Goal: Task Accomplishment & Management: Manage account settings

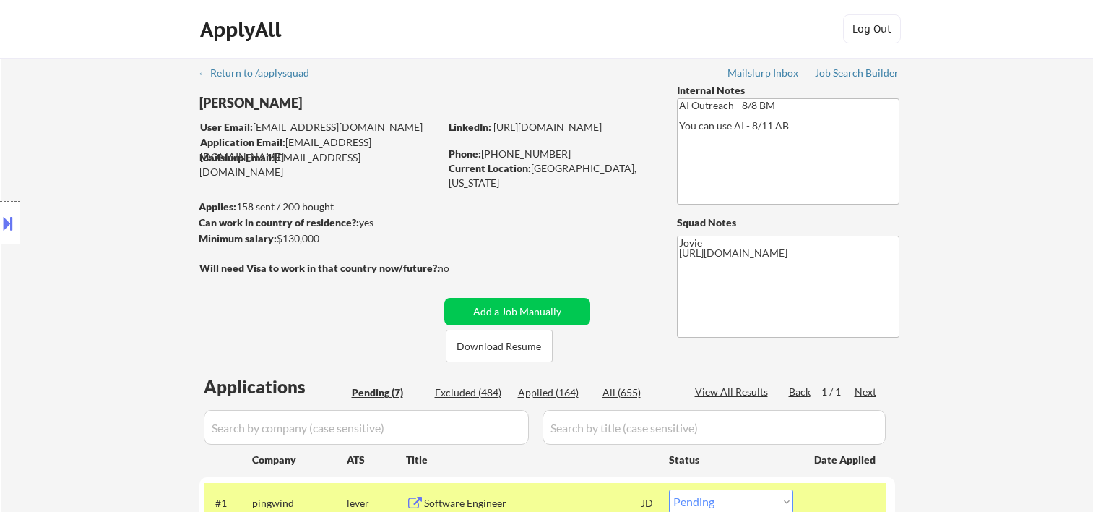
select select ""pending""
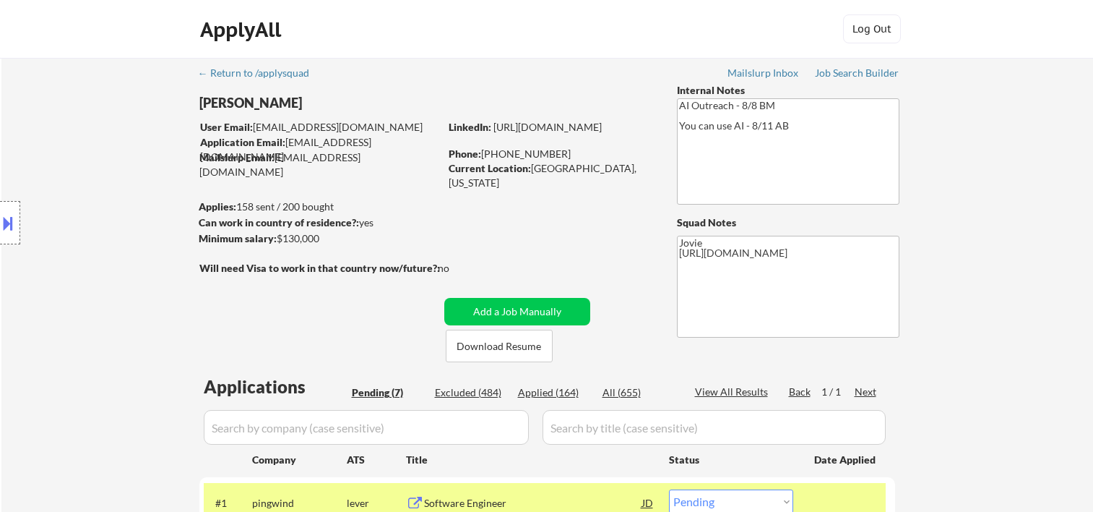
select select ""pending""
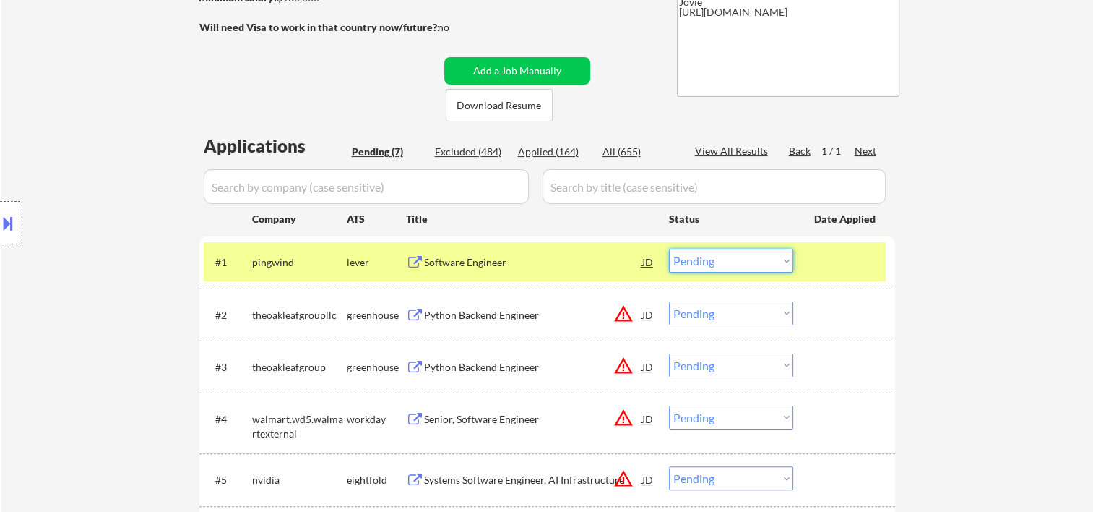
click at [748, 263] on select "Choose an option... Pending Applied Excluded (Questions) Excluded (Expired) Exc…" at bounding box center [731, 261] width 124 height 24
click at [669, 249] on select "Choose an option... Pending Applied Excluded (Questions) Excluded (Expired) Exc…" at bounding box center [731, 261] width 124 height 24
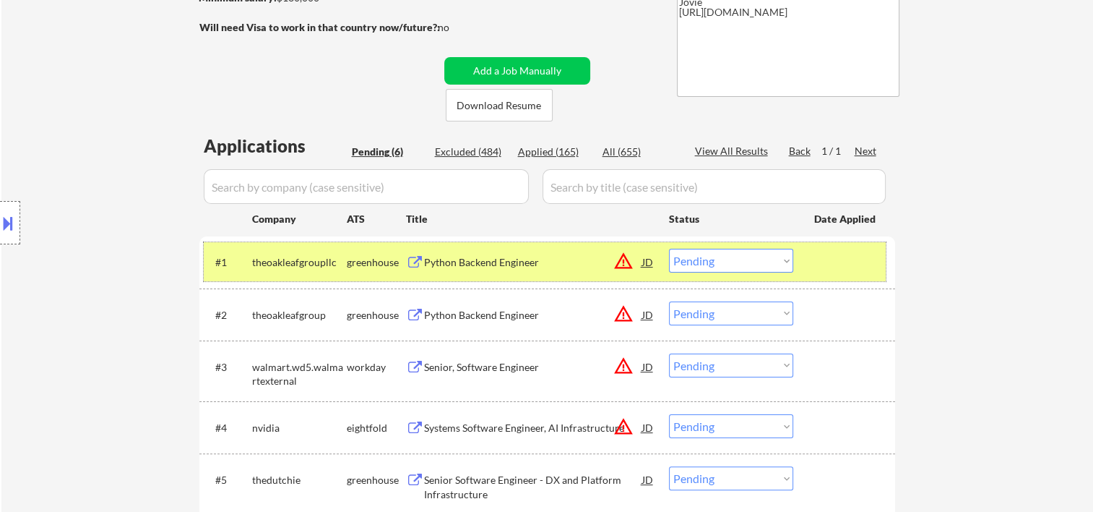
click at [841, 266] on div at bounding box center [846, 262] width 64 height 26
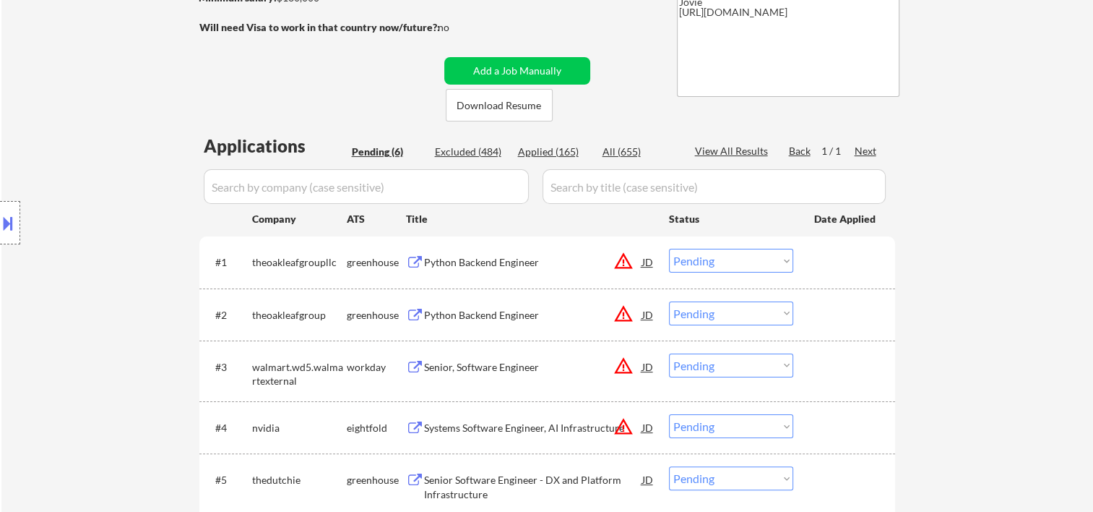
click at [866, 259] on div at bounding box center [846, 262] width 64 height 26
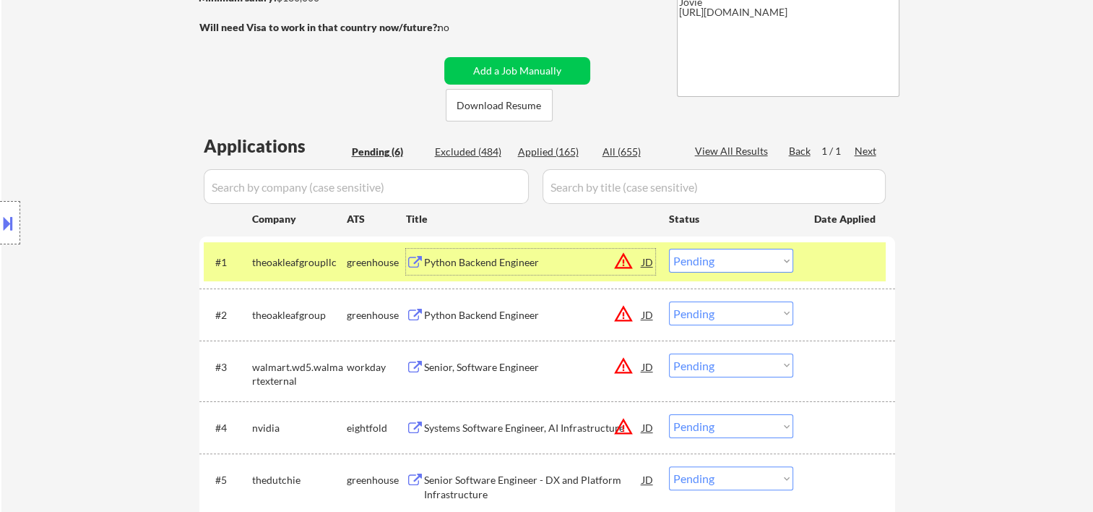
click at [499, 255] on div "Python Backend Engineer" at bounding box center [533, 262] width 218 height 14
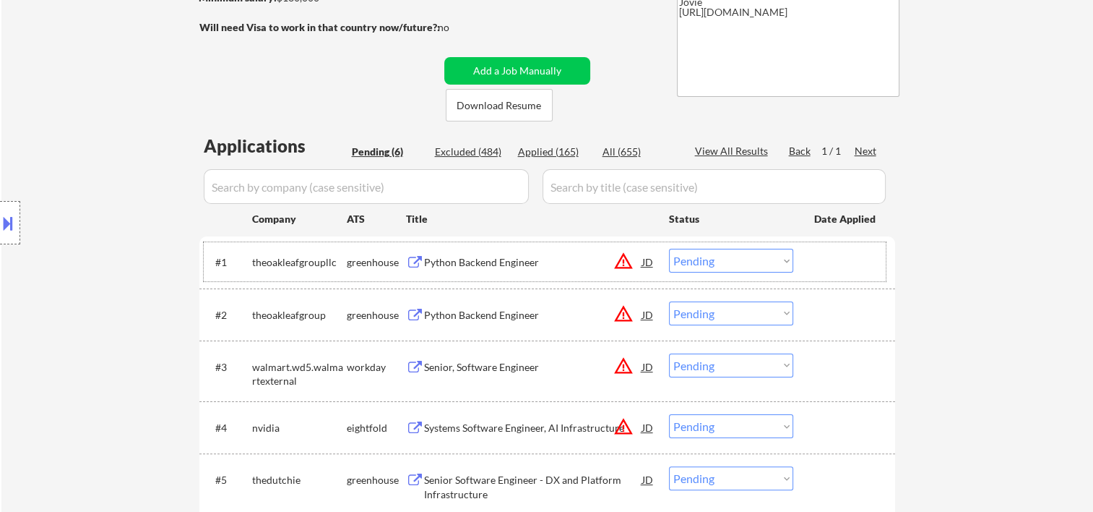
drag, startPoint x: 847, startPoint y: 275, endPoint x: 770, endPoint y: 266, distance: 77.1
click at [846, 273] on div "#1 theoakleafgroupllc greenhouse Python Backend Engineer JD warning_amber Choos…" at bounding box center [545, 261] width 682 height 39
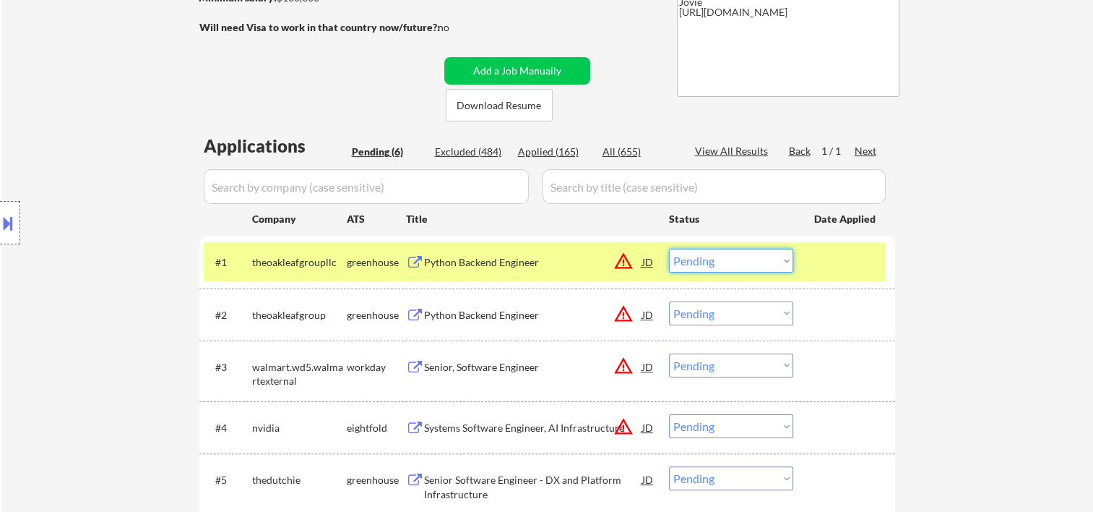
click at [783, 257] on select "Choose an option... Pending Applied Excluded (Questions) Excluded (Expired) Exc…" at bounding box center [731, 261] width 124 height 24
click at [669, 249] on select "Choose an option... Pending Applied Excluded (Questions) Excluded (Expired) Exc…" at bounding box center [731, 261] width 124 height 24
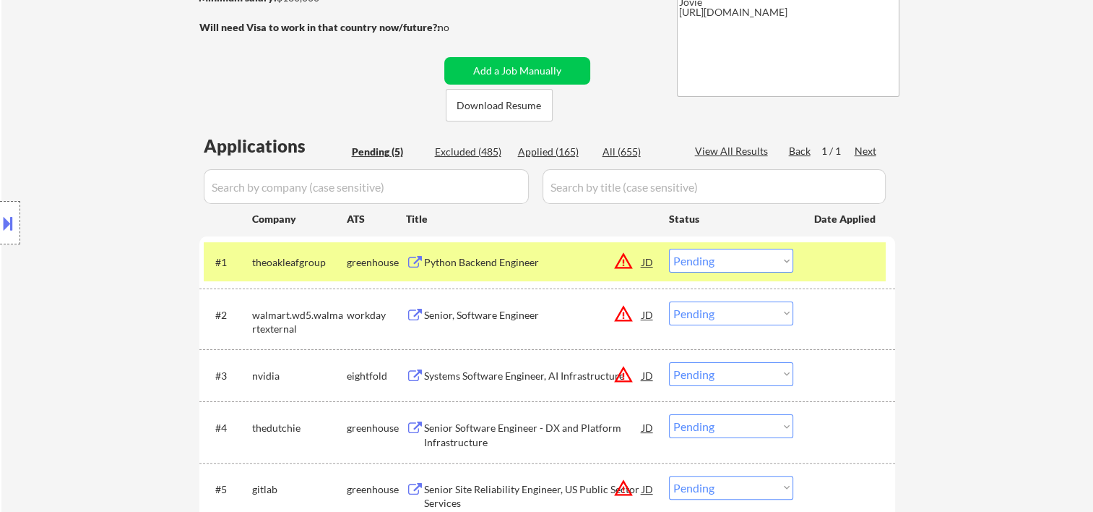
click at [834, 258] on div at bounding box center [846, 262] width 64 height 26
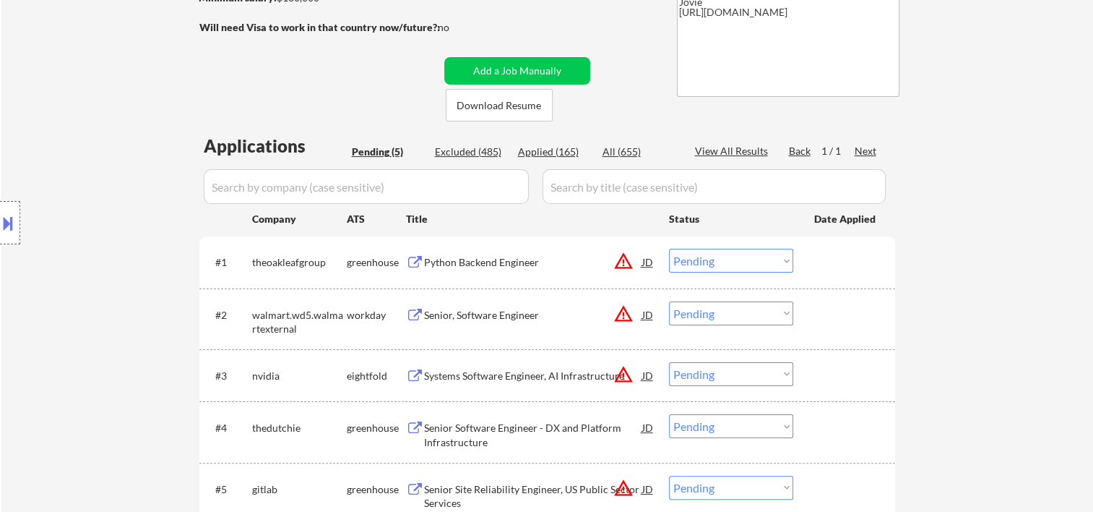
drag, startPoint x: 832, startPoint y: 259, endPoint x: 799, endPoint y: 274, distance: 35.9
click at [829, 260] on div at bounding box center [846, 262] width 64 height 26
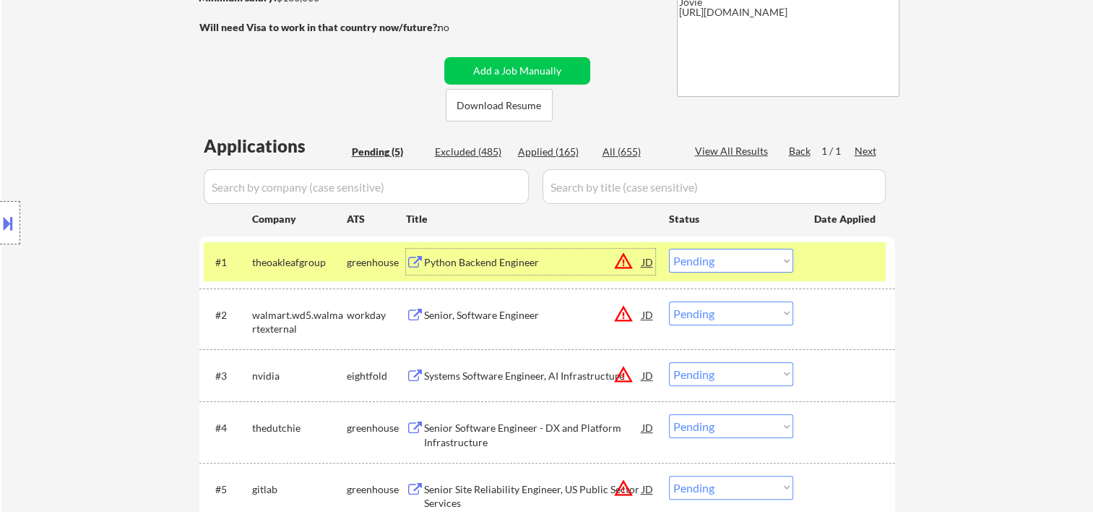
click at [509, 264] on div "Python Backend Engineer" at bounding box center [533, 262] width 218 height 14
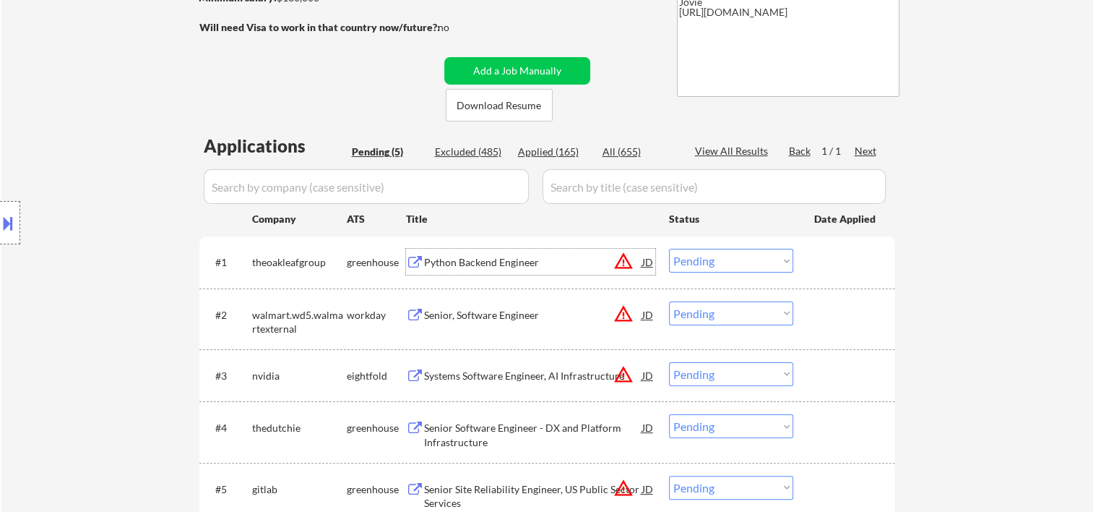
click at [811, 251] on div "#1 theoakleafgroup greenhouse Python Backend Engineer JD warning_amber Choose a…" at bounding box center [545, 261] width 682 height 39
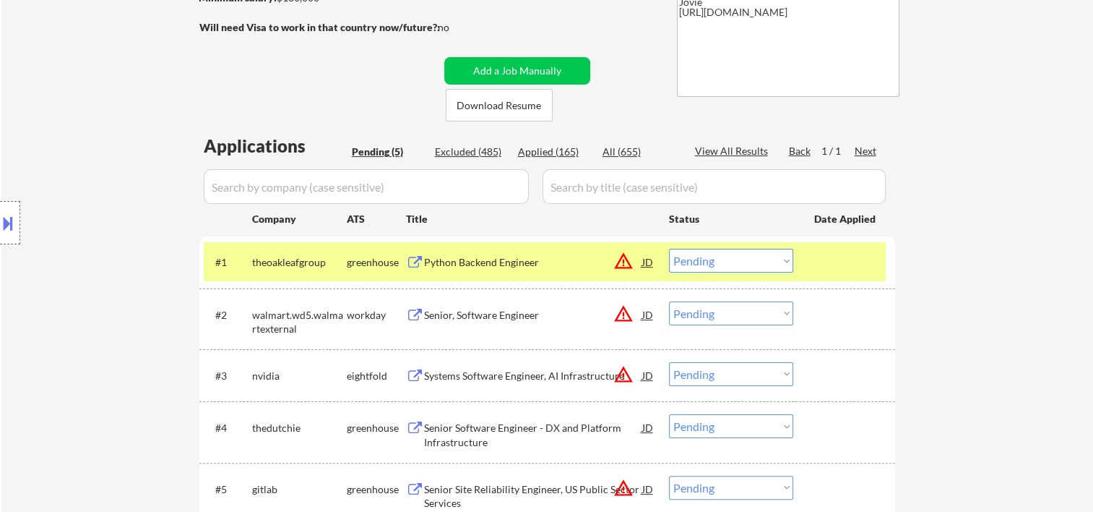
drag, startPoint x: 785, startPoint y: 262, endPoint x: 777, endPoint y: 273, distance: 13.4
click at [783, 262] on select "Choose an option... Pending Applied Excluded (Questions) Excluded (Expired) Exc…" at bounding box center [731, 261] width 124 height 24
click at [669, 249] on select "Choose an option... Pending Applied Excluded (Questions) Excluded (Expired) Exc…" at bounding box center [731, 261] width 124 height 24
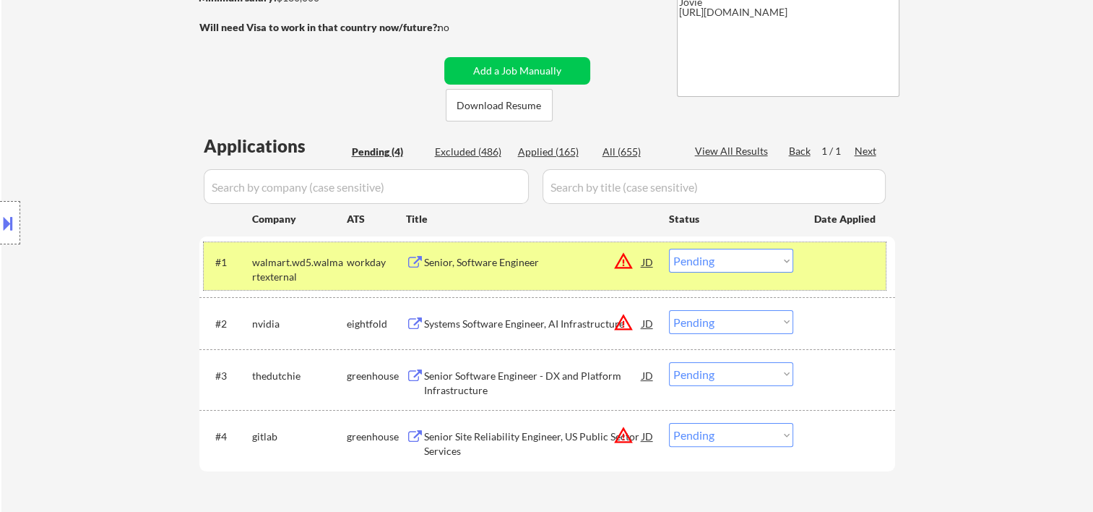
click at [812, 270] on div "#1 walmart.wd5.walmartexternal workday Senior, Software Engineer JD warning_amb…" at bounding box center [545, 266] width 682 height 48
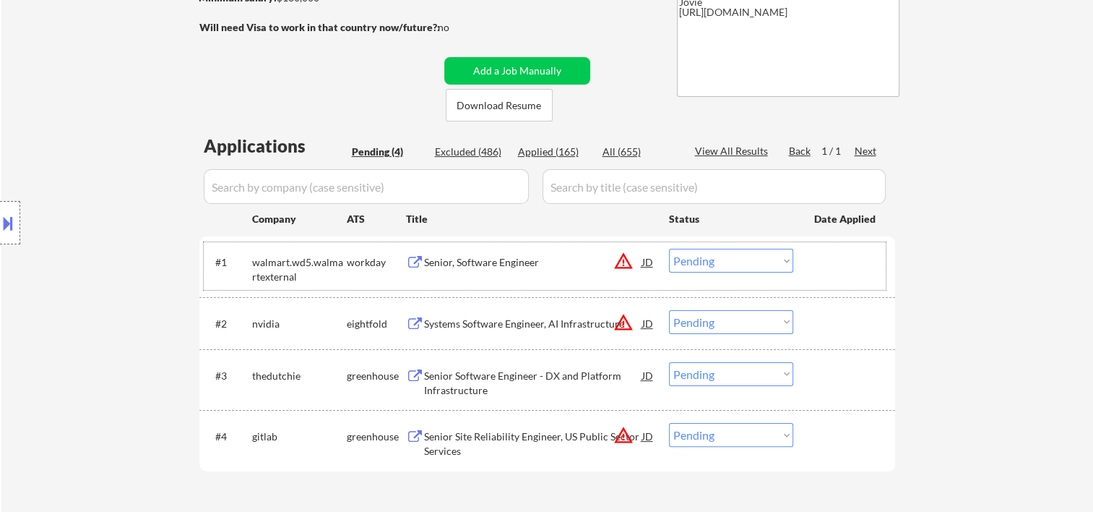
click at [832, 256] on div at bounding box center [846, 262] width 64 height 26
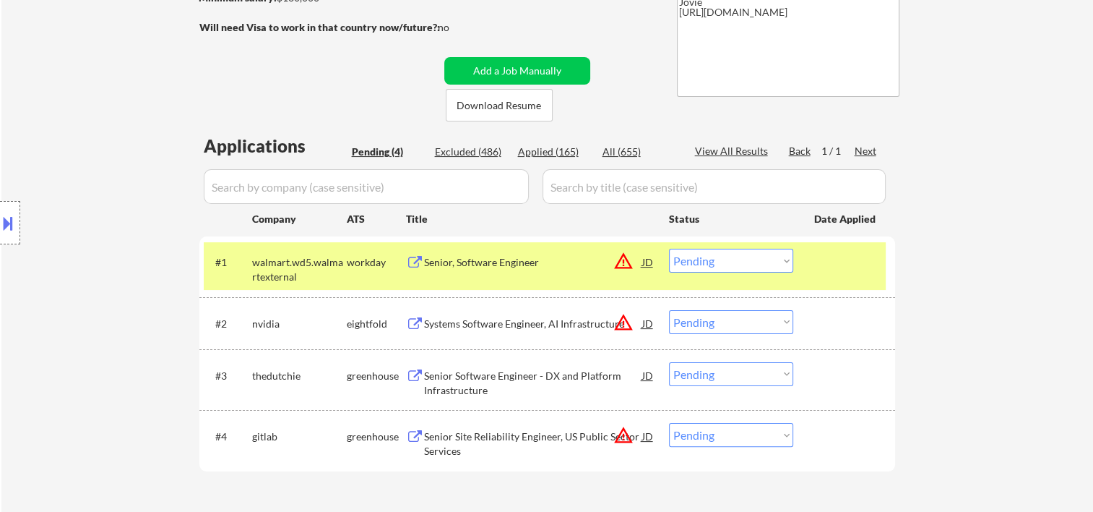
click at [457, 261] on div "Senior, Software Engineer" at bounding box center [533, 262] width 218 height 14
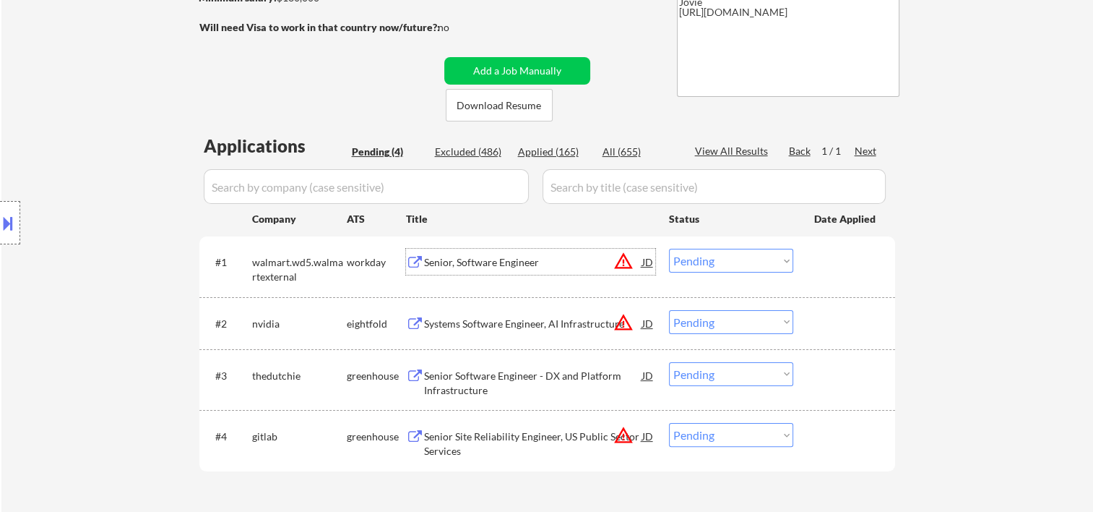
drag, startPoint x: 825, startPoint y: 254, endPoint x: 815, endPoint y: 258, distance: 10.1
click at [824, 256] on div at bounding box center [846, 262] width 64 height 26
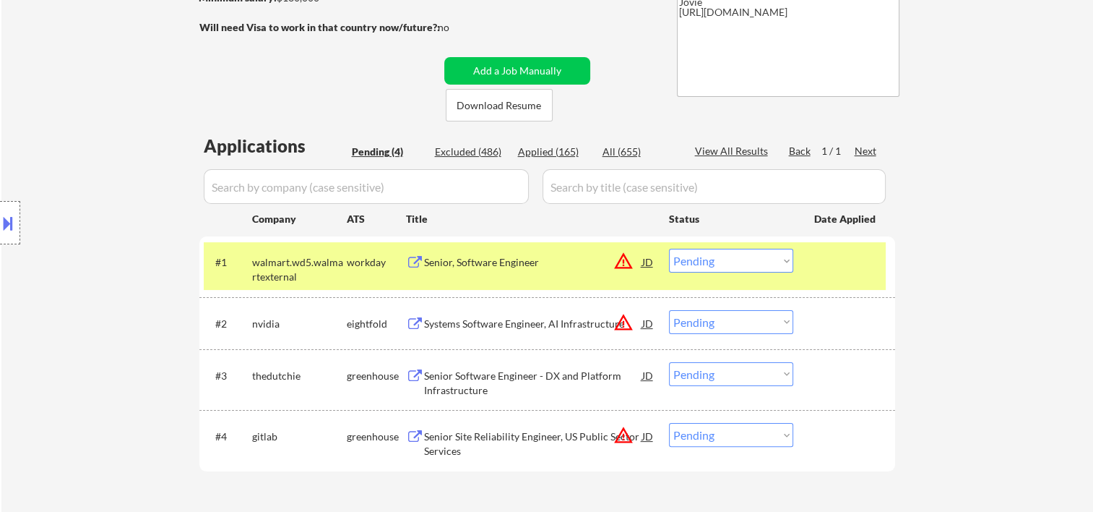
click at [755, 257] on select "Choose an option... Pending Applied Excluded (Questions) Excluded (Expired) Exc…" at bounding box center [731, 261] width 124 height 24
click at [669, 249] on select "Choose an option... Pending Applied Excluded (Questions) Excluded (Expired) Exc…" at bounding box center [731, 261] width 124 height 24
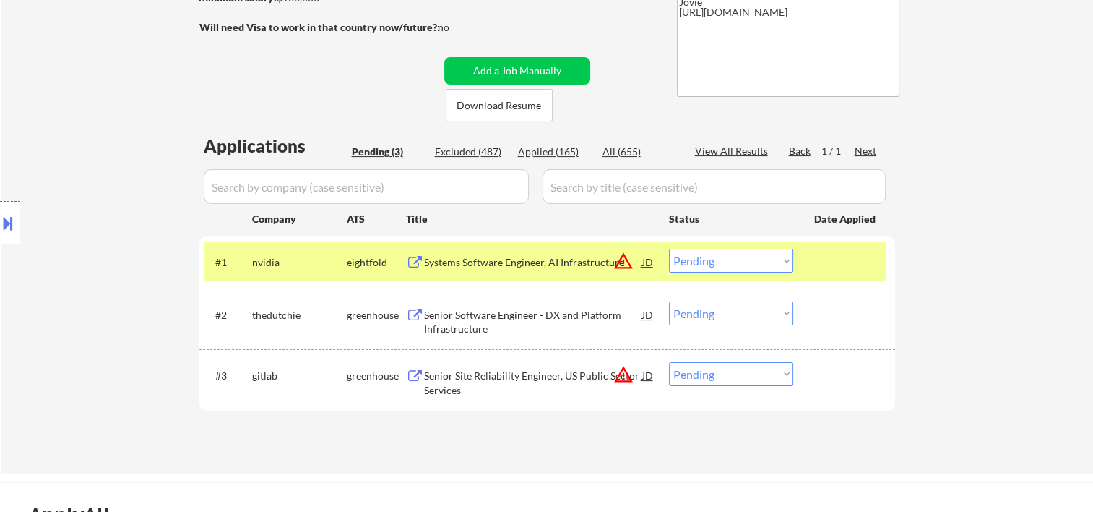
click at [808, 265] on div "#1 nvidia eightfold Systems Software Engineer, AI Infrastructure JD warning_amb…" at bounding box center [545, 261] width 682 height 39
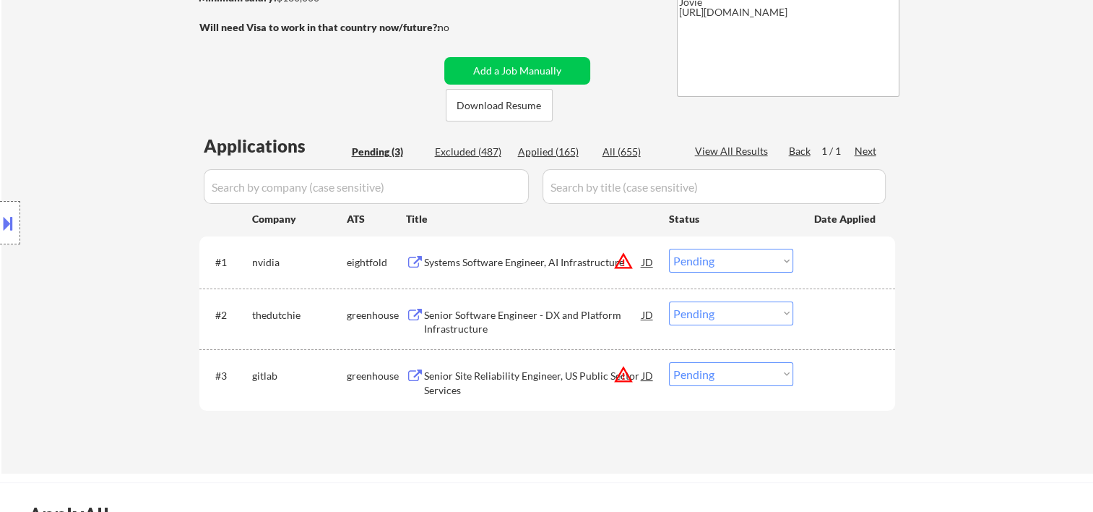
click at [805, 246] on div "#1 nvidia eightfold Systems Software Engineer, AI Infrastructure JD warning_amb…" at bounding box center [545, 261] width 682 height 39
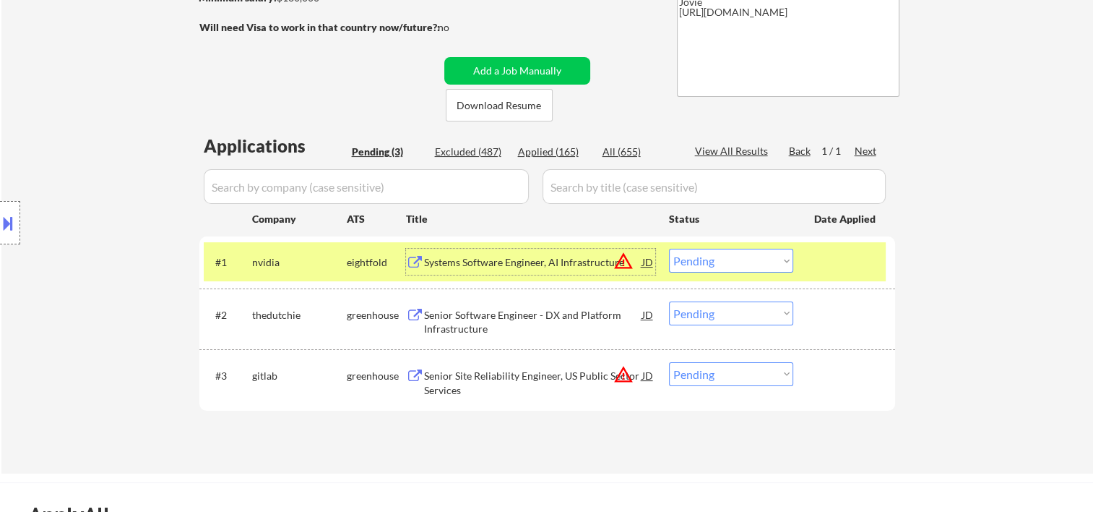
click at [603, 257] on div "Systems Software Engineer, AI Infrastructure" at bounding box center [533, 262] width 218 height 14
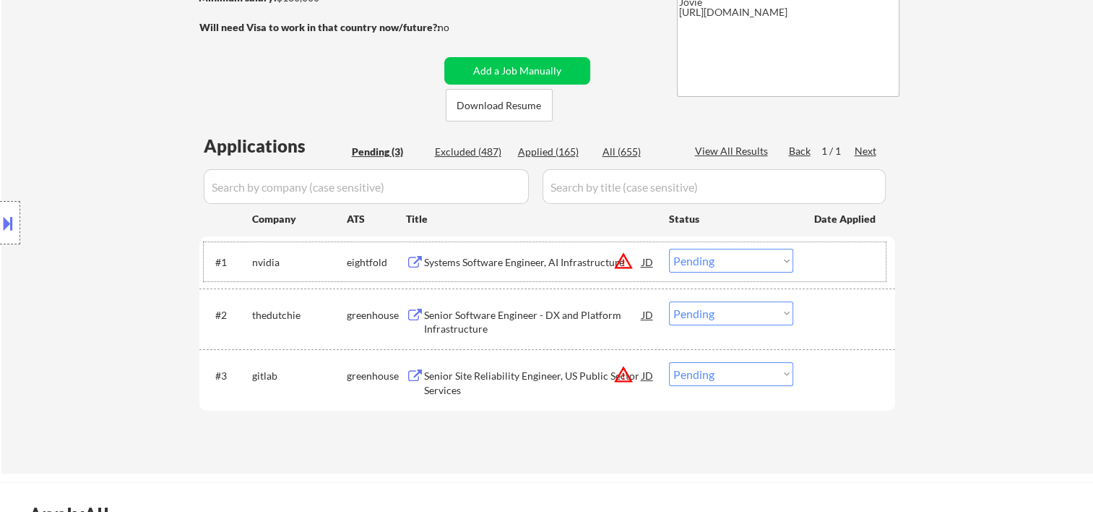
click at [802, 275] on div "#1 nvidia eightfold Systems Software Engineer, AI Infrastructure JD warning_amb…" at bounding box center [545, 261] width 682 height 39
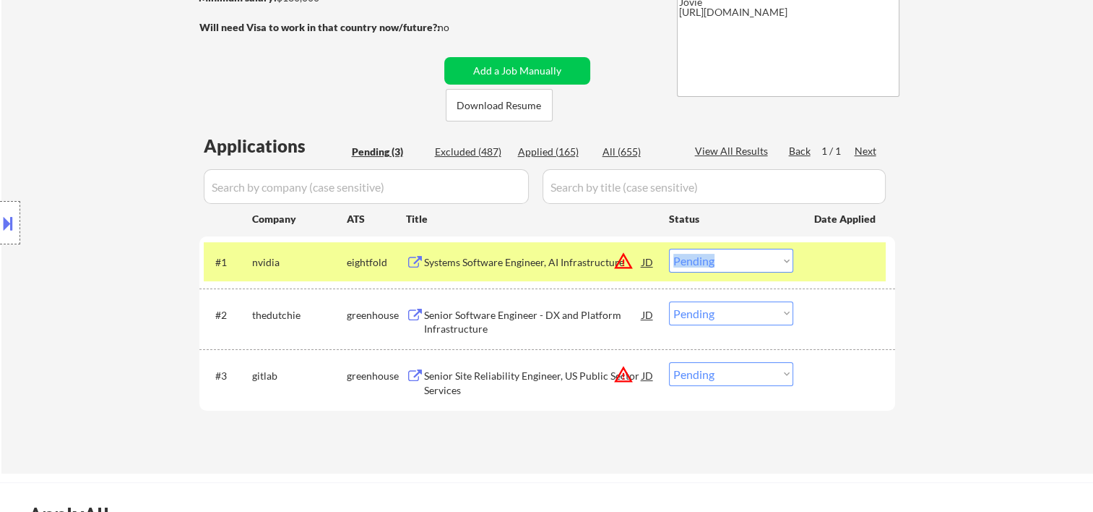
drag, startPoint x: 798, startPoint y: 273, endPoint x: 804, endPoint y: 265, distance: 9.8
click at [804, 265] on div "#1 nvidia eightfold Systems Software Engineer, AI Infrastructure JD warning_amb…" at bounding box center [545, 261] width 682 height 39
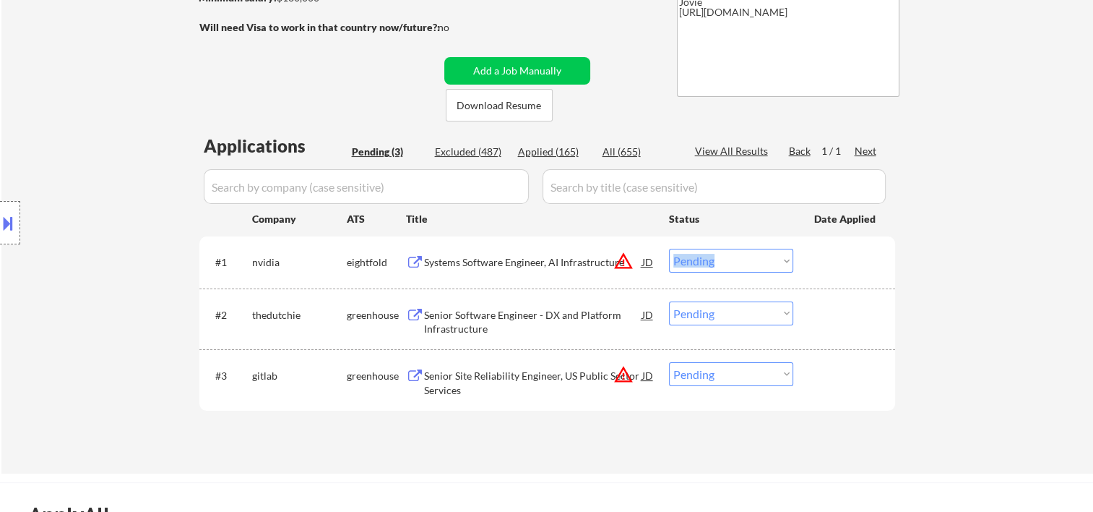
click at [811, 260] on div "#1 nvidia eightfold Systems Software Engineer, AI Infrastructure JD warning_amb…" at bounding box center [545, 261] width 682 height 39
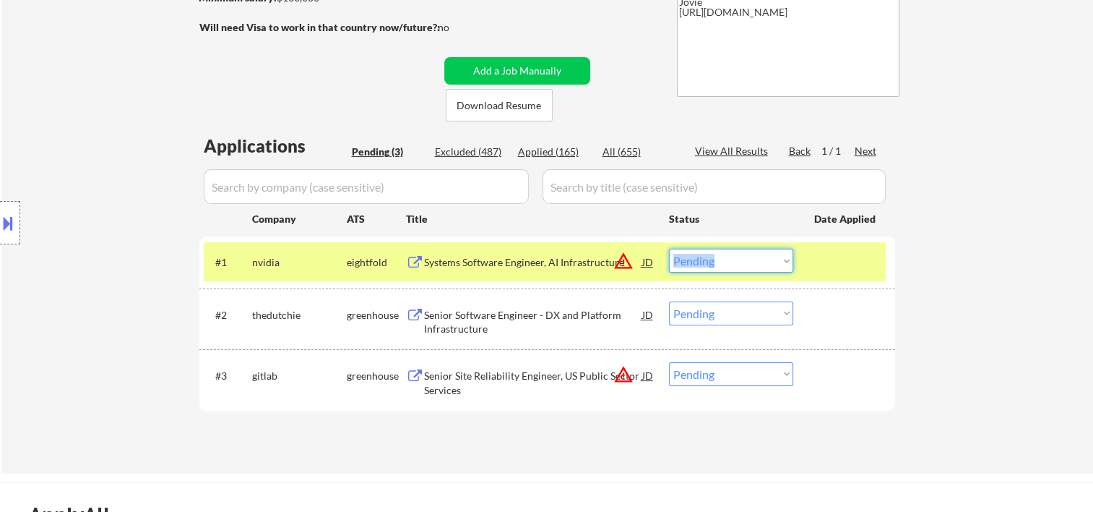
click at [789, 261] on select "Choose an option... Pending Applied Excluded (Questions) Excluded (Expired) Exc…" at bounding box center [731, 261] width 124 height 24
click at [669, 249] on select "Choose an option... Pending Applied Excluded (Questions) Excluded (Expired) Exc…" at bounding box center [731, 261] width 124 height 24
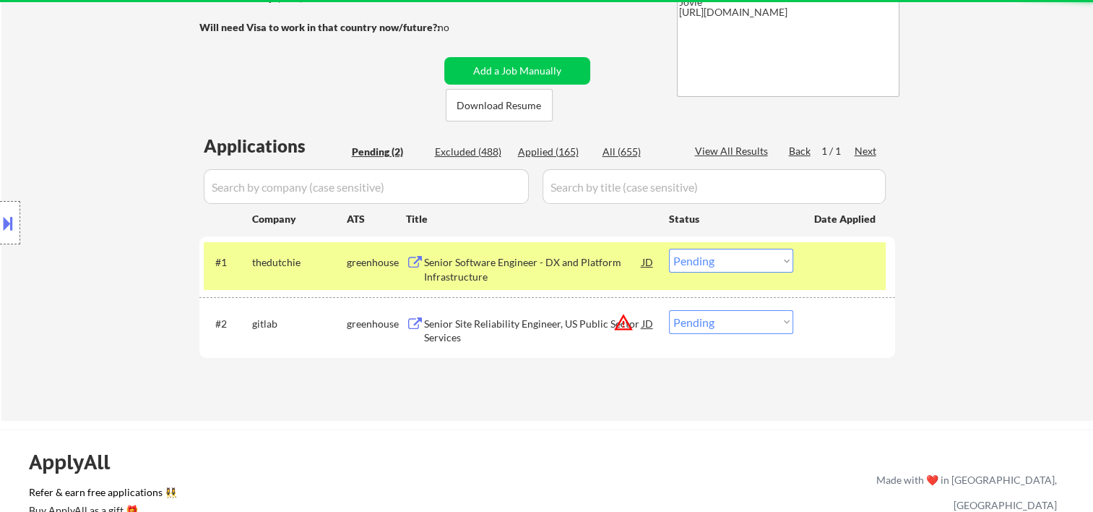
click at [816, 271] on div at bounding box center [846, 262] width 64 height 26
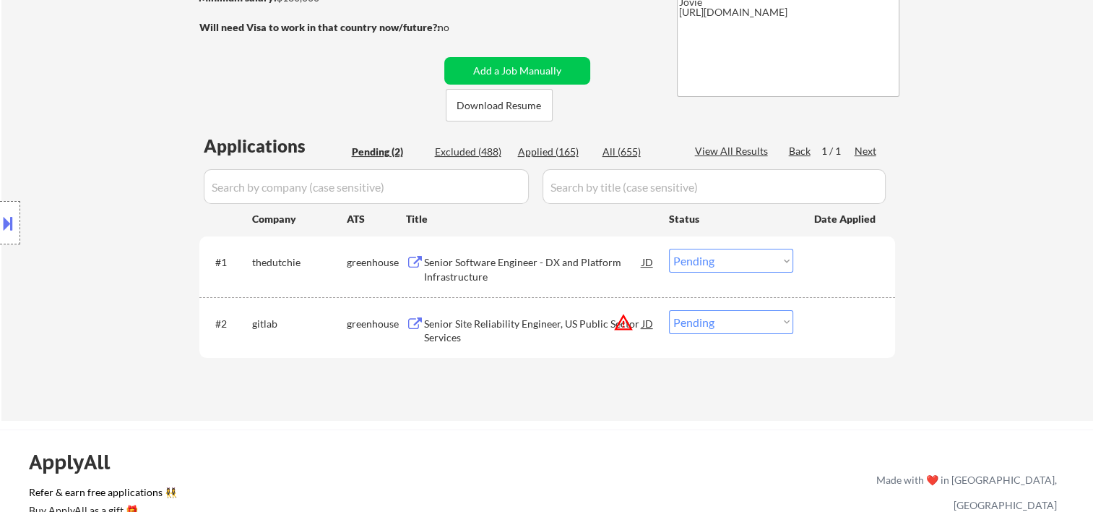
click at [825, 273] on div at bounding box center [846, 262] width 64 height 26
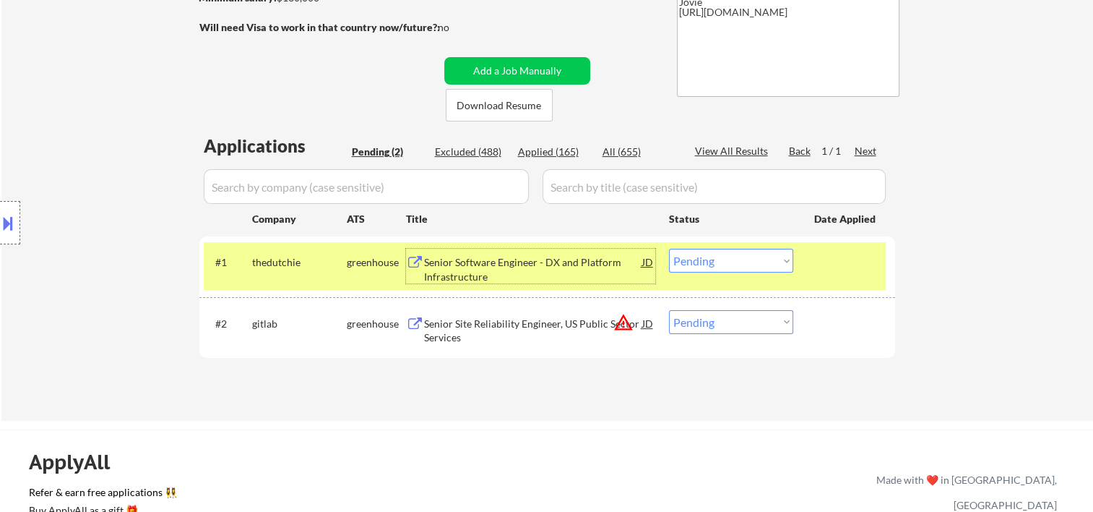
click at [481, 264] on div "Senior Software Engineer - DX and Platform Infrastructure" at bounding box center [533, 269] width 218 height 28
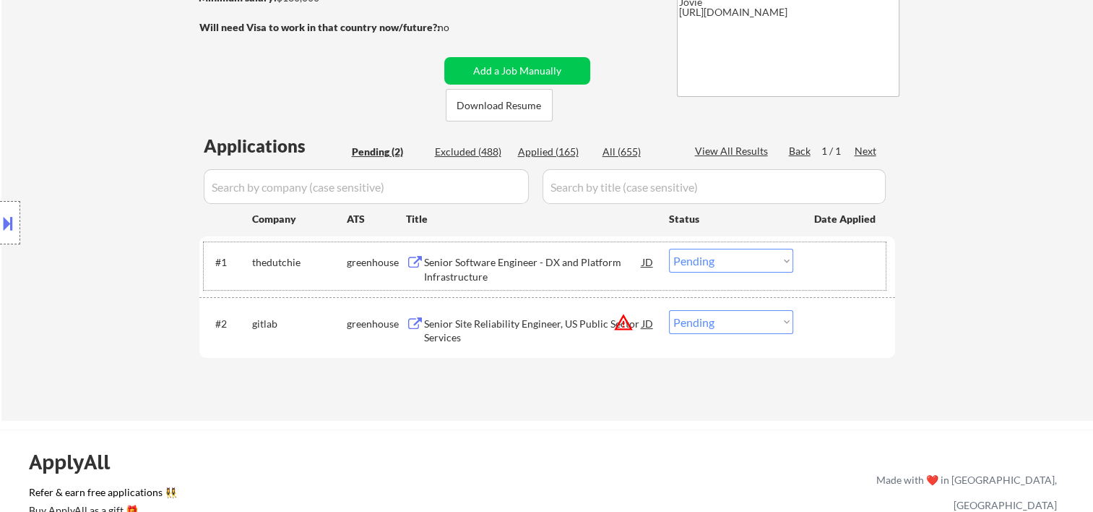
click at [825, 283] on div "#1 thedutchie greenhouse Senior Software Engineer - DX and Platform Infrastruct…" at bounding box center [545, 266] width 682 height 48
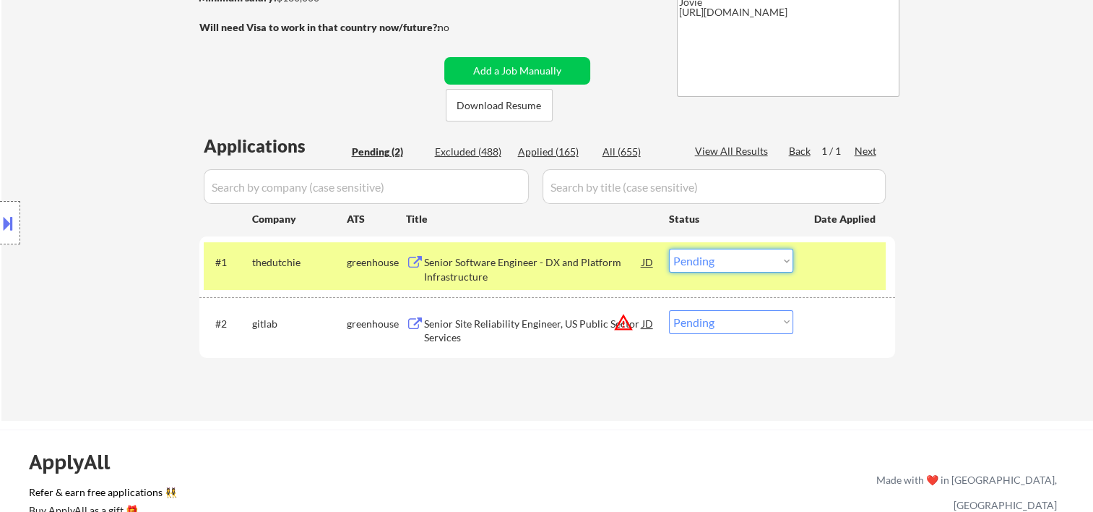
click at [778, 259] on select "Choose an option... Pending Applied Excluded (Questions) Excluded (Expired) Exc…" at bounding box center [731, 261] width 124 height 24
click at [669, 249] on select "Choose an option... Pending Applied Excluded (Questions) Excluded (Expired) Exc…" at bounding box center [731, 261] width 124 height 24
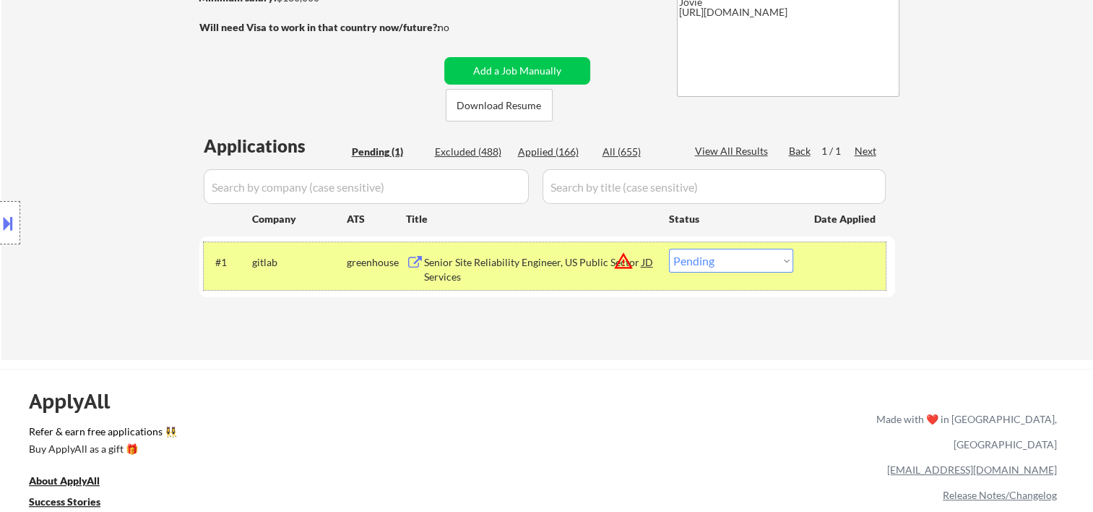
click at [829, 257] on div at bounding box center [846, 262] width 64 height 26
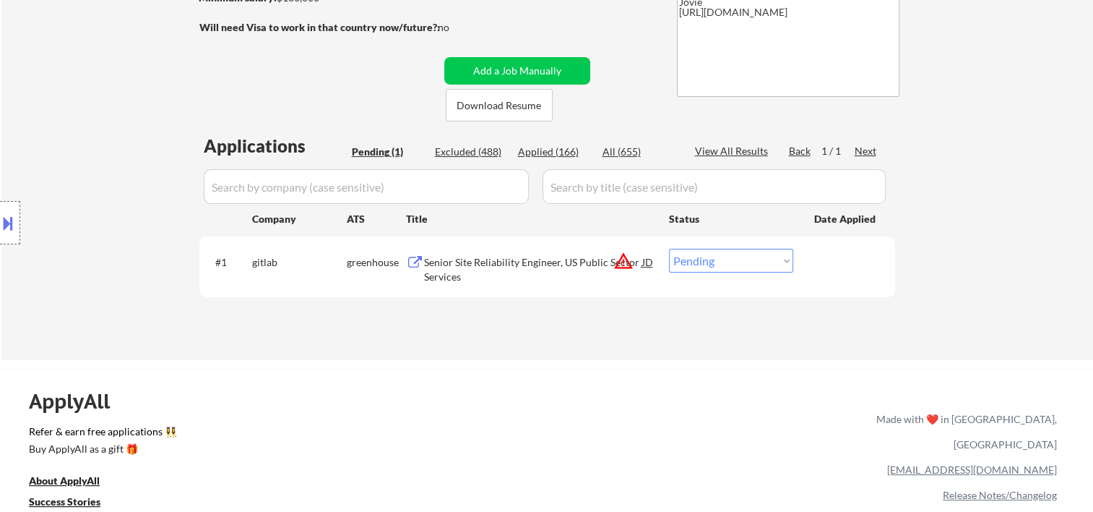
click at [819, 251] on div at bounding box center [846, 262] width 64 height 26
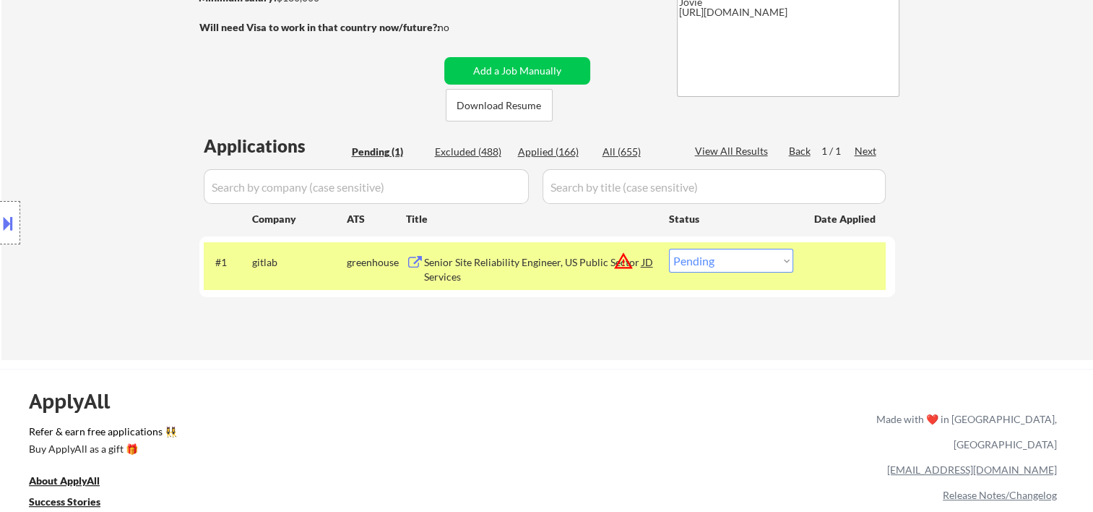
click at [476, 270] on div "Senior Site Reliability Engineer, US Public Sector Services" at bounding box center [533, 269] width 218 height 28
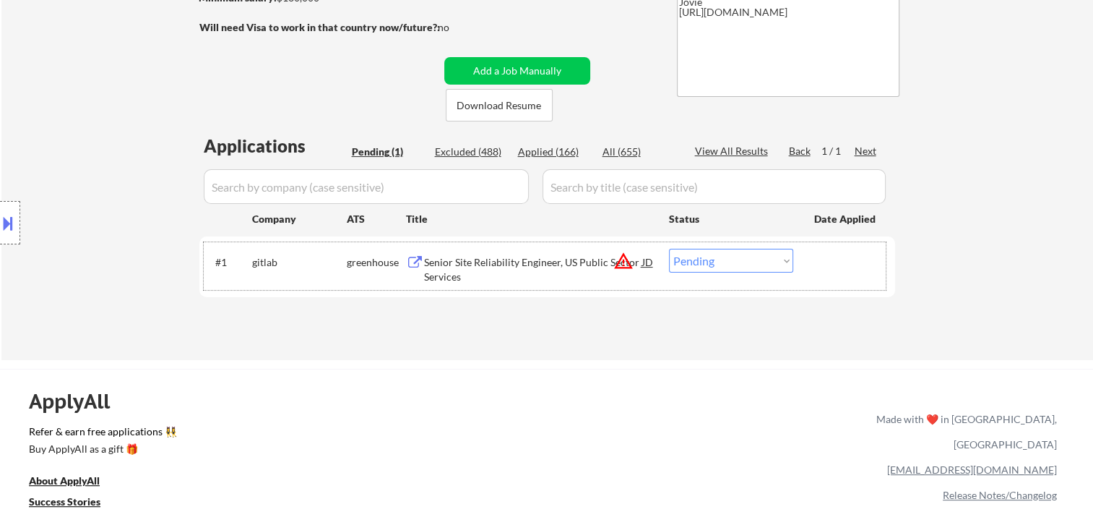
click at [818, 264] on div at bounding box center [846, 262] width 64 height 26
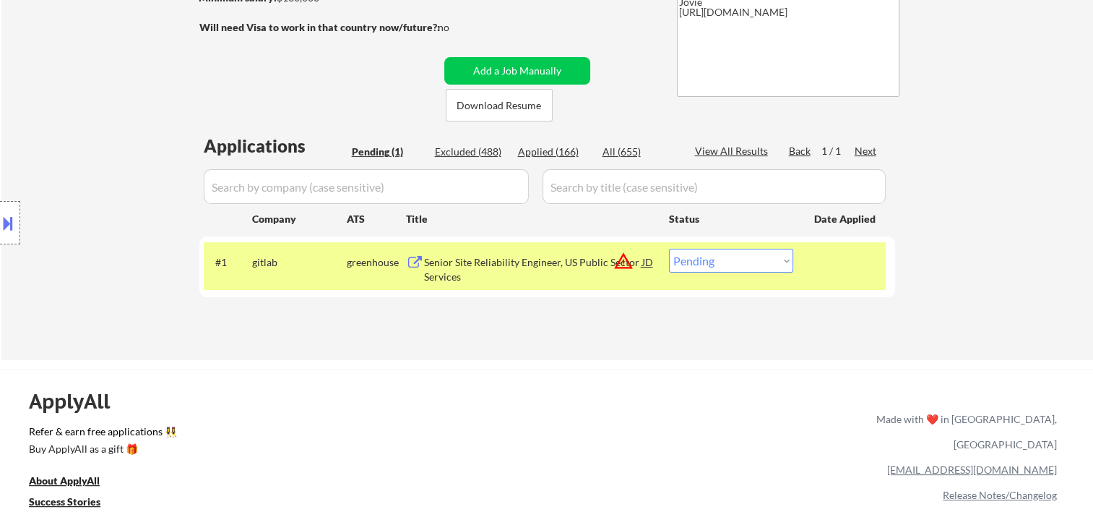
click at [773, 260] on select "Choose an option... Pending Applied Excluded (Questions) Excluded (Expired) Exc…" at bounding box center [731, 261] width 124 height 24
select select ""applied""
click at [669, 249] on select "Choose an option... Pending Applied Excluded (Questions) Excluded (Expired) Exc…" at bounding box center [731, 261] width 124 height 24
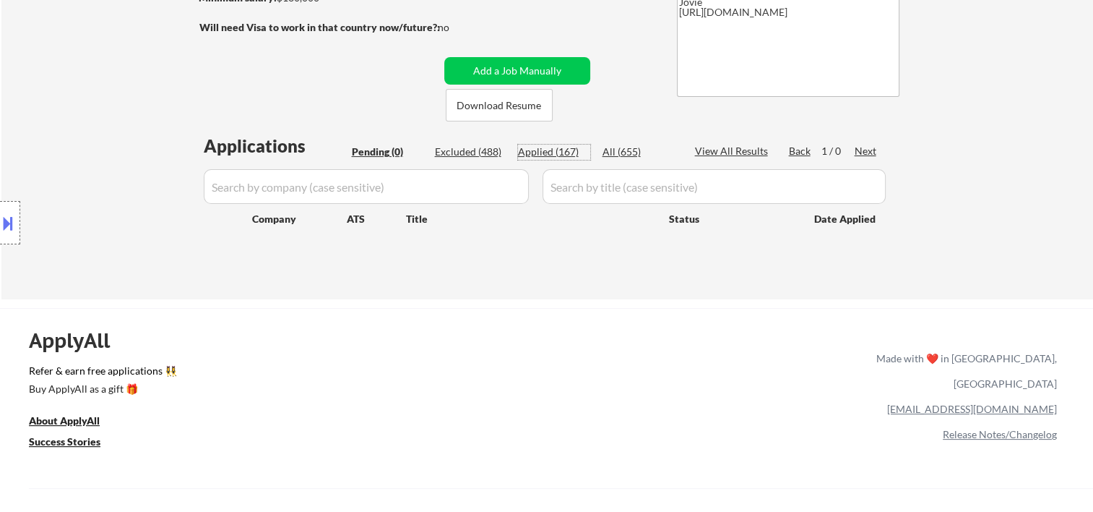
click at [543, 156] on div "Applied (167)" at bounding box center [554, 152] width 72 height 14
select select ""applied""
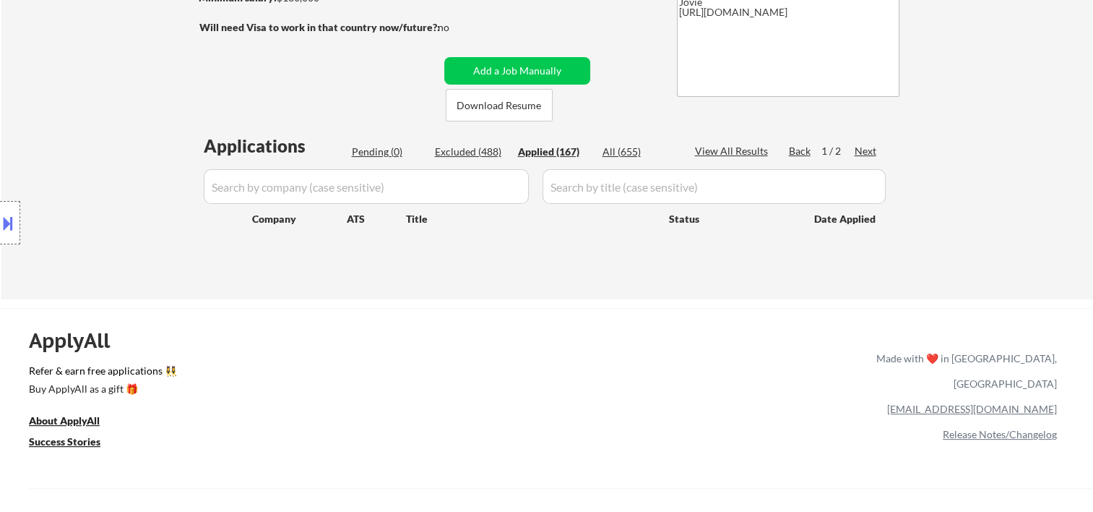
select select ""applied""
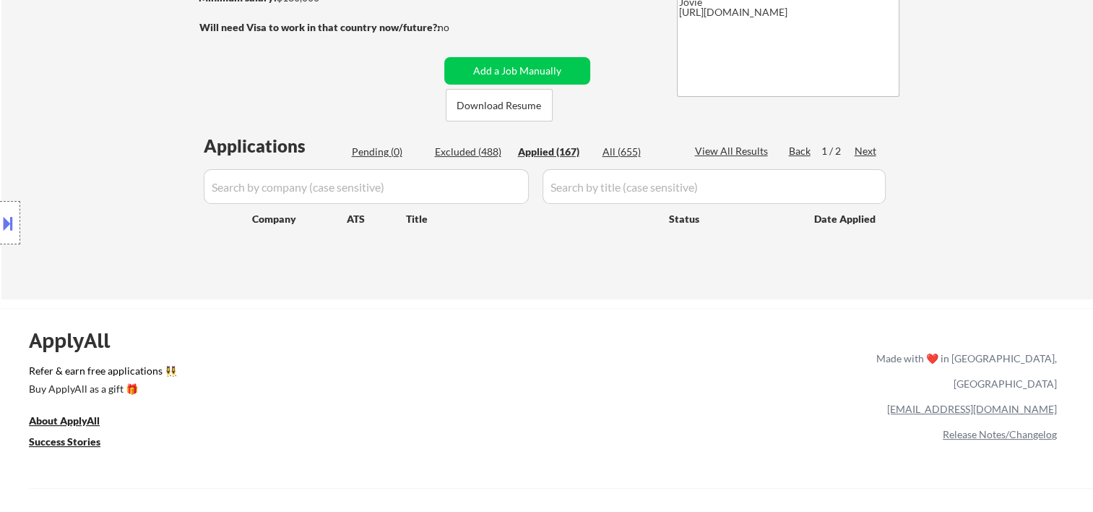
select select ""applied""
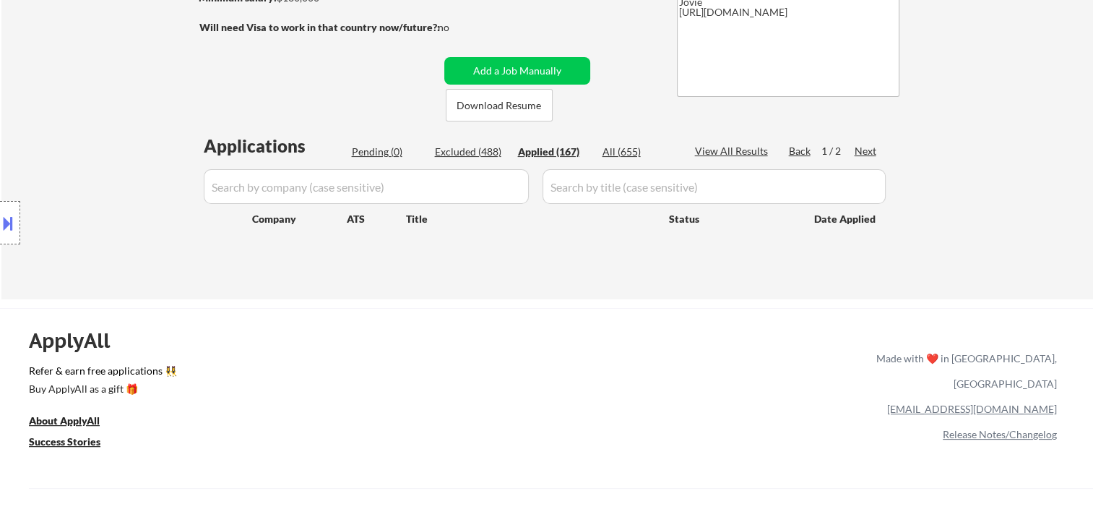
select select ""applied""
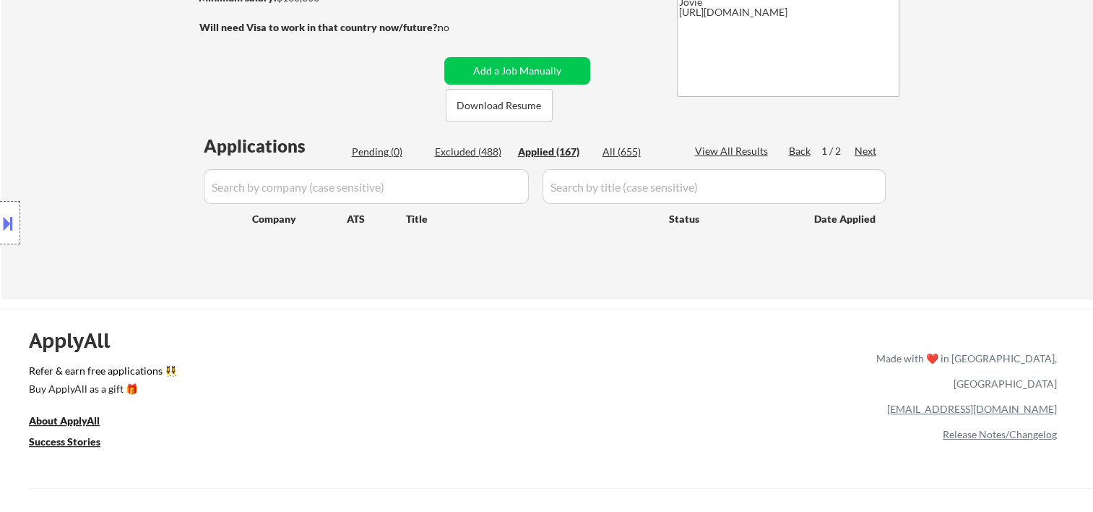
select select ""applied""
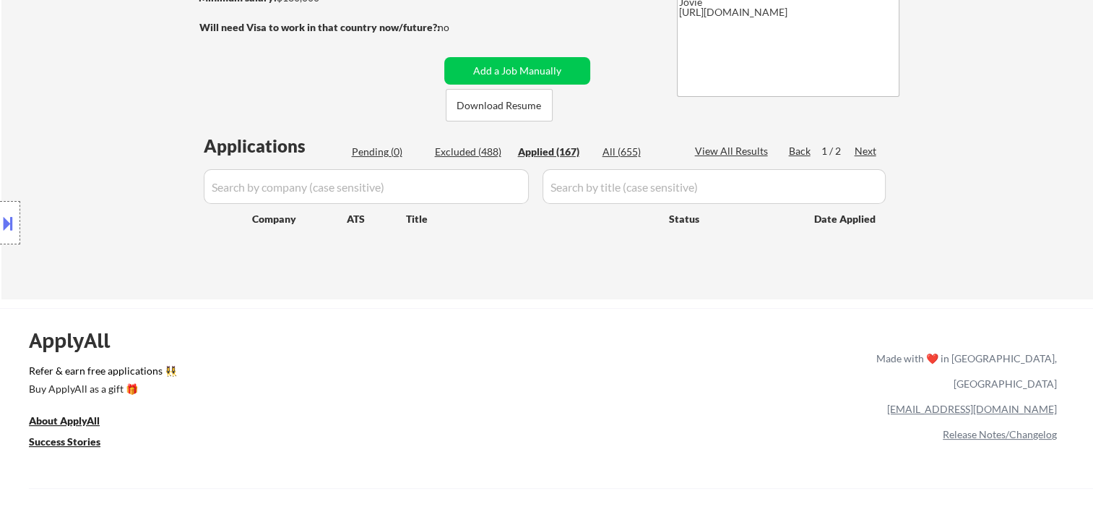
select select ""applied""
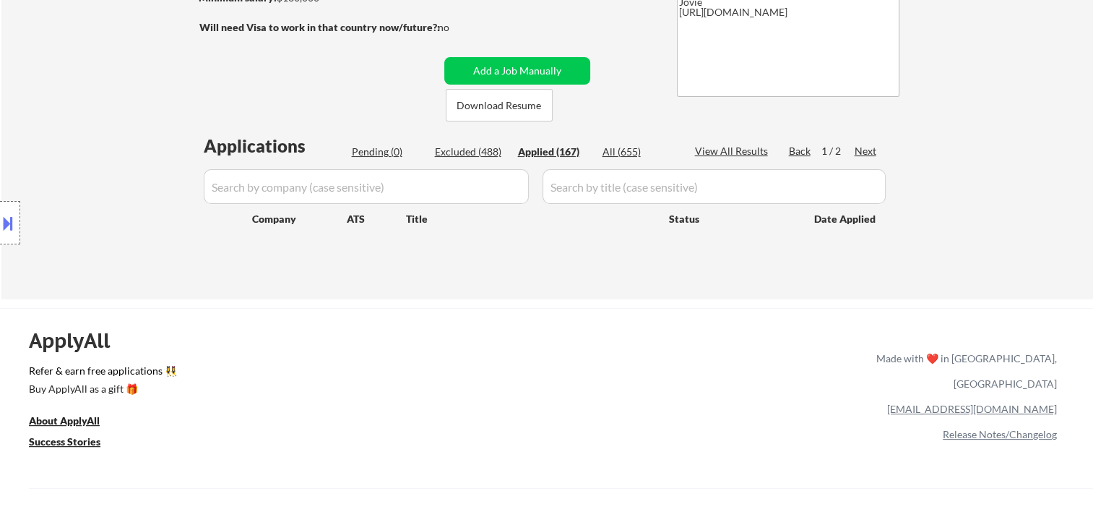
select select ""applied""
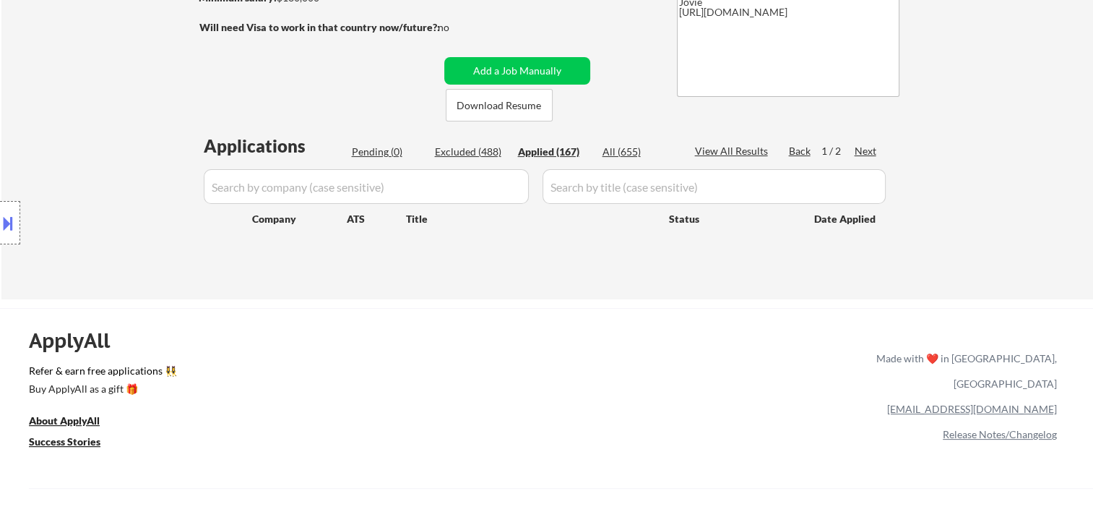
select select ""applied""
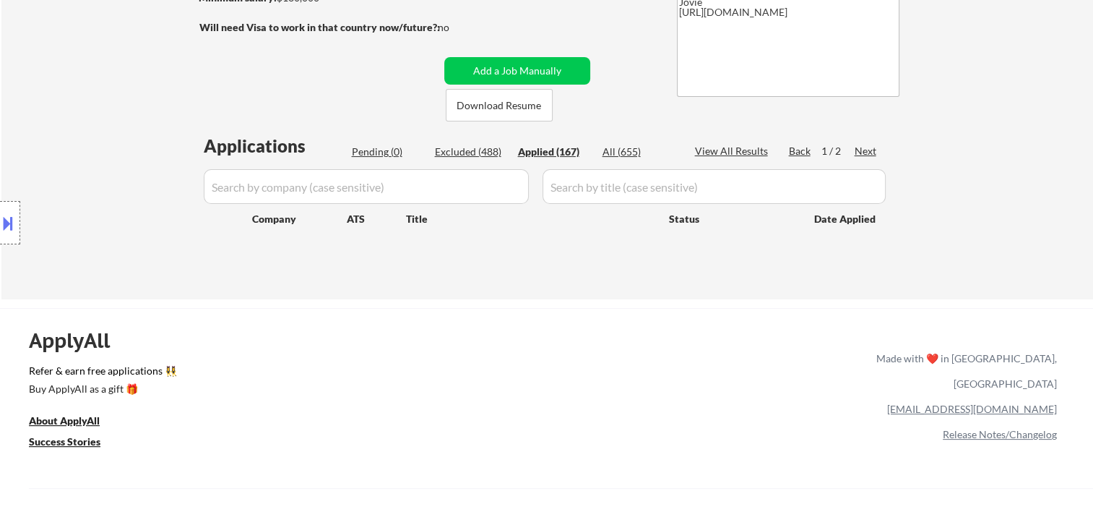
select select ""applied""
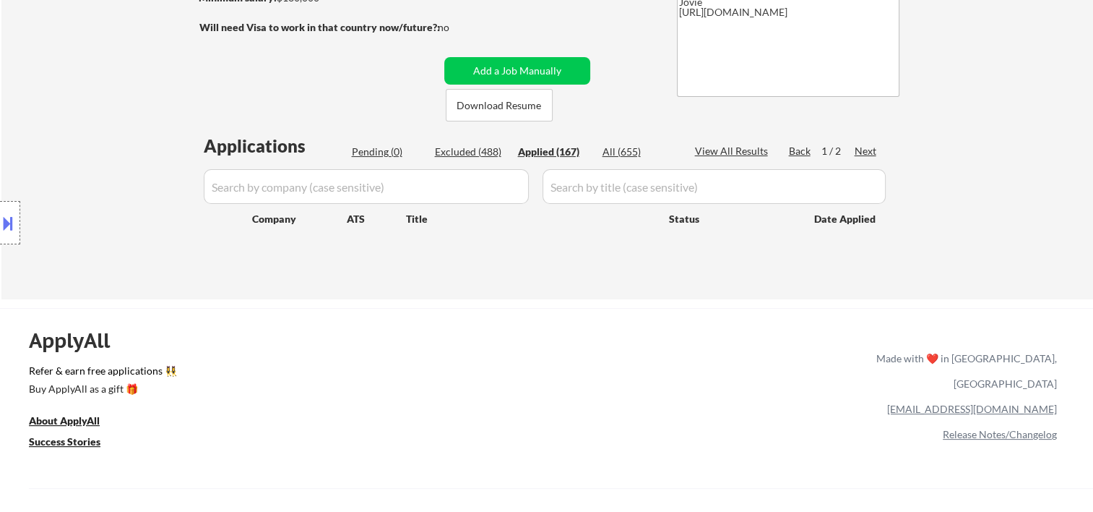
select select ""applied""
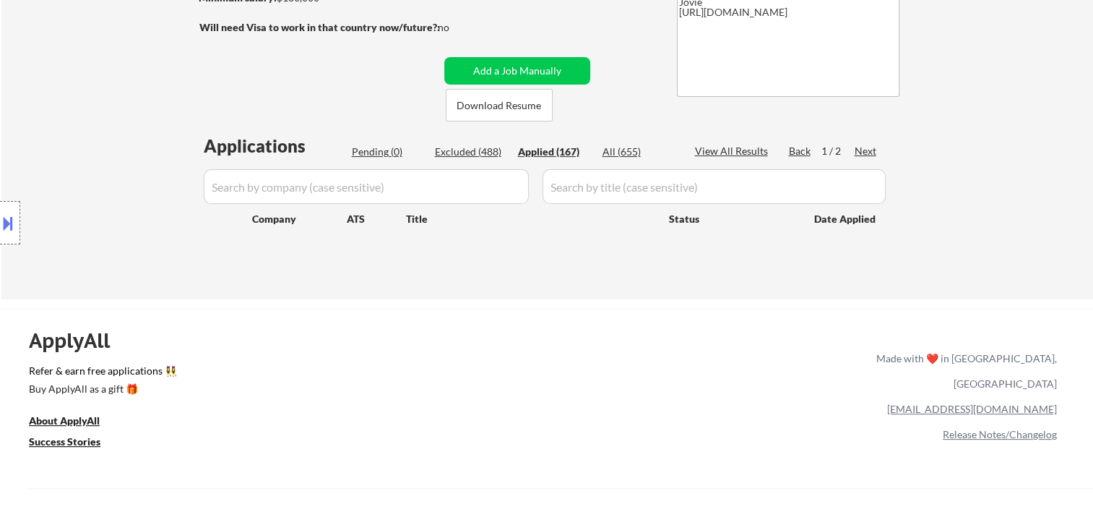
select select ""applied""
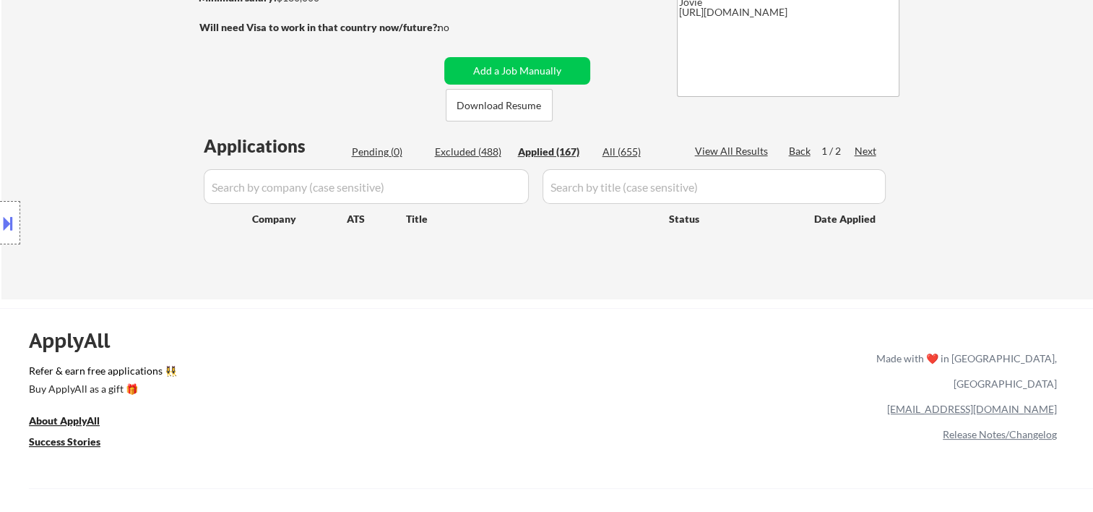
select select ""applied""
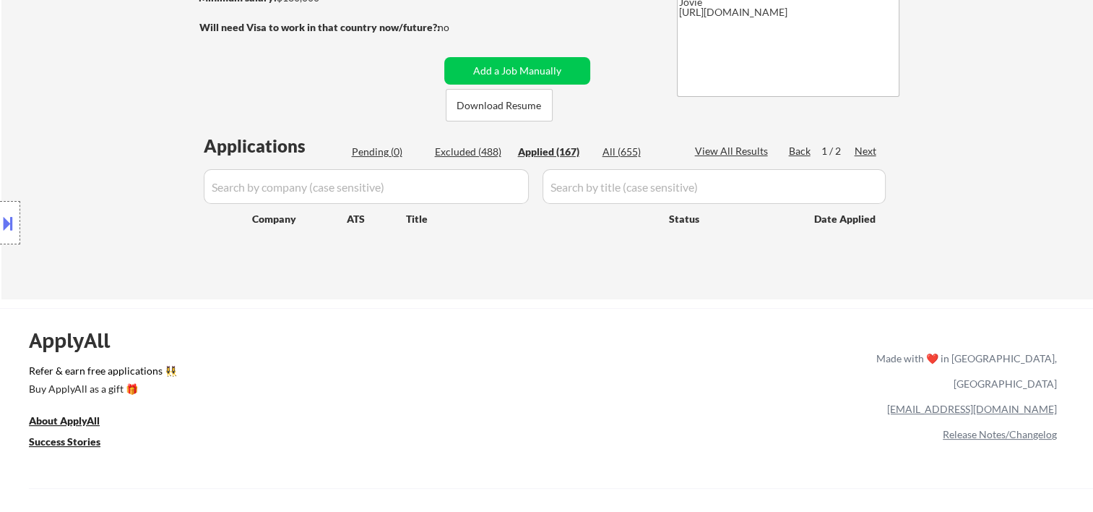
select select ""applied""
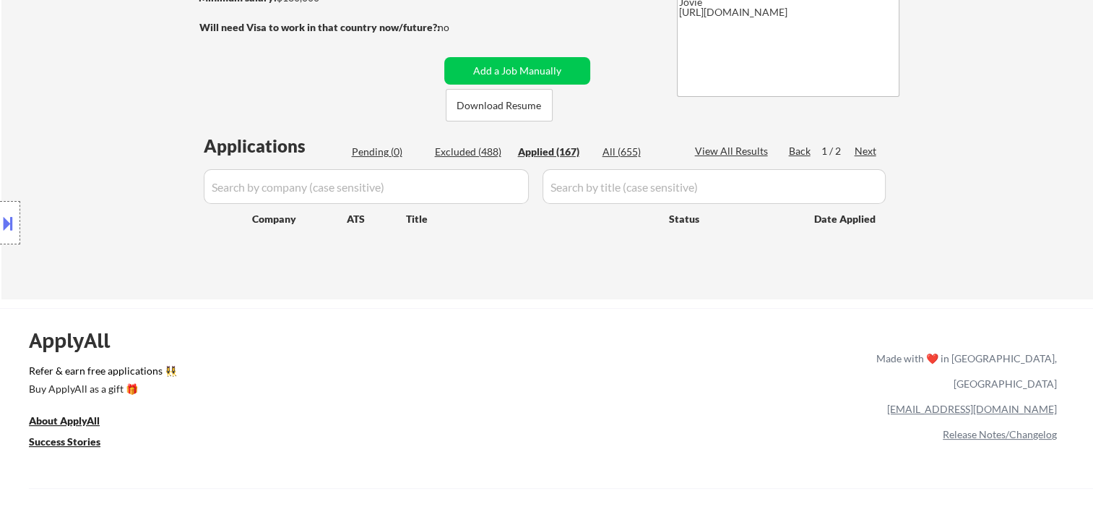
select select ""applied""
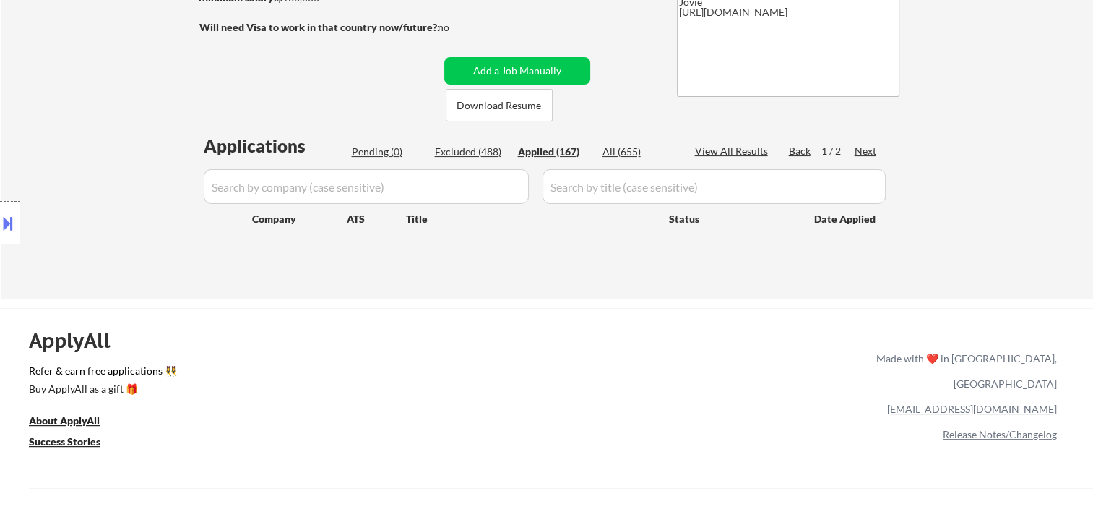
select select ""applied""
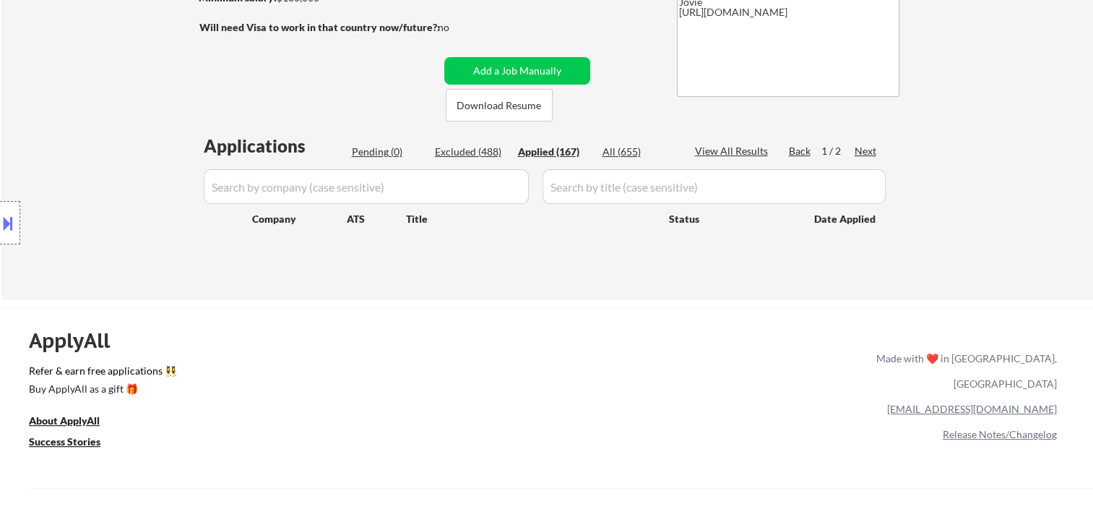
select select ""applied""
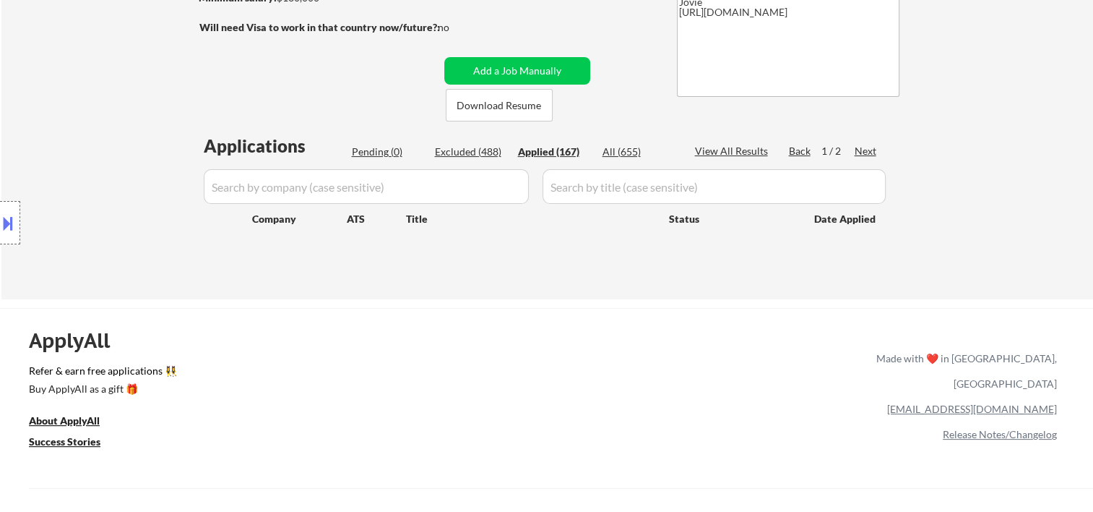
select select ""applied""
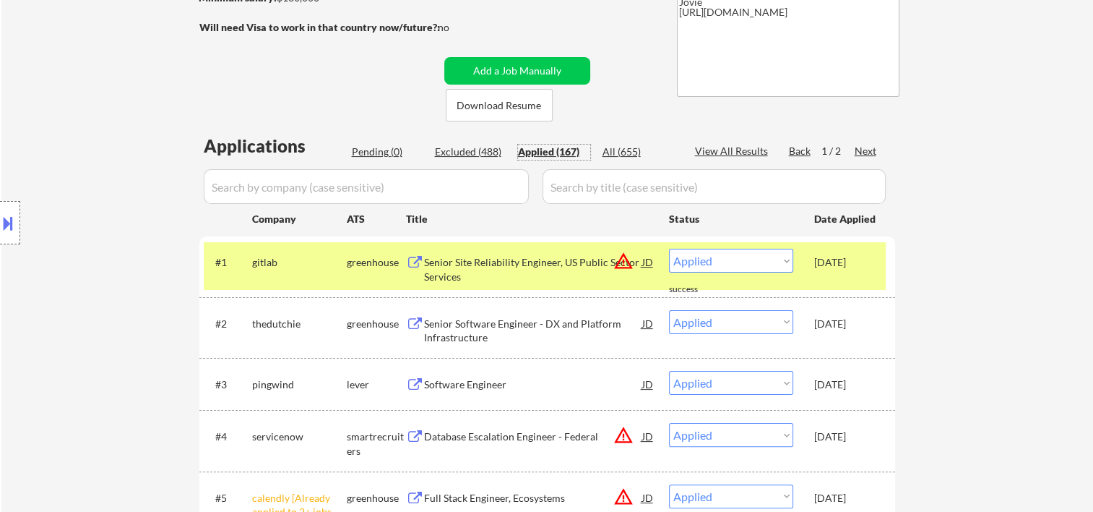
scroll to position [0, 0]
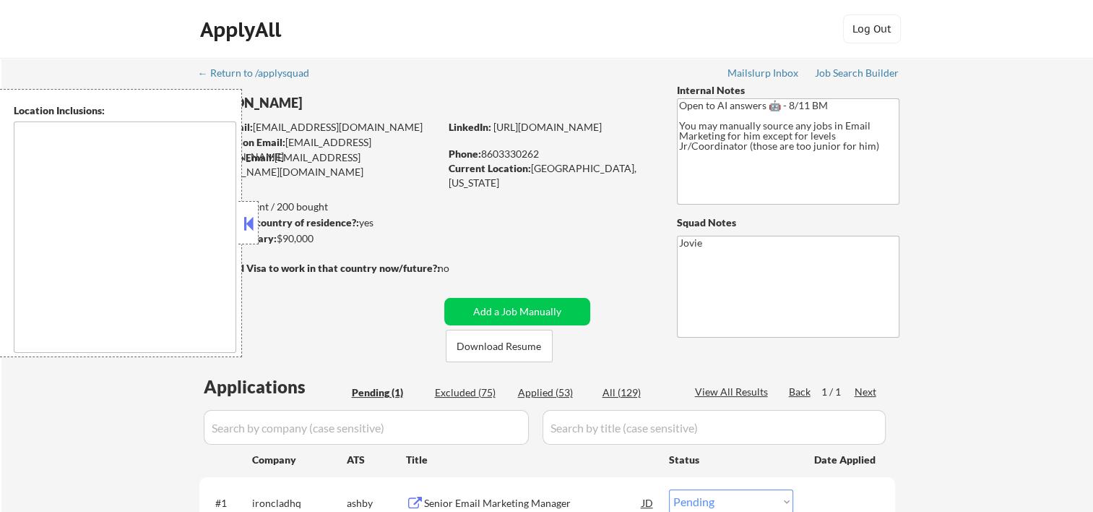
scroll to position [241, 0]
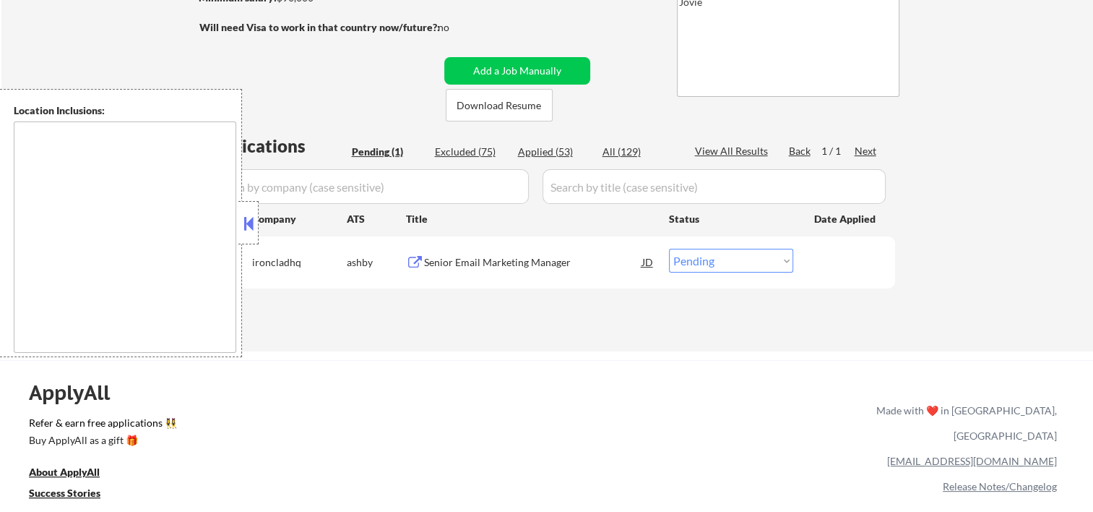
click at [255, 214] on button at bounding box center [249, 223] width 16 height 22
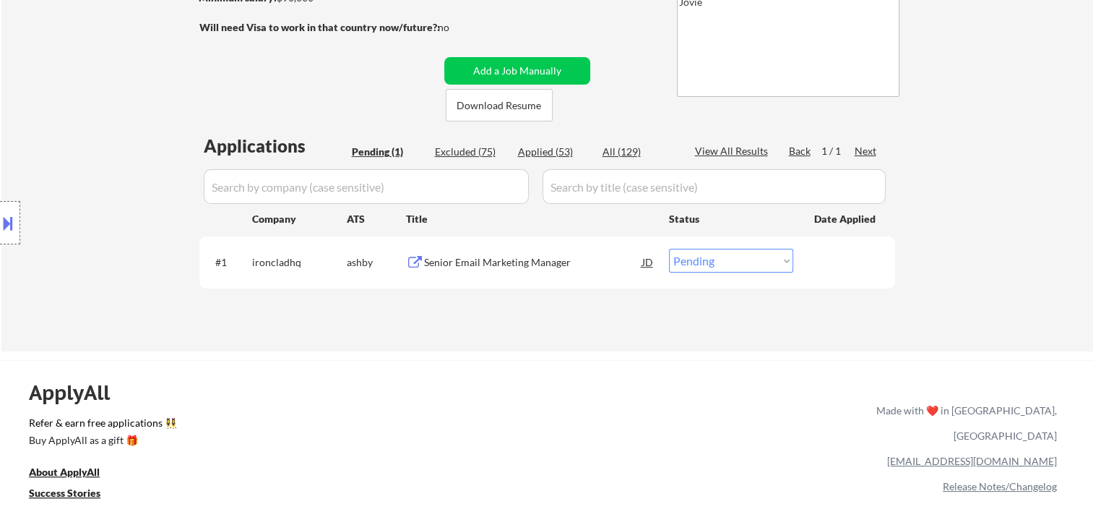
scroll to position [0, 0]
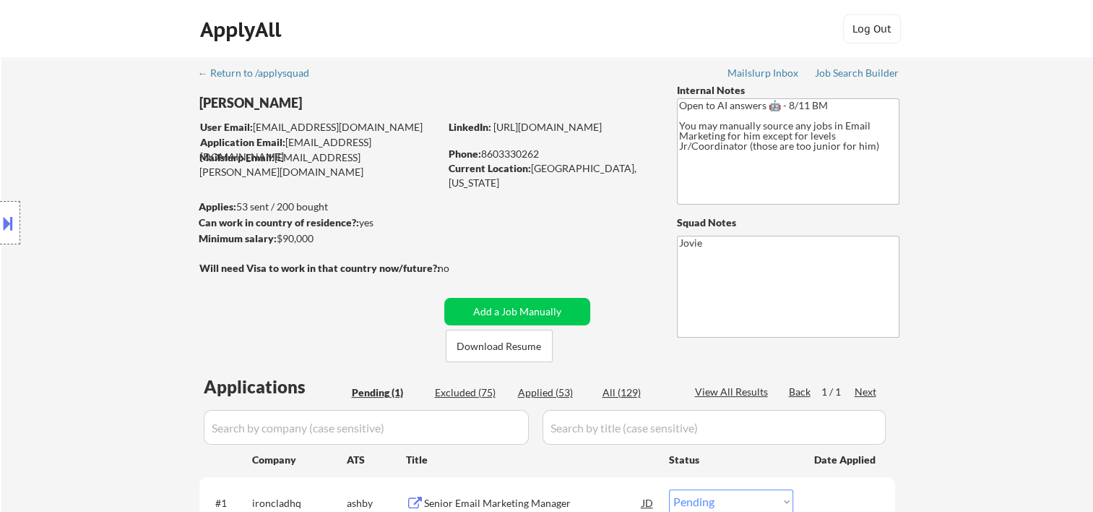
click at [667, 22] on div "ApplyAll Log Out" at bounding box center [547, 32] width 723 height 36
click at [512, 346] on button "Download Resume" at bounding box center [499, 346] width 107 height 33
drag, startPoint x: 582, startPoint y: 58, endPoint x: 540, endPoint y: 50, distance: 42.7
click at [582, 58] on div "← Return to /applysquad Mailslurp Inbox Job Search Builder Stalone Sylvestre Us…" at bounding box center [547, 319] width 721 height 522
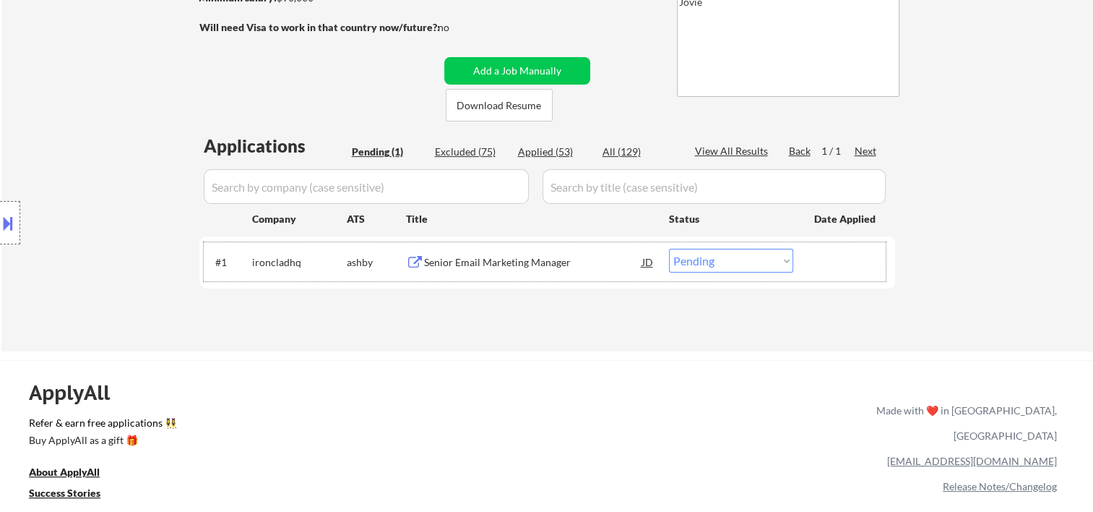
click at [819, 251] on div at bounding box center [846, 262] width 64 height 26
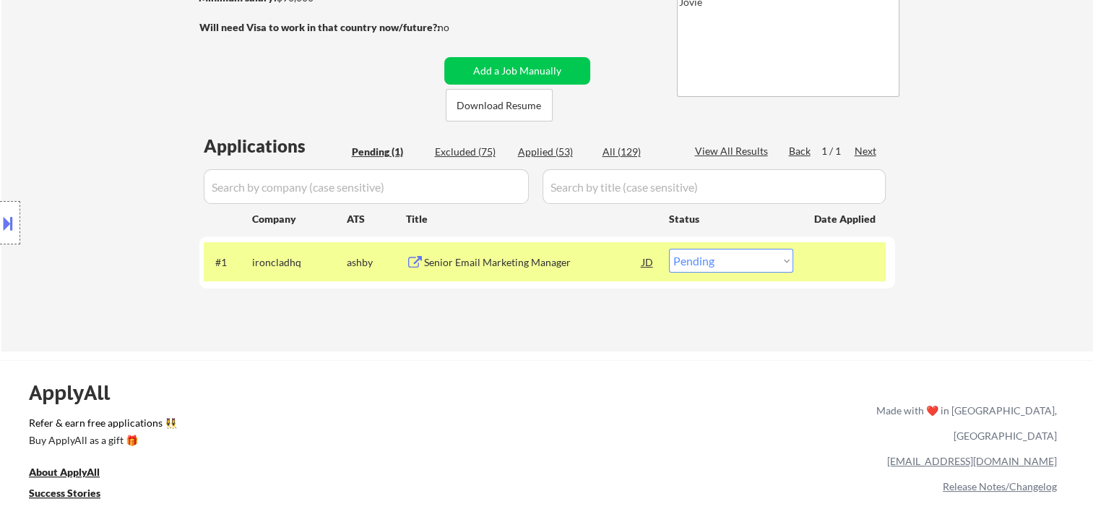
click at [567, 256] on div "Senior Email Marketing Manager" at bounding box center [533, 262] width 218 height 14
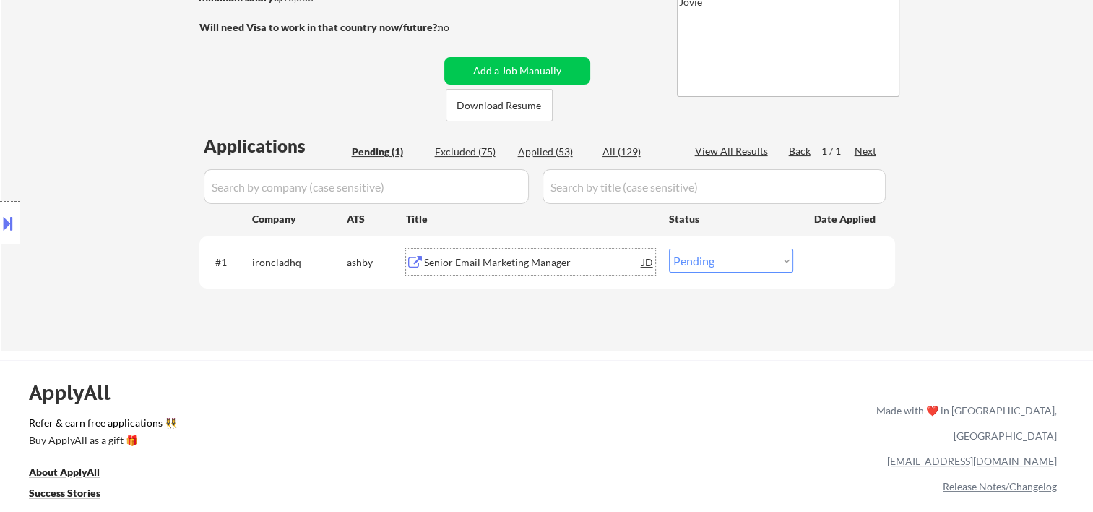
click at [835, 271] on div at bounding box center [846, 262] width 64 height 26
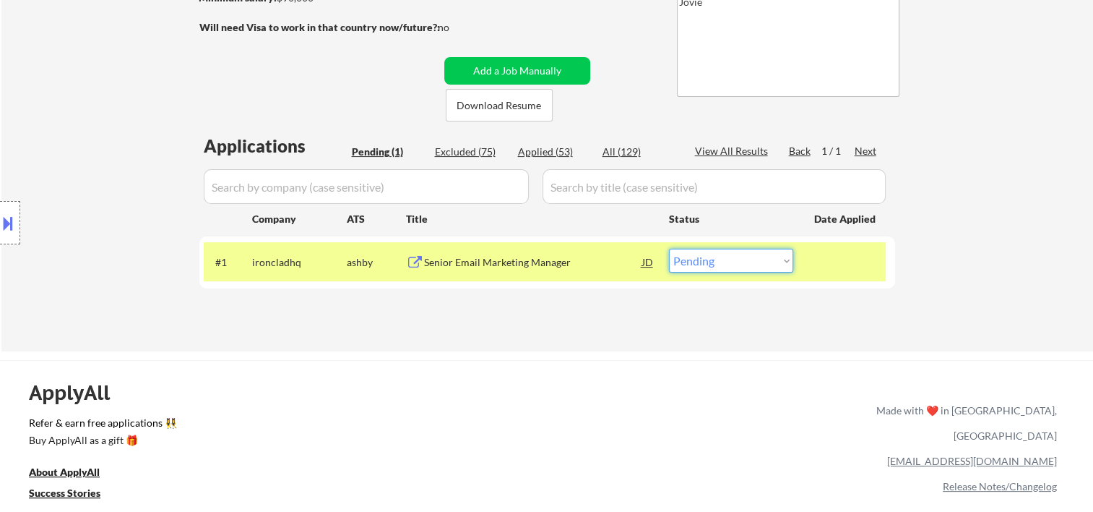
click at [779, 267] on select "Choose an option... Pending Applied Excluded (Questions) Excluded (Expired) Exc…" at bounding box center [731, 261] width 124 height 24
select select ""excluded__bad_match_""
click at [669, 249] on select "Choose an option... Pending Applied Excluded (Questions) Excluded (Expired) Exc…" at bounding box center [731, 261] width 124 height 24
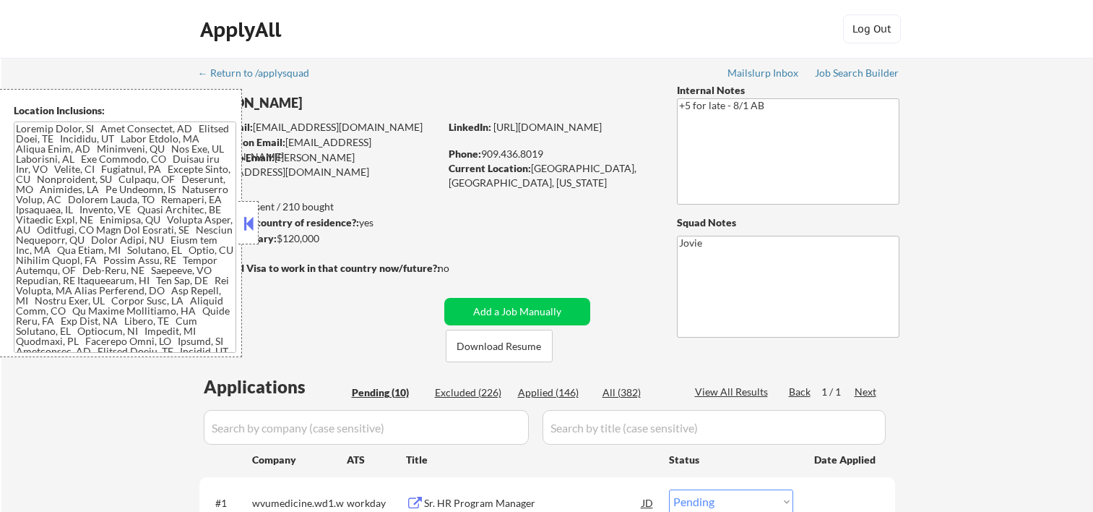
select select ""pending""
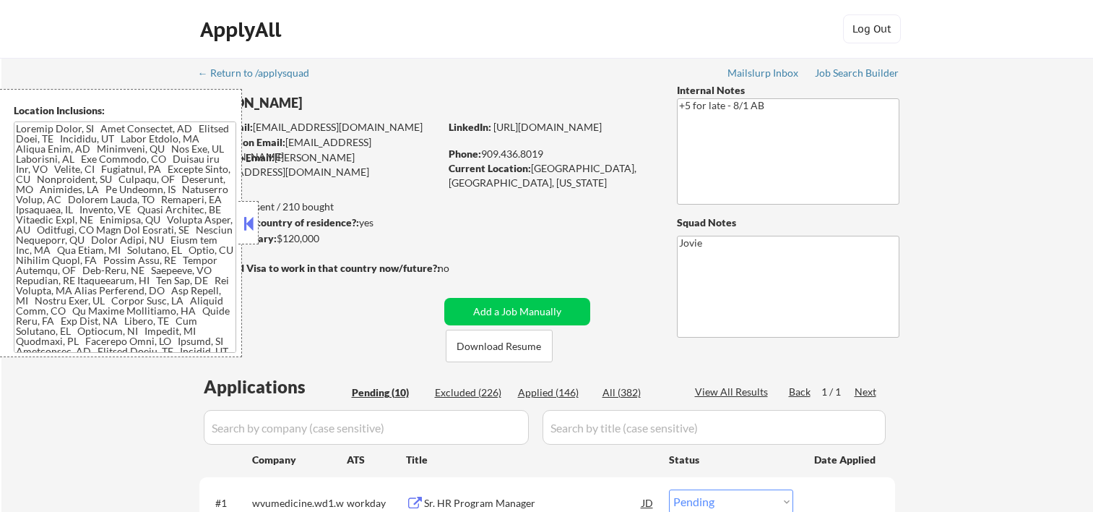
select select ""pending""
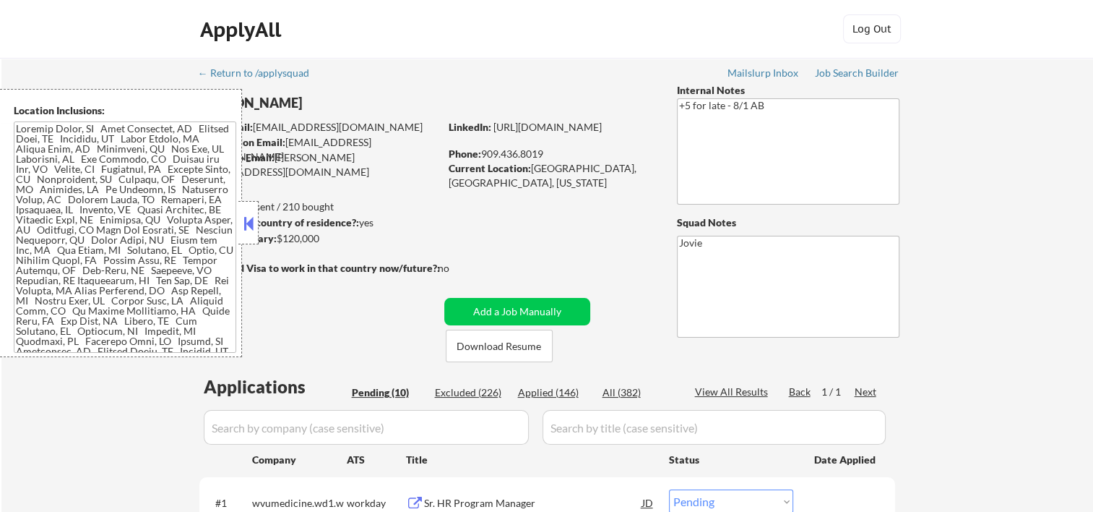
click at [254, 215] on button at bounding box center [249, 223] width 16 height 22
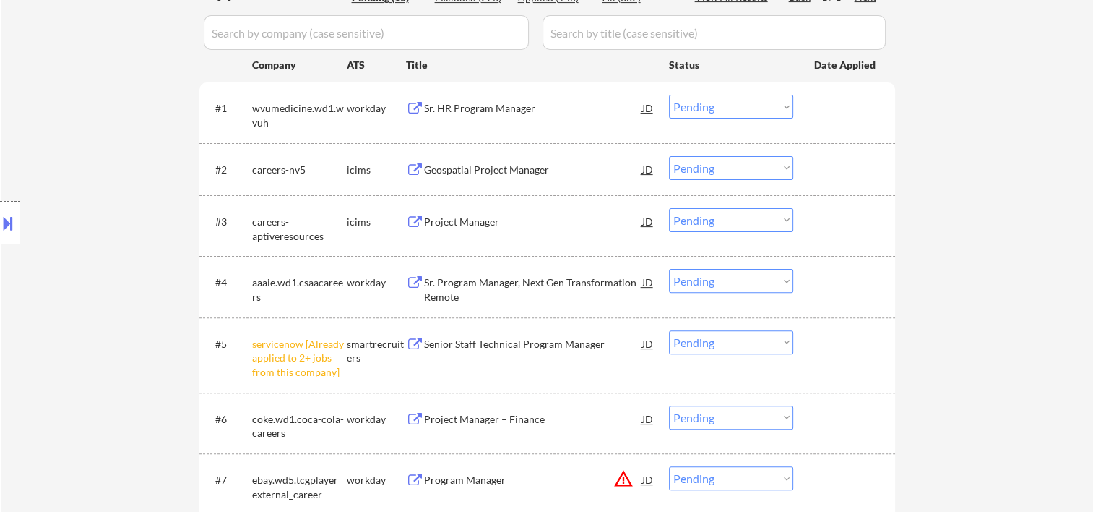
scroll to position [154, 0]
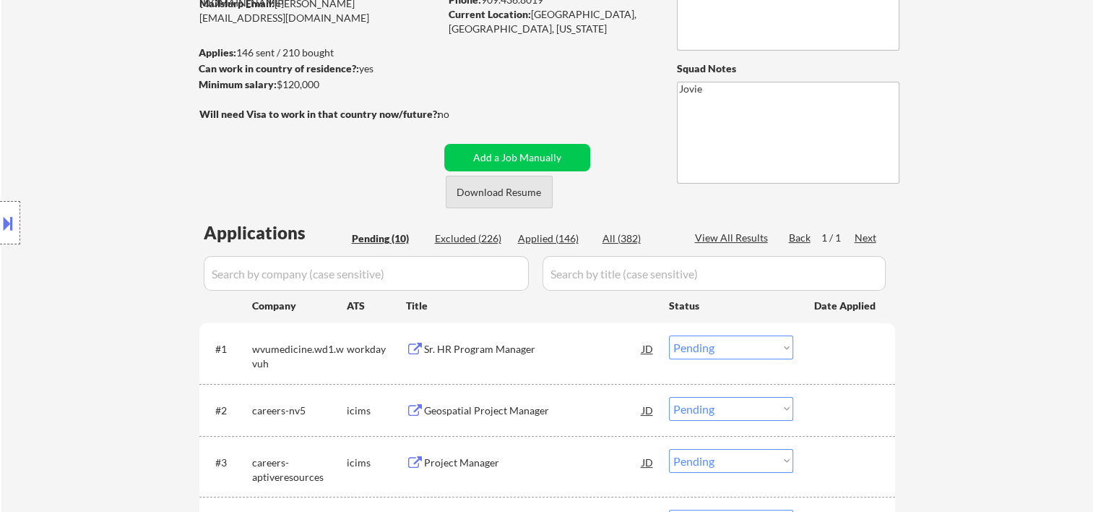
click at [486, 186] on button "Download Resume" at bounding box center [499, 192] width 107 height 33
click at [598, 83] on div "← Return to /applysquad Mailslurp Inbox Job Search Builder Ashley Tall User Ema…" at bounding box center [547, 434] width 721 height 1060
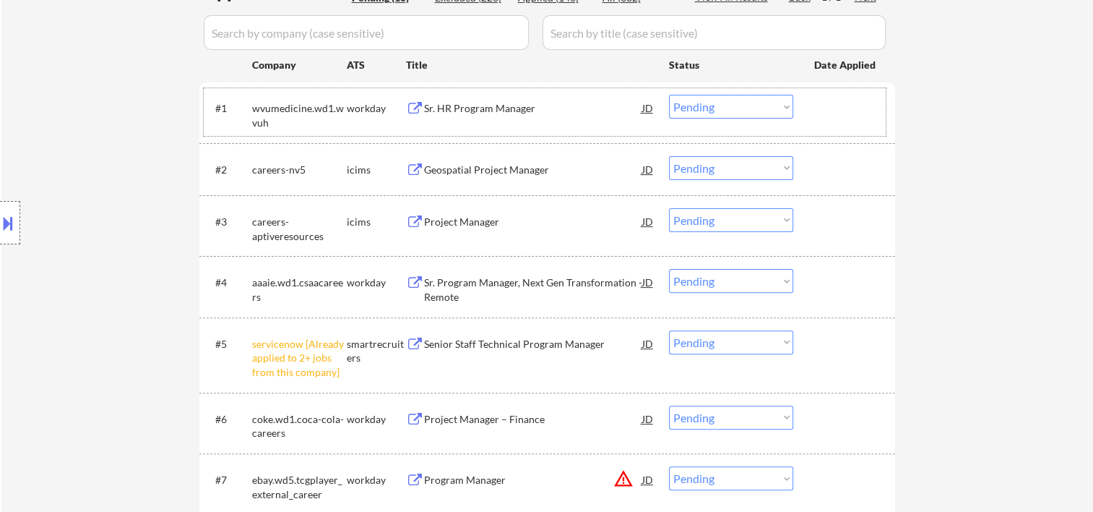
click at [856, 119] on div at bounding box center [846, 108] width 64 height 26
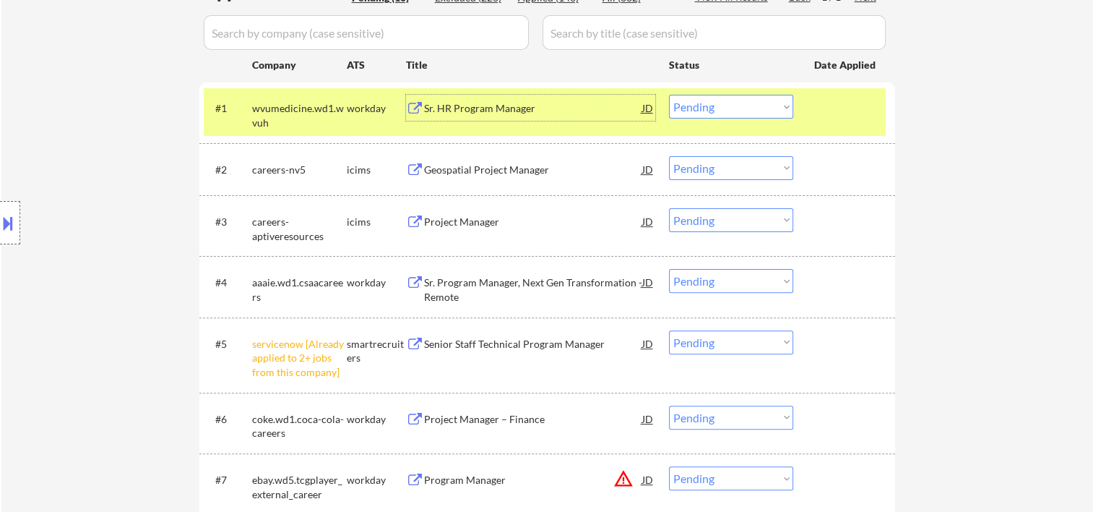
click at [546, 116] on div "Sr. HR Program Manager" at bounding box center [533, 108] width 218 height 26
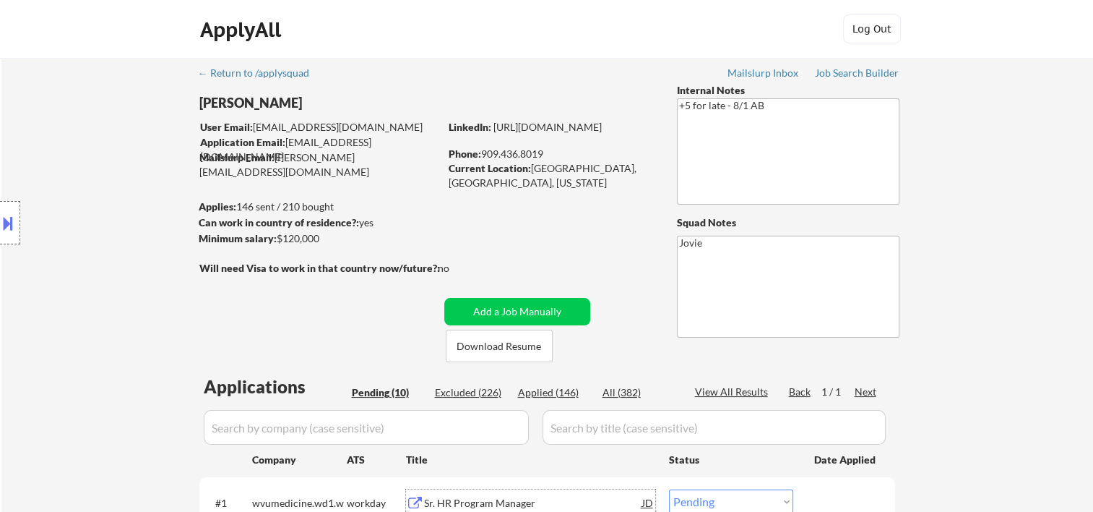
scroll to position [241, 0]
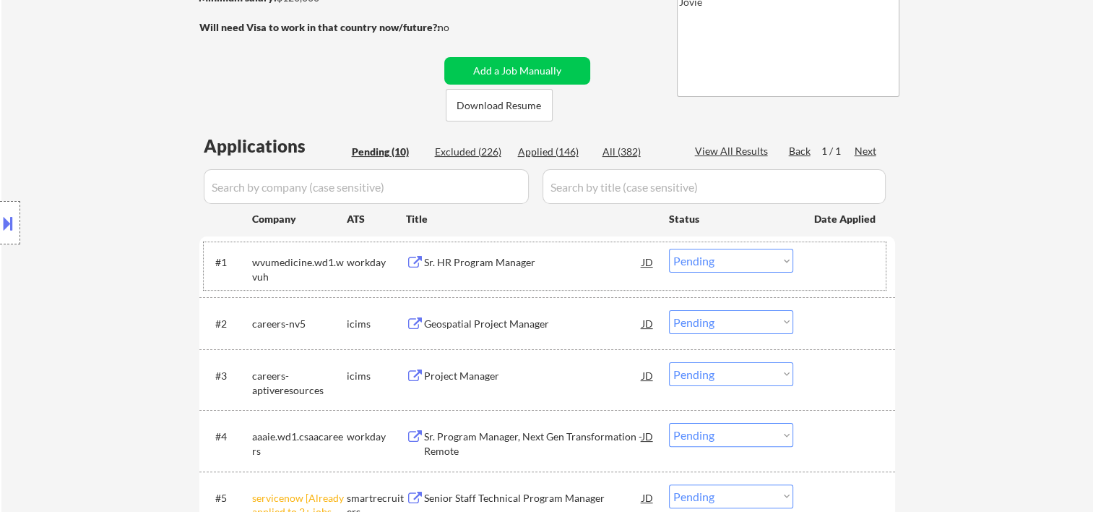
click at [818, 274] on div at bounding box center [846, 262] width 64 height 26
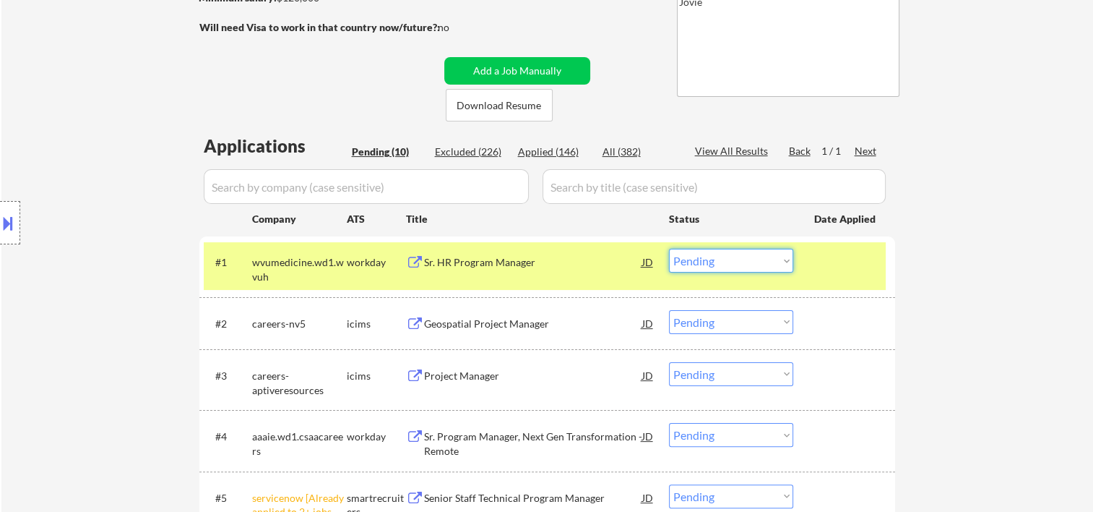
click at [785, 262] on select "Choose an option... Pending Applied Excluded (Questions) Excluded (Expired) Exc…" at bounding box center [731, 261] width 124 height 24
click at [669, 249] on select "Choose an option... Pending Applied Excluded (Questions) Excluded (Expired) Exc…" at bounding box center [731, 261] width 124 height 24
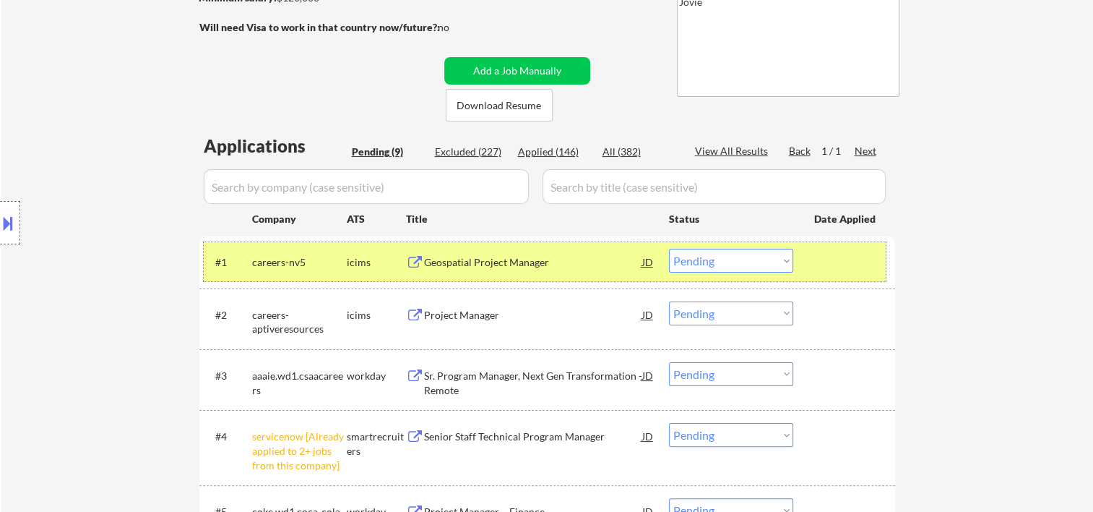
click at [821, 260] on div at bounding box center [846, 262] width 64 height 26
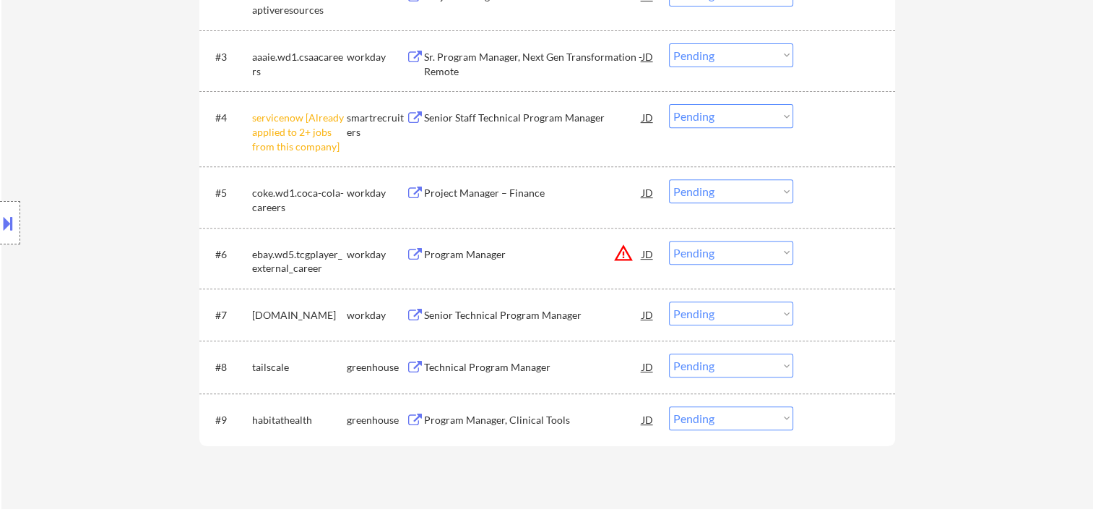
scroll to position [333, 0]
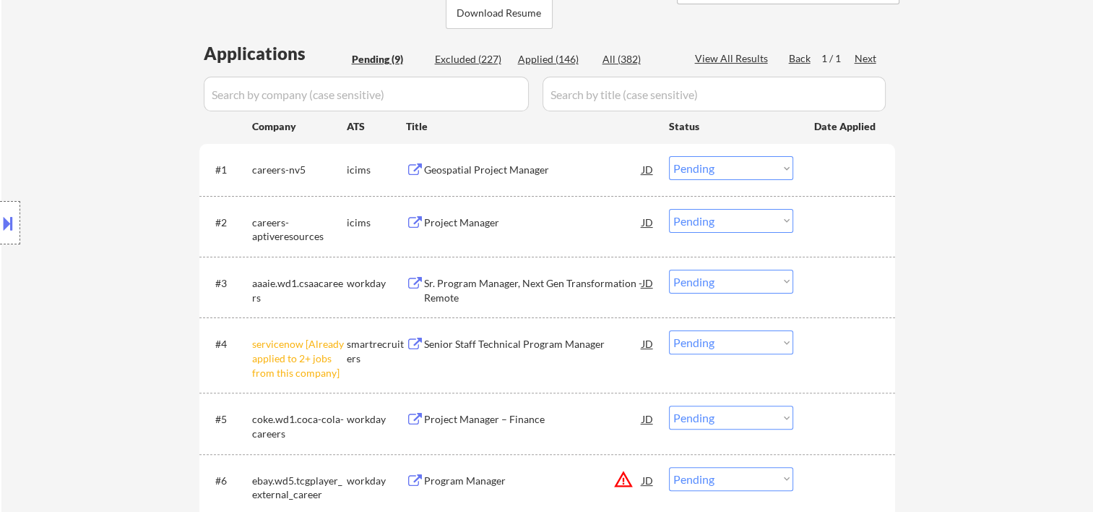
click at [827, 175] on div at bounding box center [846, 169] width 64 height 26
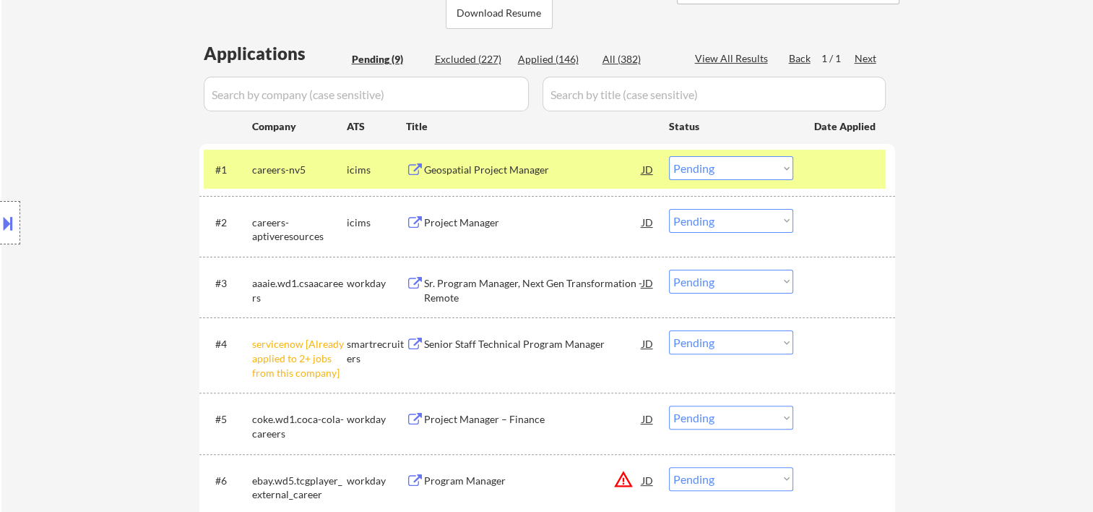
click at [578, 171] on div "Geospatial Project Manager" at bounding box center [533, 170] width 218 height 14
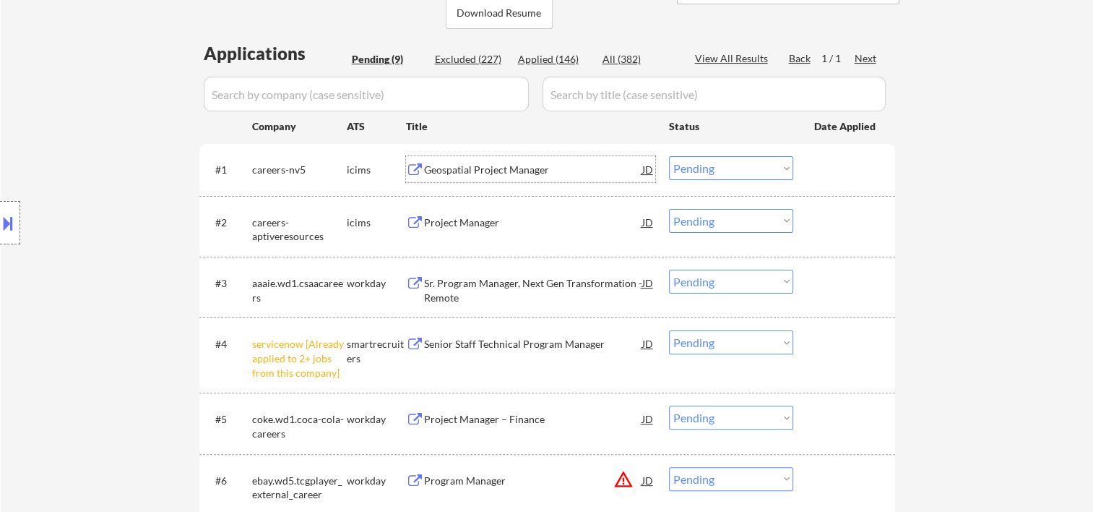
drag, startPoint x: 815, startPoint y: 173, endPoint x: 807, endPoint y: 171, distance: 8.2
click at [812, 172] on div "#1 careers-nv5 icims Geospatial Project Manager JD Choose an option... Pending …" at bounding box center [545, 169] width 682 height 39
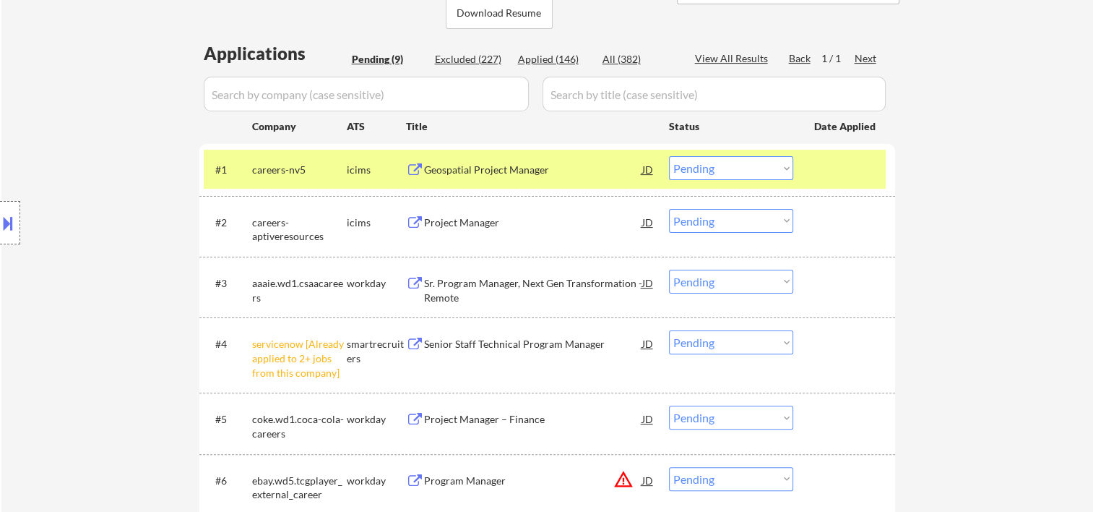
click at [780, 168] on select "Choose an option... Pending Applied Excluded (Questions) Excluded (Expired) Exc…" at bounding box center [731, 168] width 124 height 24
click at [669, 156] on select "Choose an option... Pending Applied Excluded (Questions) Excluded (Expired) Exc…" at bounding box center [731, 168] width 124 height 24
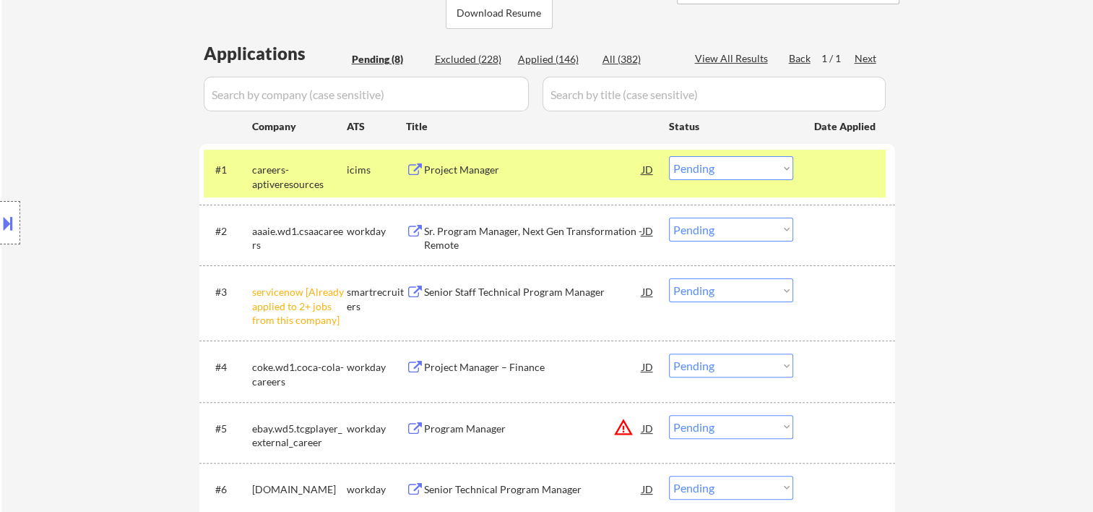
drag, startPoint x: 707, startPoint y: 10, endPoint x: 691, endPoint y: 30, distance: 25.2
click at [707, 10] on div "← Return to /applysquad Mailslurp Inbox Job Search Builder Ashley Tall User Ema…" at bounding box center [547, 198] width 721 height 947
click at [836, 165] on div at bounding box center [846, 169] width 64 height 26
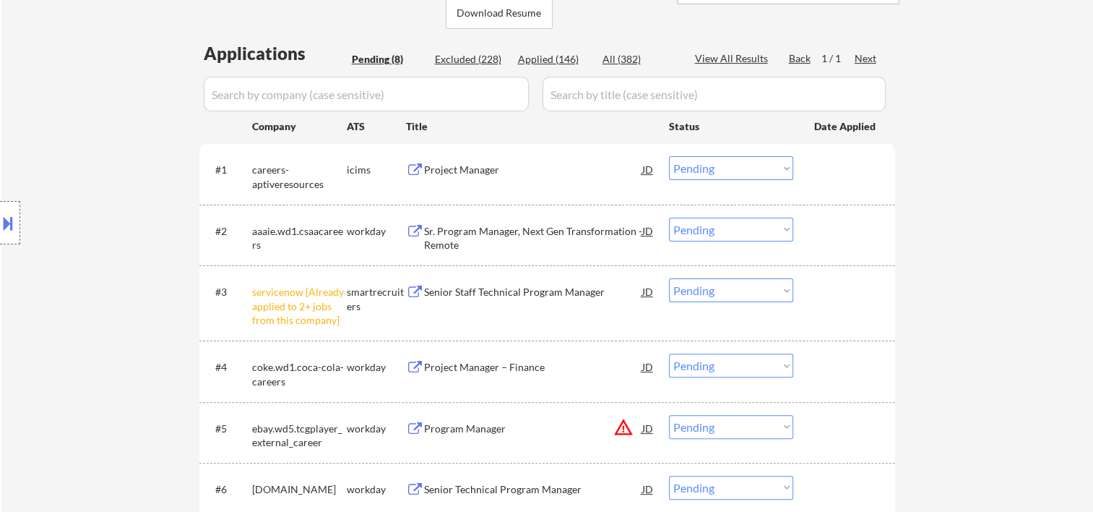
click at [827, 168] on div at bounding box center [846, 169] width 64 height 26
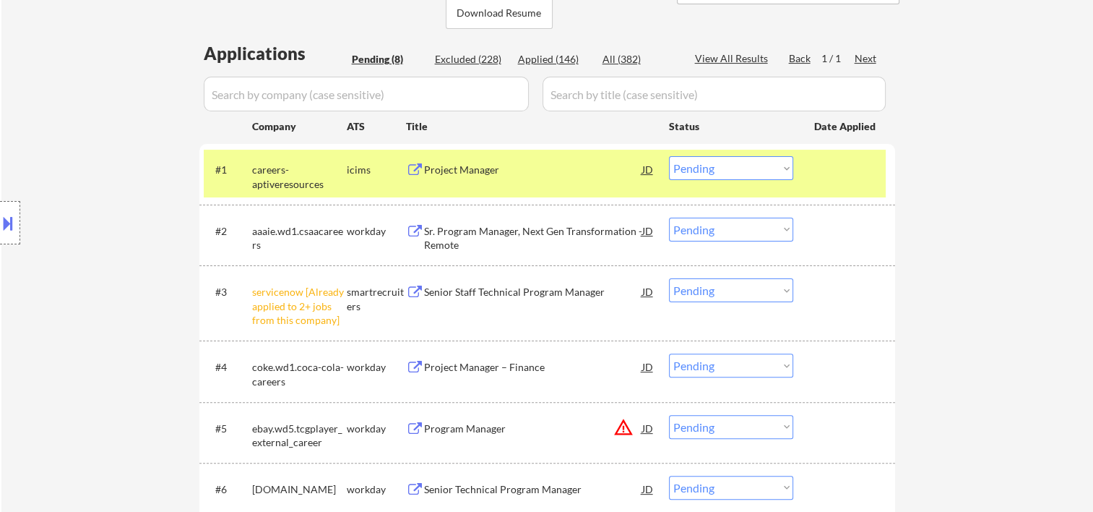
click at [552, 171] on div "Project Manager" at bounding box center [533, 170] width 218 height 14
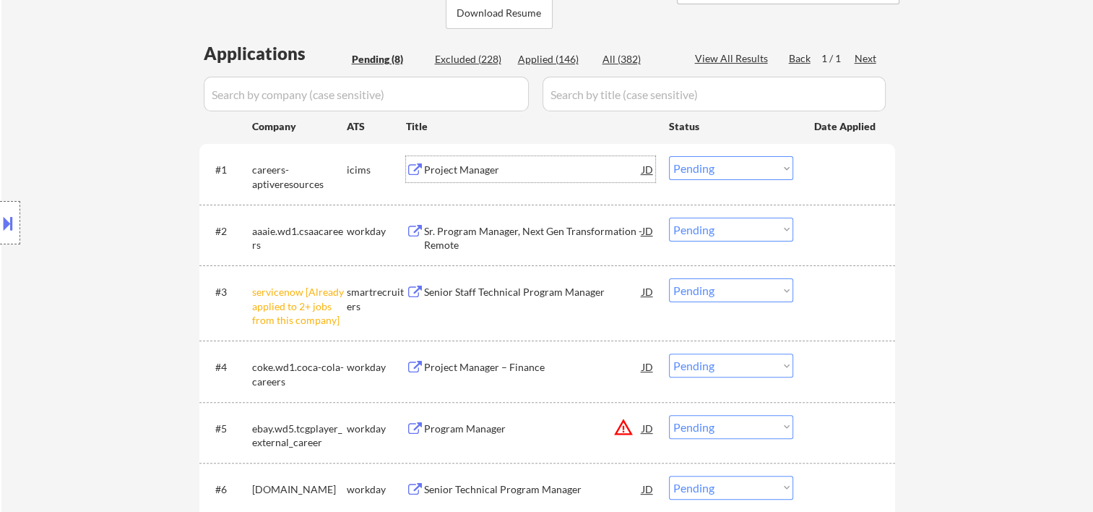
click at [813, 170] on div "#1 careers-aptiveresources icims Project Manager JD Choose an option... Pending…" at bounding box center [545, 174] width 682 height 48
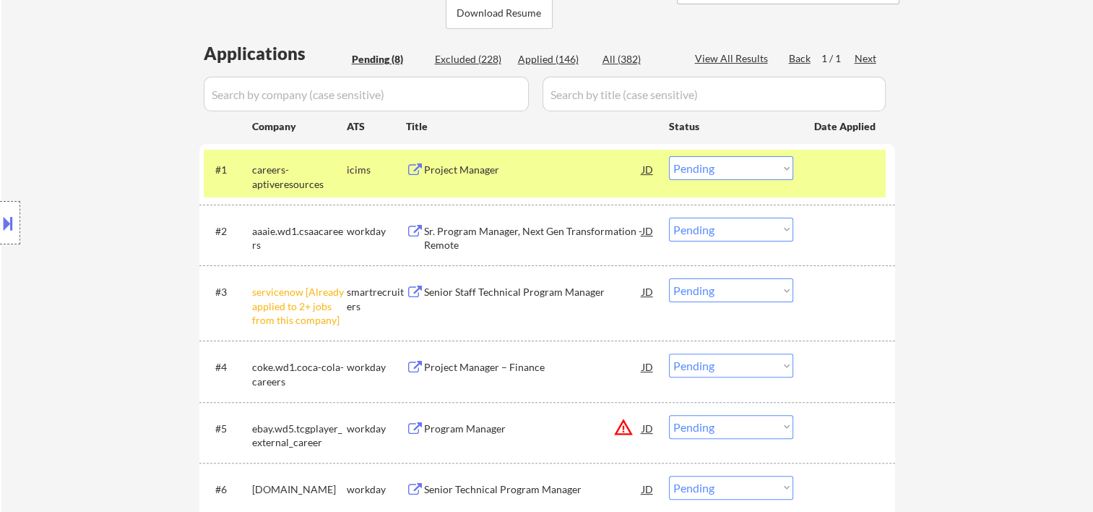
drag, startPoint x: 778, startPoint y: 169, endPoint x: 765, endPoint y: 181, distance: 17.9
click at [778, 169] on select "Choose an option... Pending Applied Excluded (Questions) Excluded (Expired) Exc…" at bounding box center [731, 168] width 124 height 24
click at [669, 156] on select "Choose an option... Pending Applied Excluded (Questions) Excluded (Expired) Exc…" at bounding box center [731, 168] width 124 height 24
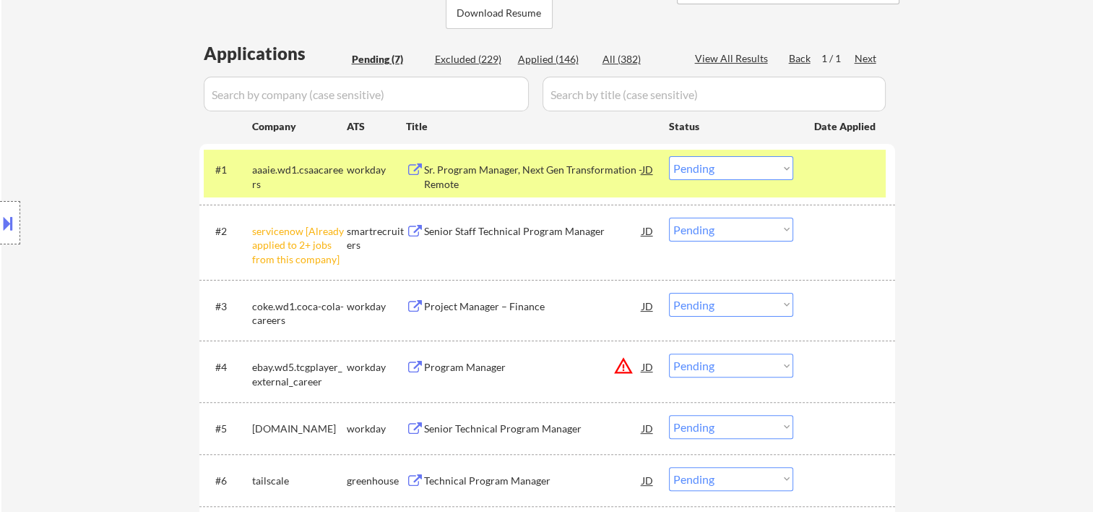
click at [816, 172] on div at bounding box center [846, 169] width 64 height 26
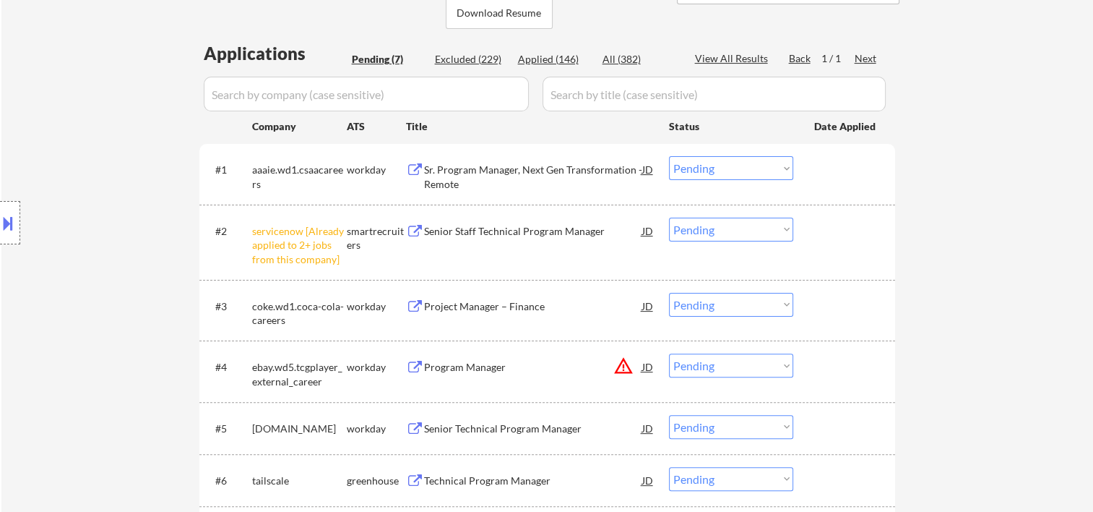
click at [817, 176] on div at bounding box center [846, 169] width 64 height 26
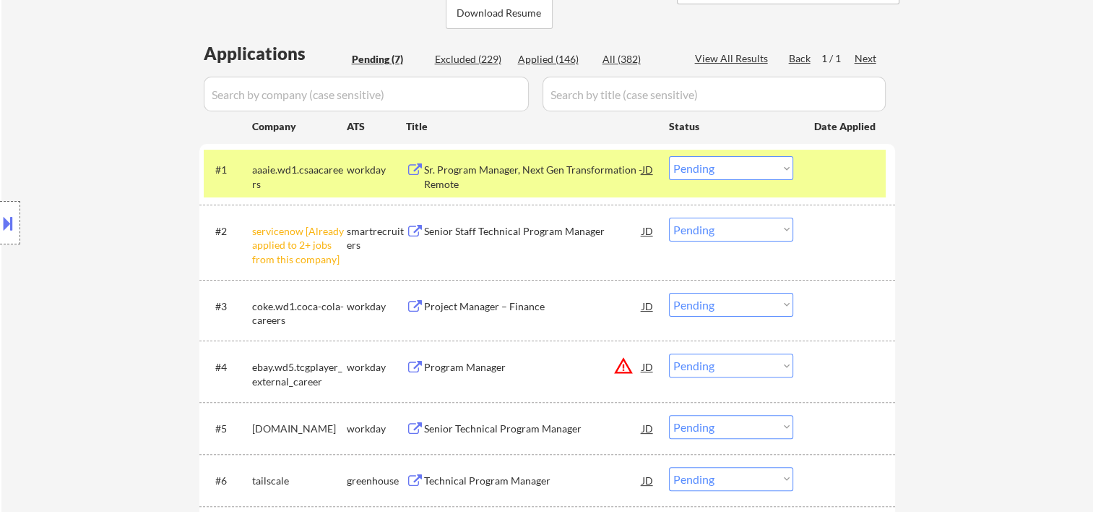
click at [543, 179] on div "Sr. Program Manager, Next Gen Transformation - Remote" at bounding box center [533, 177] width 218 height 28
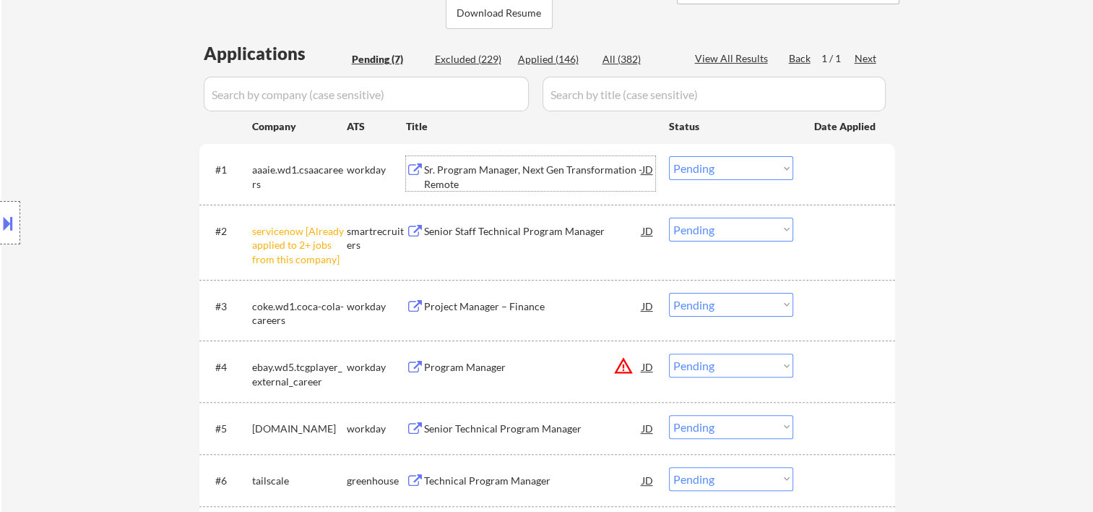
scroll to position [93, 0]
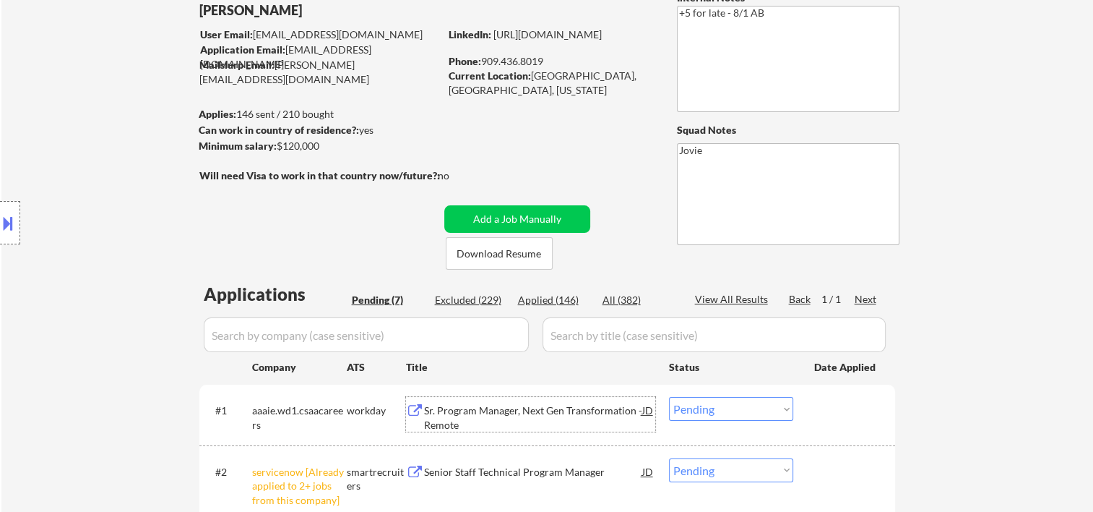
click at [833, 410] on div at bounding box center [846, 410] width 64 height 26
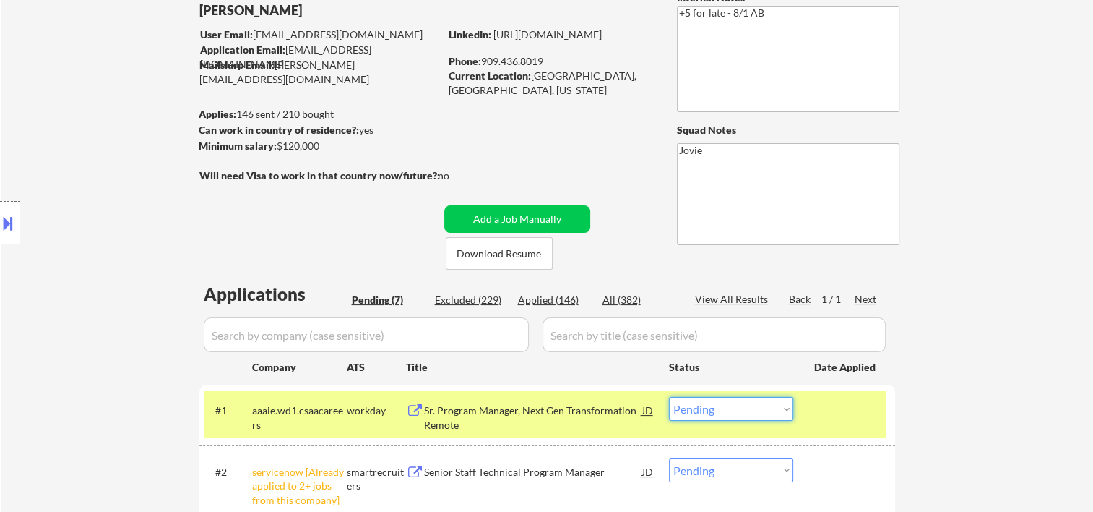
click at [791, 408] on select "Choose an option... Pending Applied Excluded (Questions) Excluded (Expired) Exc…" at bounding box center [731, 409] width 124 height 24
click at [669, 397] on select "Choose an option... Pending Applied Excluded (Questions) Excluded (Expired) Exc…" at bounding box center [731, 409] width 124 height 24
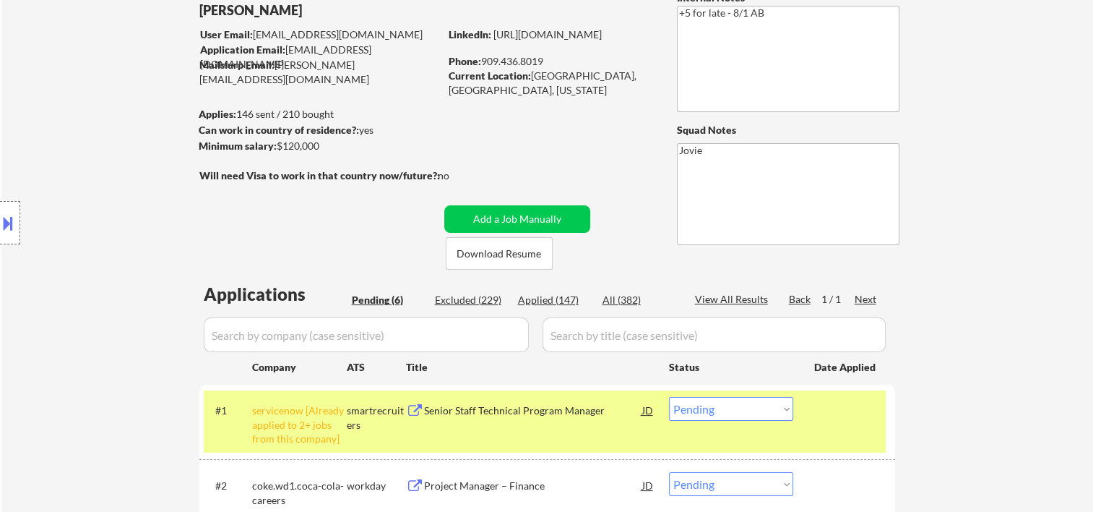
scroll to position [333, 0]
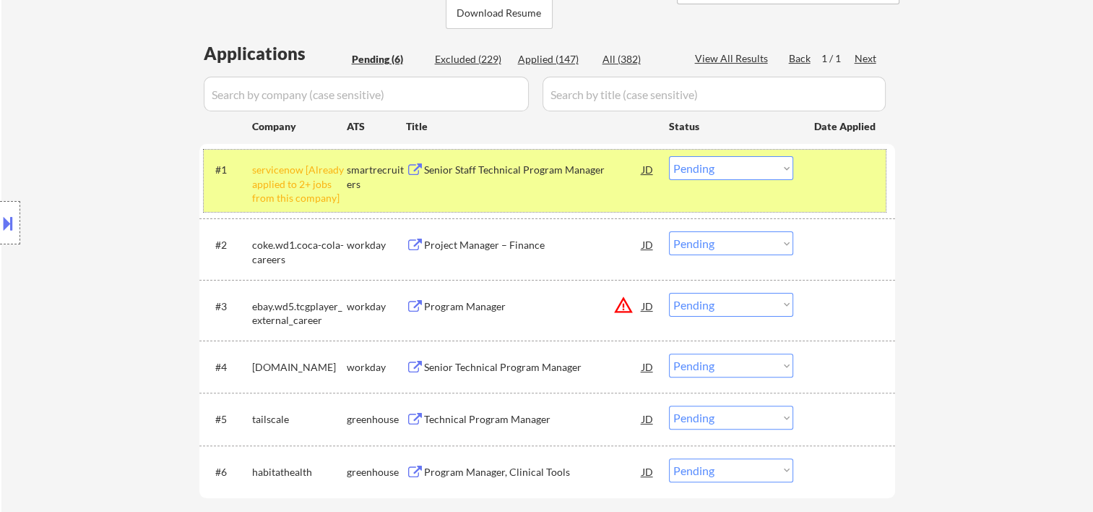
click at [822, 171] on div at bounding box center [846, 169] width 64 height 26
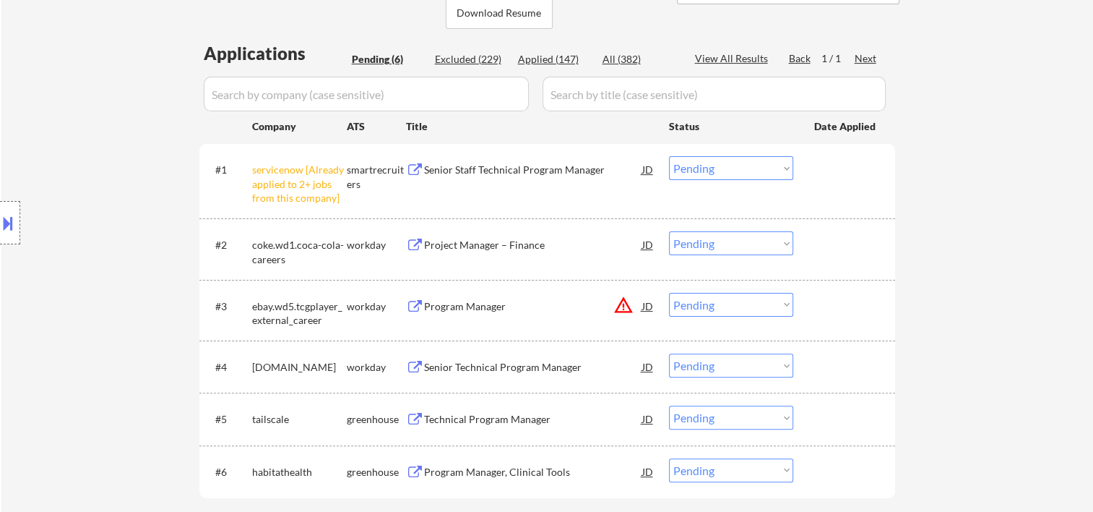
drag, startPoint x: 776, startPoint y: 163, endPoint x: 769, endPoint y: 170, distance: 10.2
click at [776, 163] on select "Choose an option... Pending Applied Excluded (Questions) Excluded (Expired) Exc…" at bounding box center [731, 168] width 124 height 24
click at [669, 156] on select "Choose an option... Pending Applied Excluded (Questions) Excluded (Expired) Exc…" at bounding box center [731, 168] width 124 height 24
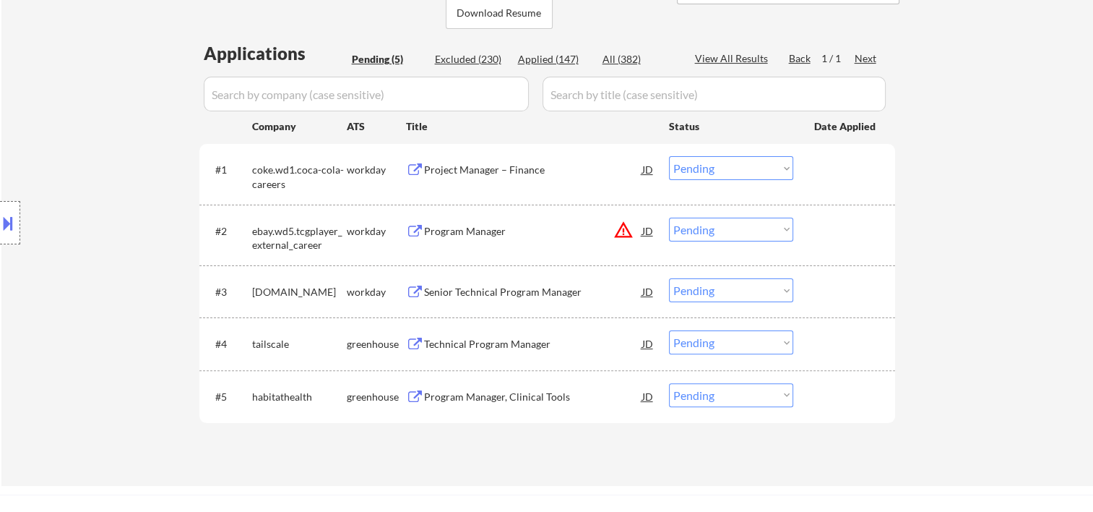
click at [840, 159] on div at bounding box center [846, 169] width 64 height 26
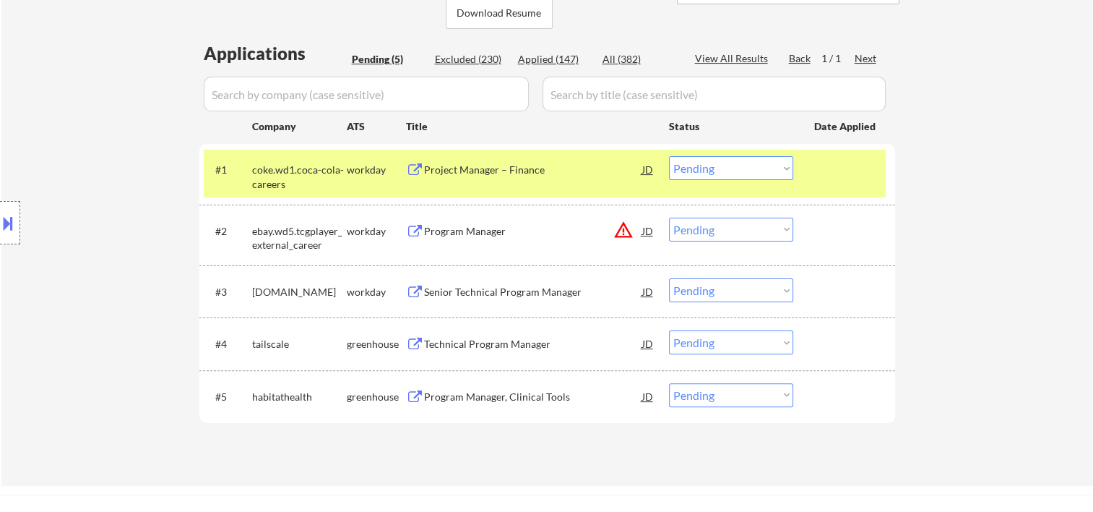
click at [816, 167] on div at bounding box center [846, 169] width 64 height 26
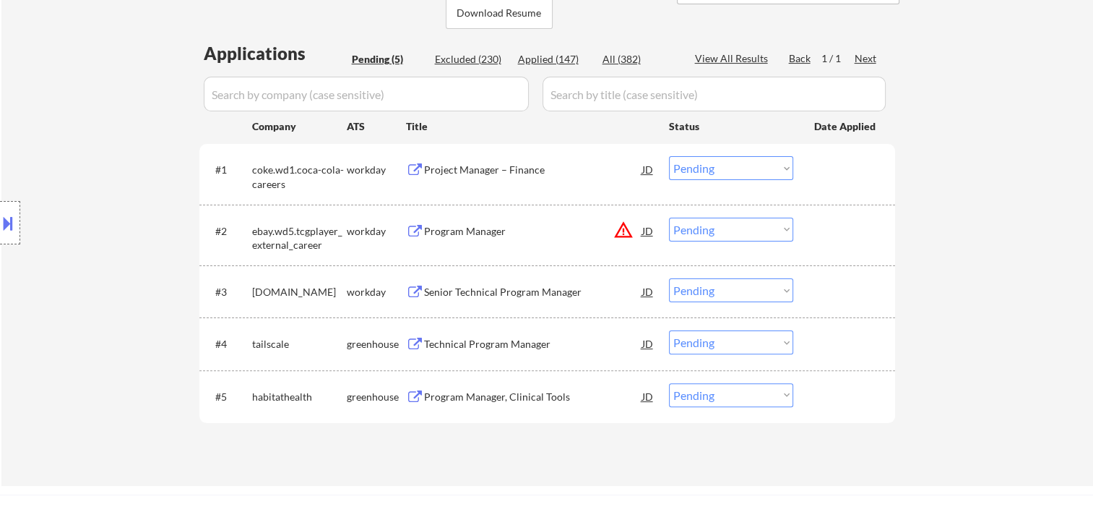
drag, startPoint x: 824, startPoint y: 165, endPoint x: 710, endPoint y: 171, distance: 113.6
click at [824, 165] on div at bounding box center [846, 169] width 64 height 26
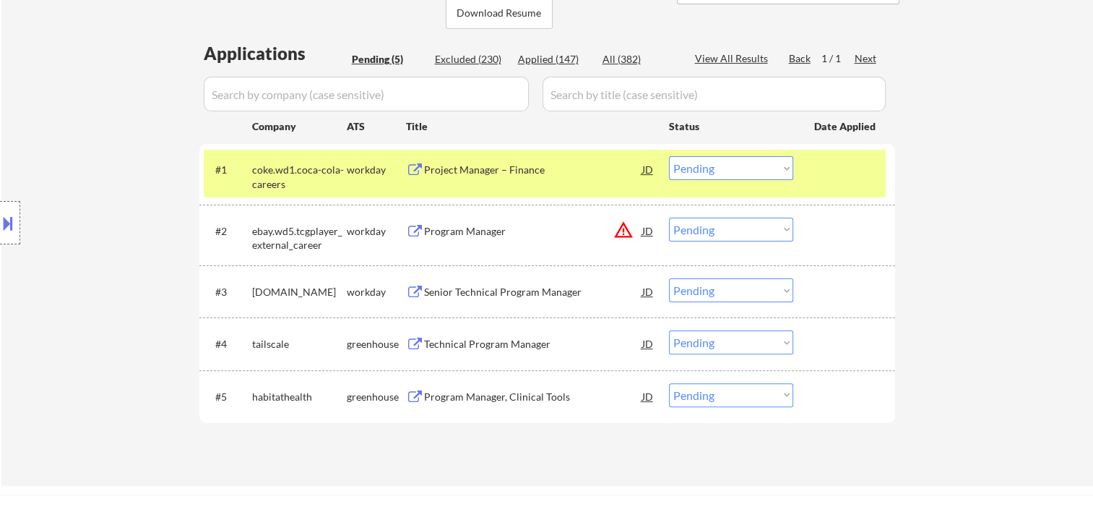
click at [525, 176] on div "Project Manager – Finance" at bounding box center [533, 170] width 218 height 14
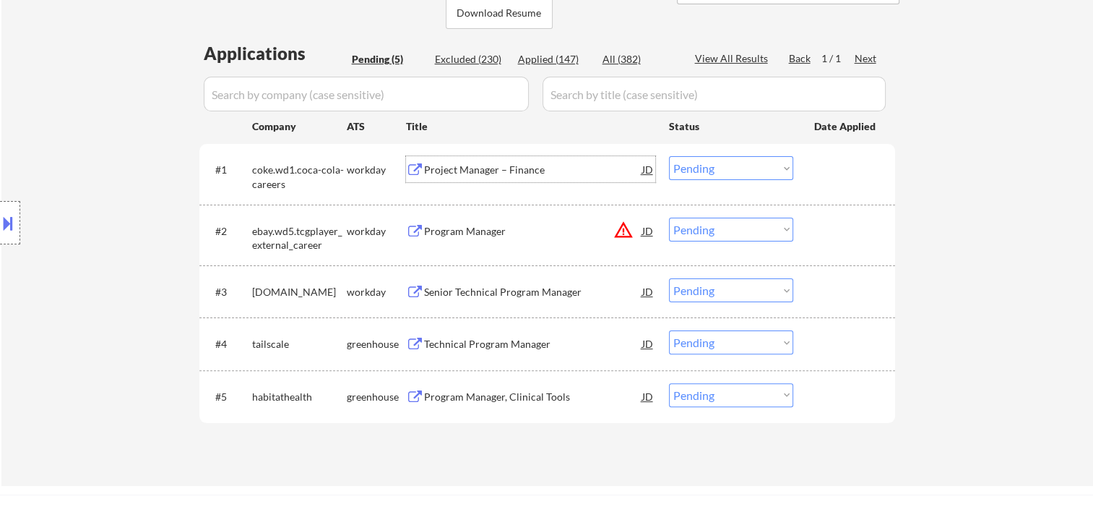
click at [836, 173] on div at bounding box center [846, 169] width 64 height 26
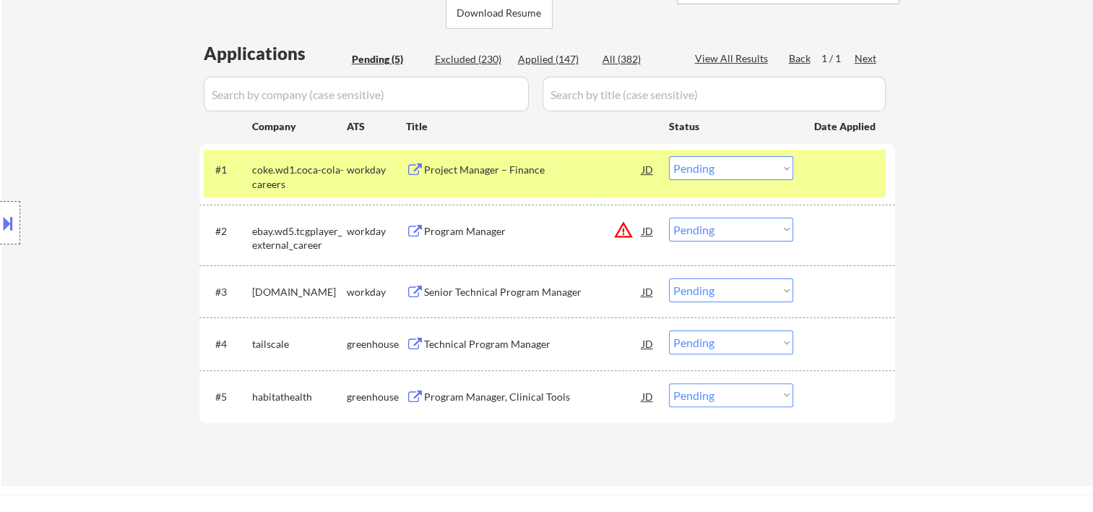
drag, startPoint x: 786, startPoint y: 168, endPoint x: 778, endPoint y: 173, distance: 9.4
click at [786, 168] on select "Choose an option... Pending Applied Excluded (Questions) Excluded (Expired) Exc…" at bounding box center [731, 168] width 124 height 24
click at [669, 156] on select "Choose an option... Pending Applied Excluded (Questions) Excluded (Expired) Exc…" at bounding box center [731, 168] width 124 height 24
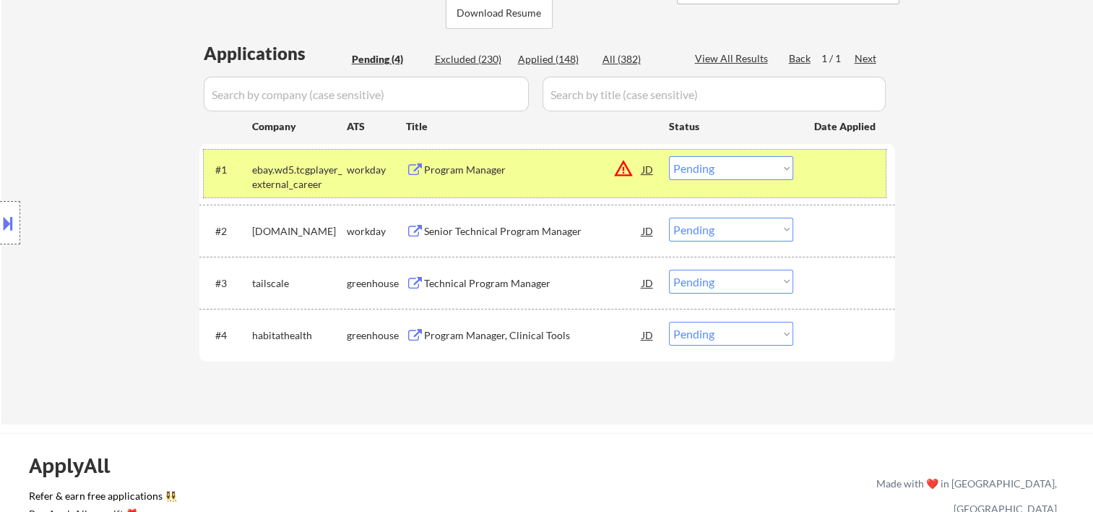
drag, startPoint x: 859, startPoint y: 165, endPoint x: 826, endPoint y: 169, distance: 32.7
click at [859, 167] on div at bounding box center [846, 169] width 64 height 26
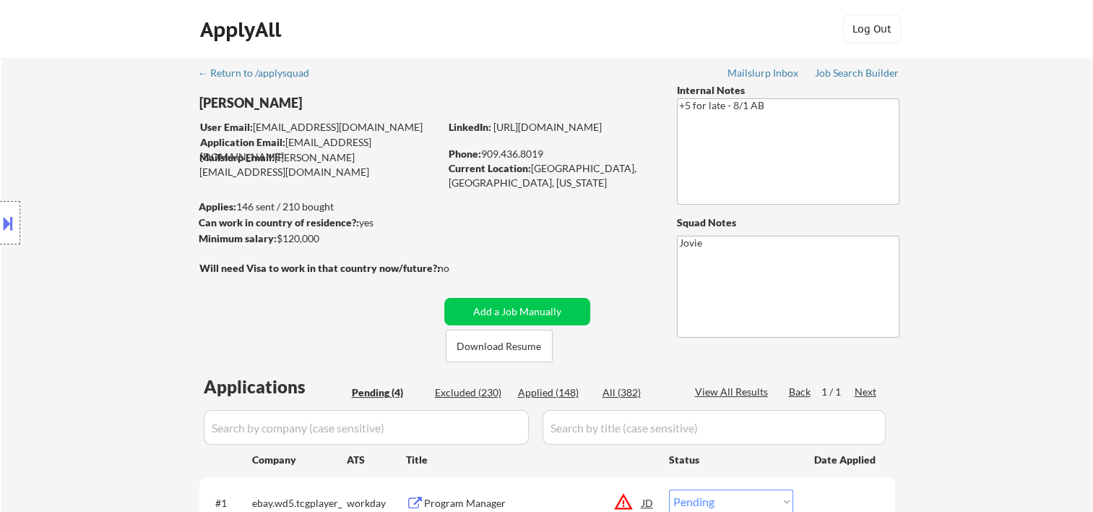
scroll to position [241, 0]
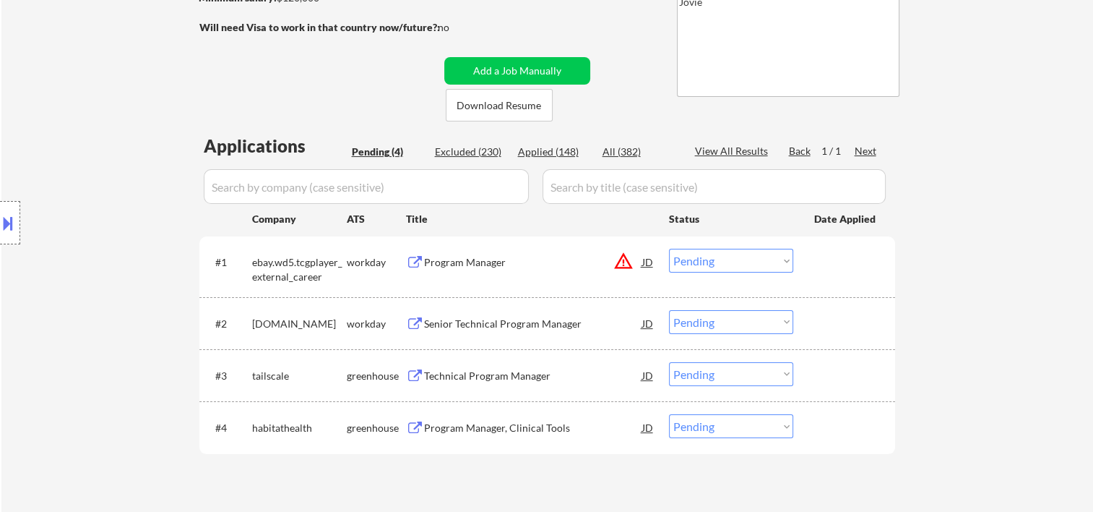
drag, startPoint x: 842, startPoint y: 259, endPoint x: 636, endPoint y: 254, distance: 206.0
click at [834, 262] on div at bounding box center [846, 262] width 64 height 26
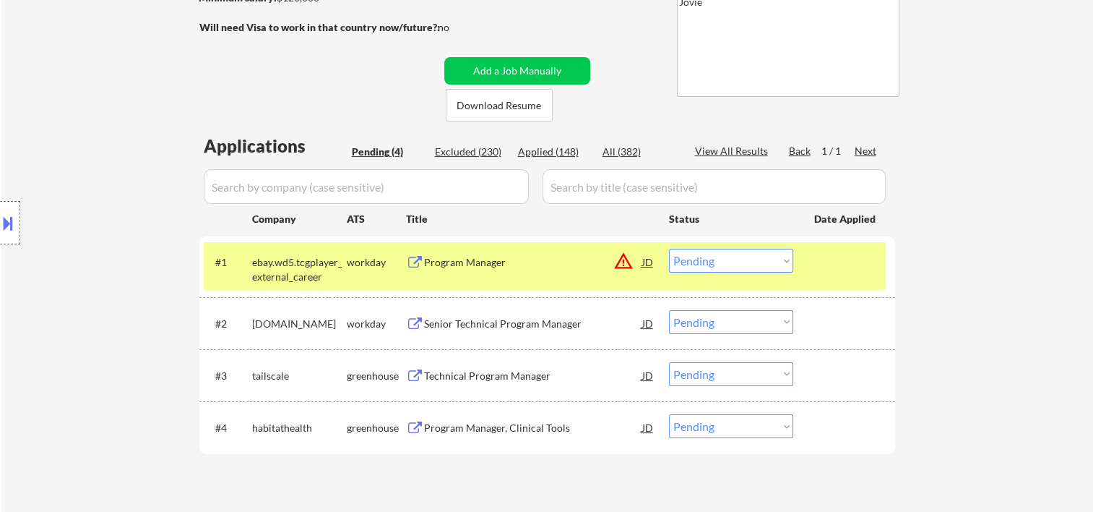
click at [552, 259] on div "Program Manager" at bounding box center [533, 262] width 218 height 14
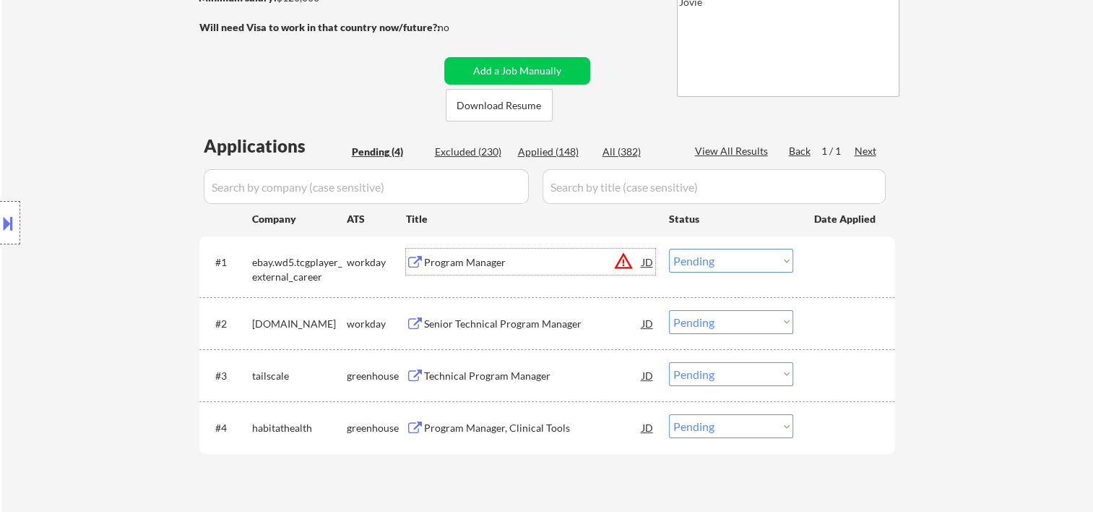
click at [6, 215] on button at bounding box center [8, 223] width 16 height 24
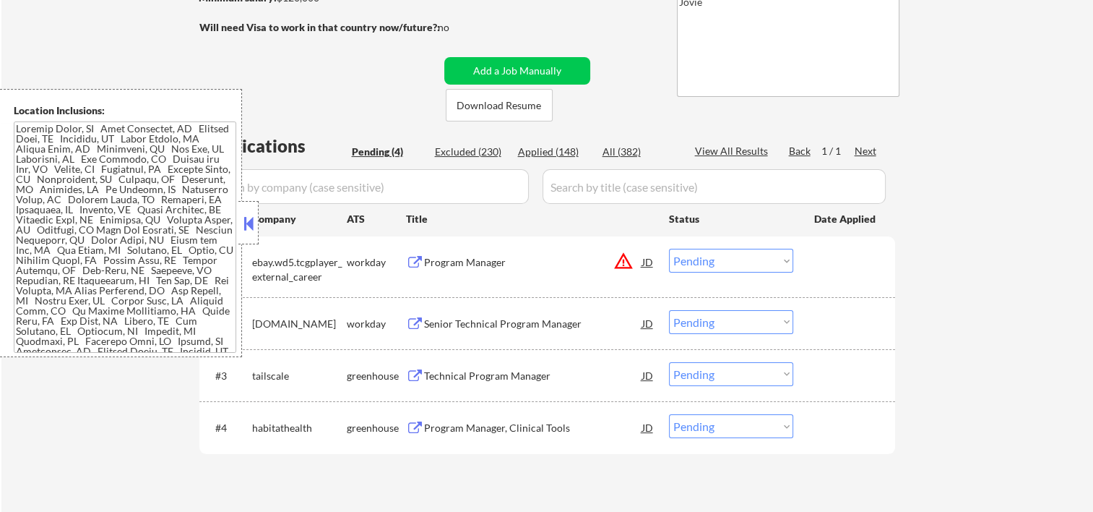
click at [246, 225] on button at bounding box center [249, 223] width 16 height 22
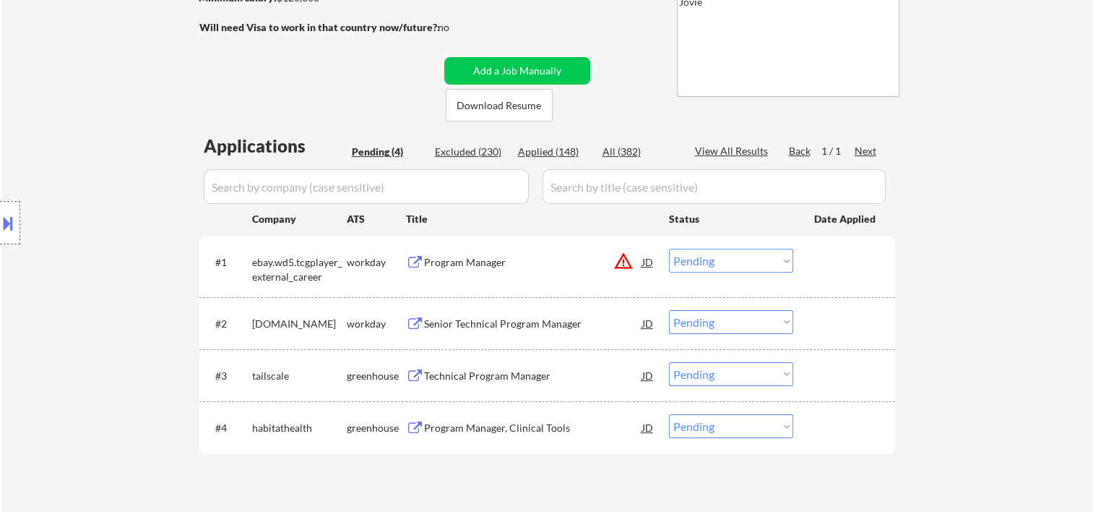
click at [515, 264] on div "Program Manager" at bounding box center [533, 262] width 218 height 14
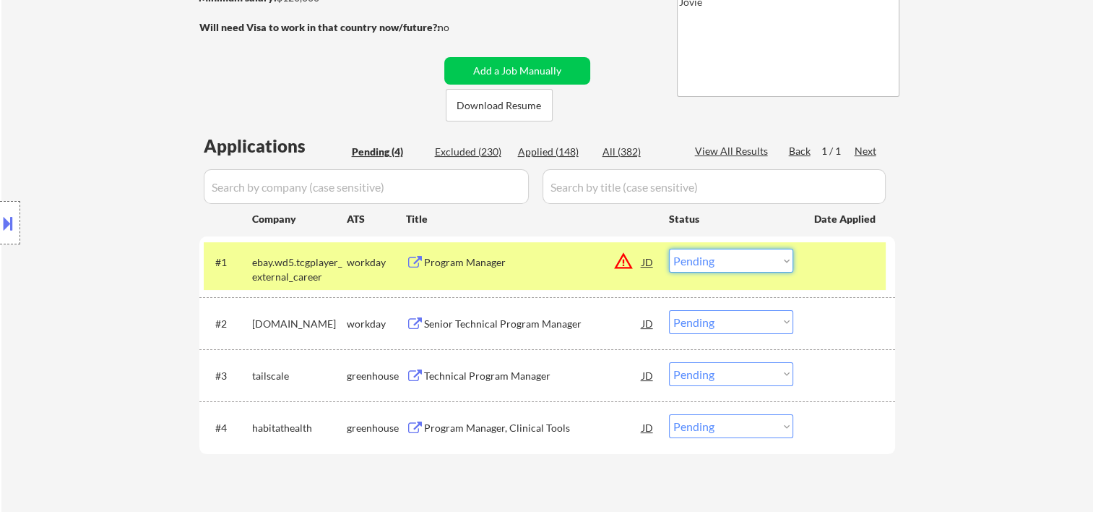
click at [779, 263] on select "Choose an option... Pending Applied Excluded (Questions) Excluded (Expired) Exc…" at bounding box center [731, 261] width 124 height 24
click at [782, 261] on select "Choose an option... Pending Applied Excluded (Questions) Excluded (Expired) Exc…" at bounding box center [731, 261] width 124 height 24
click at [789, 264] on select "Choose an option... Pending Applied Excluded (Questions) Excluded (Expired) Exc…" at bounding box center [731, 261] width 124 height 24
click at [669, 249] on select "Choose an option... Pending Applied Excluded (Questions) Excluded (Expired) Exc…" at bounding box center [731, 261] width 124 height 24
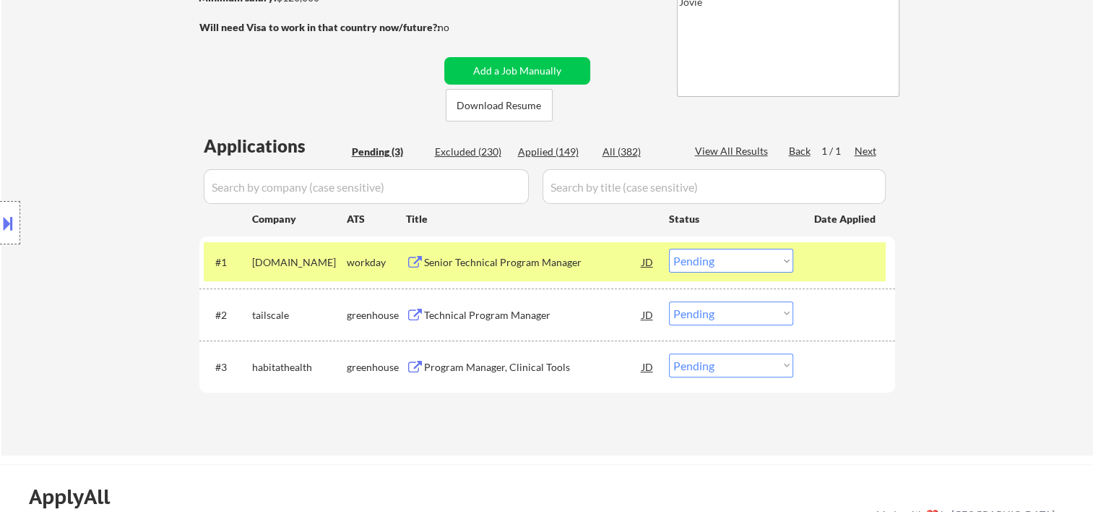
click at [838, 253] on div at bounding box center [846, 262] width 64 height 26
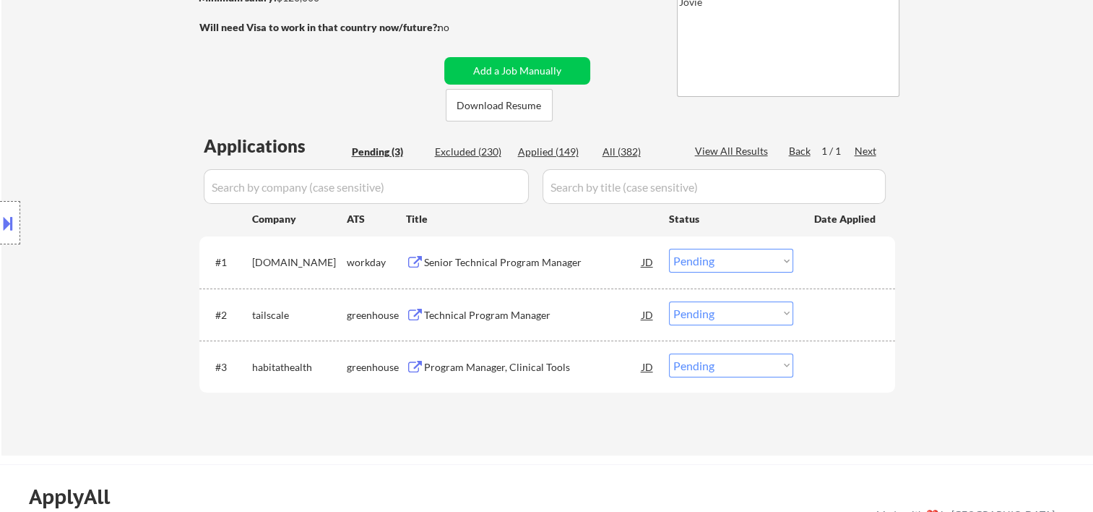
click at [835, 251] on div at bounding box center [846, 262] width 64 height 26
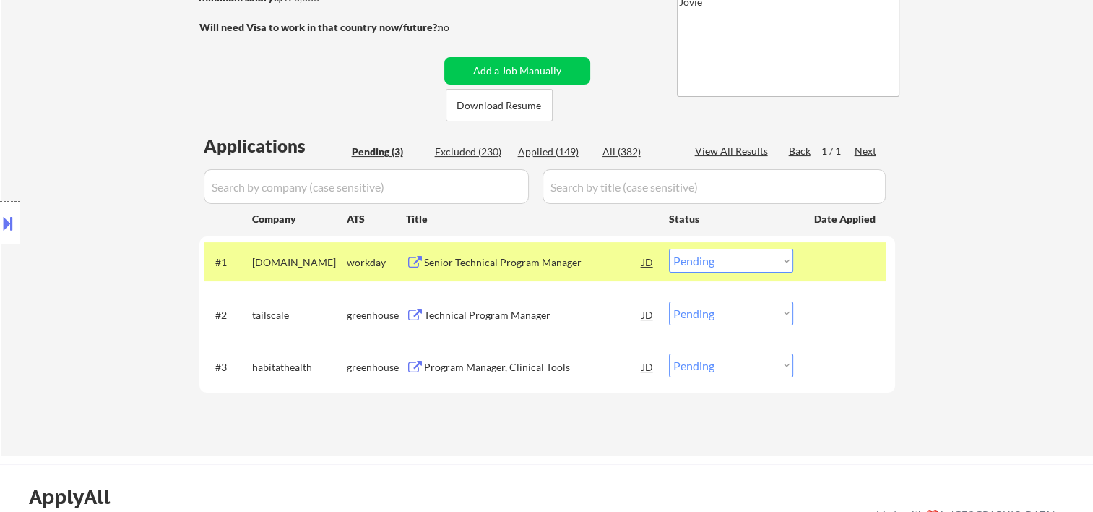
click at [576, 258] on div "Senior Technical Program Manager" at bounding box center [533, 262] width 218 height 14
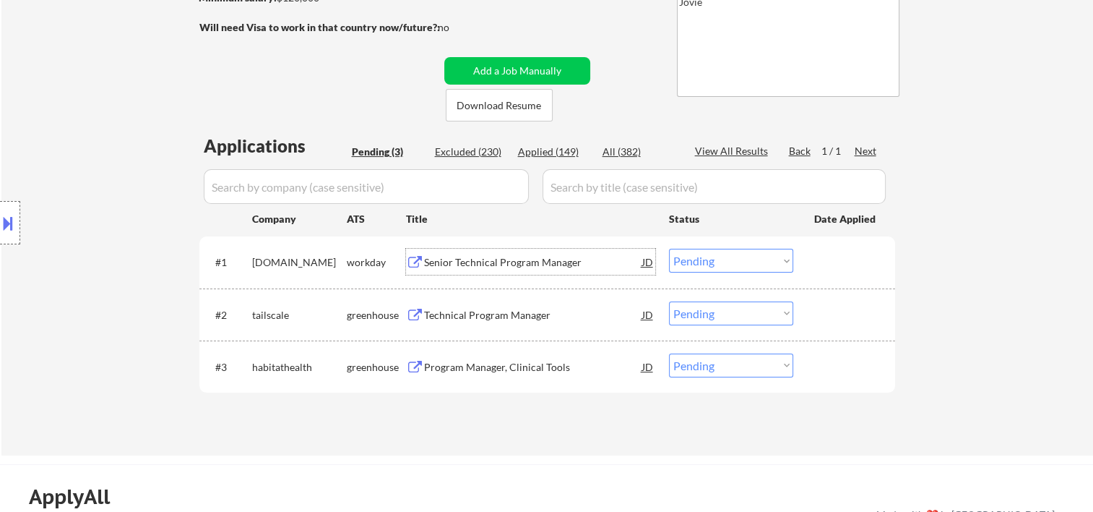
click at [844, 256] on div at bounding box center [846, 262] width 64 height 26
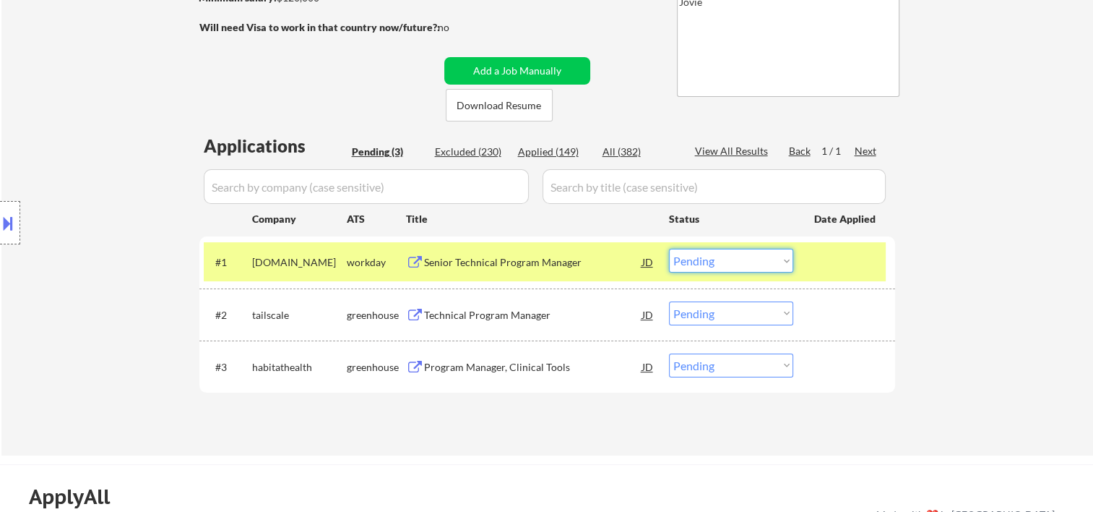
drag, startPoint x: 792, startPoint y: 260, endPoint x: 785, endPoint y: 266, distance: 9.3
click at [792, 260] on select "Choose an option... Pending Applied Excluded (Questions) Excluded (Expired) Exc…" at bounding box center [731, 261] width 124 height 24
click at [669, 249] on select "Choose an option... Pending Applied Excluded (Questions) Excluded (Expired) Exc…" at bounding box center [731, 261] width 124 height 24
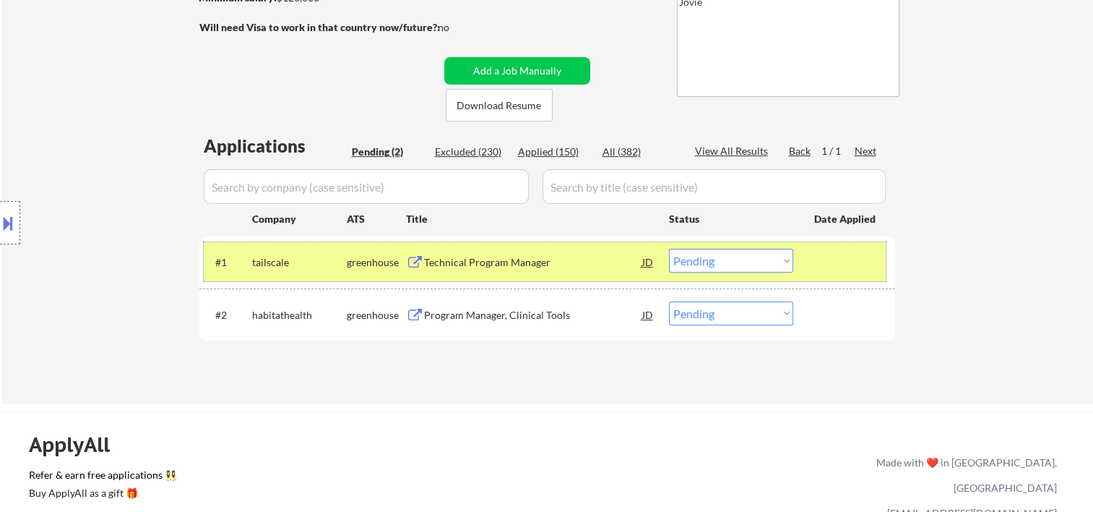
click at [838, 264] on div at bounding box center [846, 262] width 64 height 26
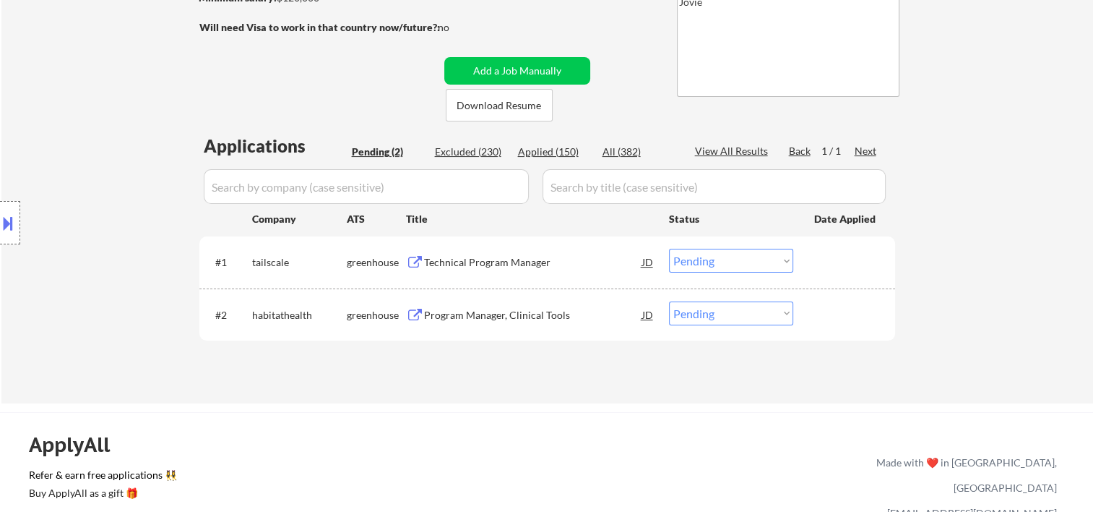
click at [816, 259] on div at bounding box center [846, 262] width 64 height 26
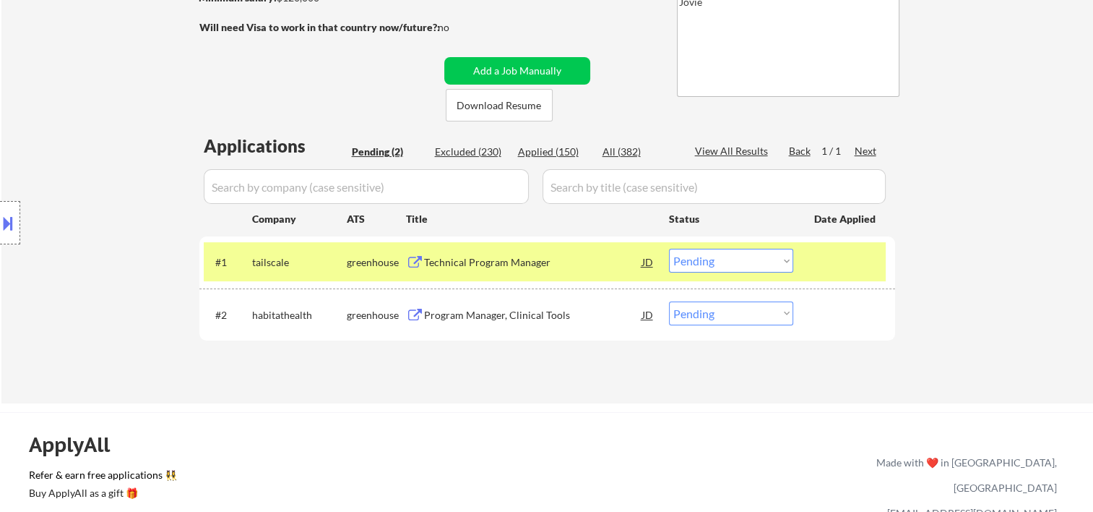
click at [572, 254] on div "Technical Program Manager" at bounding box center [533, 262] width 218 height 26
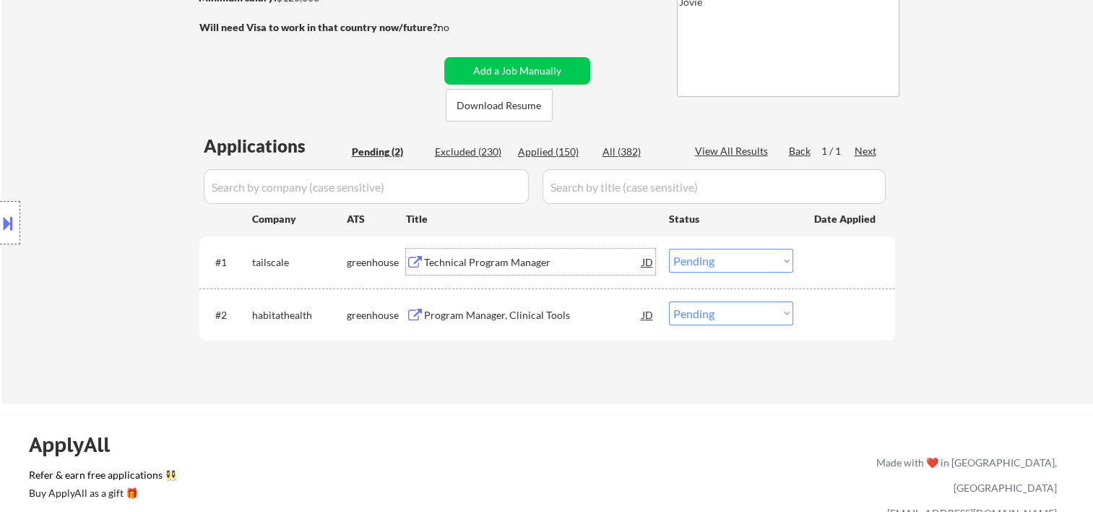
drag, startPoint x: 817, startPoint y: 253, endPoint x: 800, endPoint y: 257, distance: 17.0
click at [815, 254] on div at bounding box center [846, 262] width 64 height 26
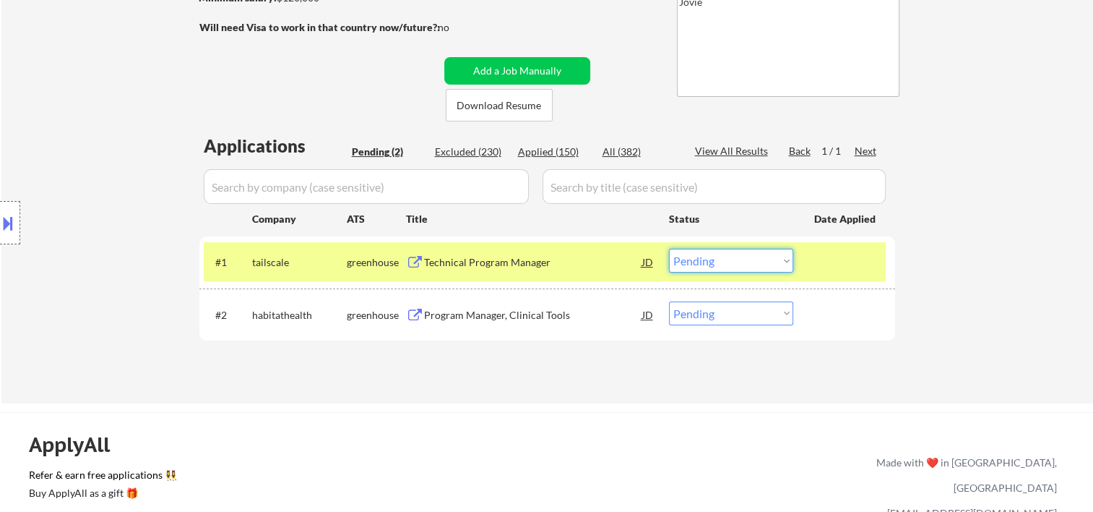
click at [775, 257] on select "Choose an option... Pending Applied Excluded (Questions) Excluded (Expired) Exc…" at bounding box center [731, 261] width 124 height 24
click at [669, 249] on select "Choose an option... Pending Applied Excluded (Questions) Excluded (Expired) Exc…" at bounding box center [731, 261] width 124 height 24
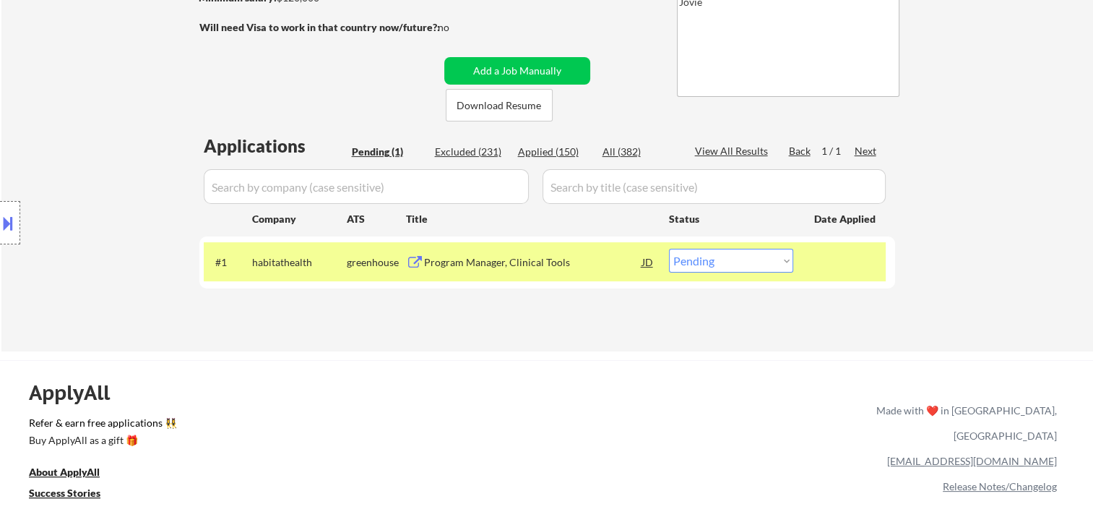
click at [849, 262] on div at bounding box center [846, 262] width 64 height 26
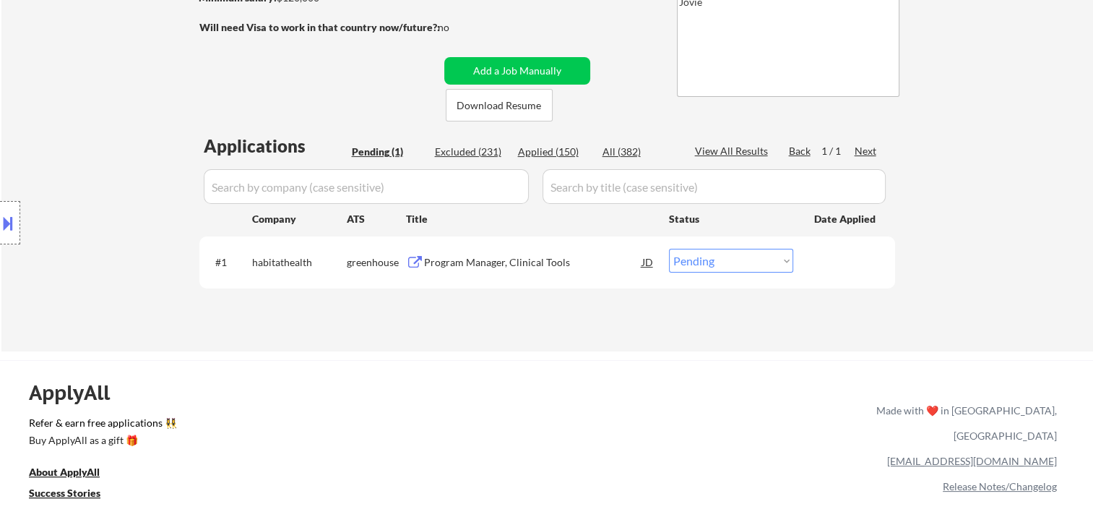
drag, startPoint x: 885, startPoint y: 272, endPoint x: 786, endPoint y: 280, distance: 98.5
click at [883, 273] on div "#1 habitathealth greenhouse Program Manager, Clinical Tools JD warning_amber Ch…" at bounding box center [545, 261] width 682 height 39
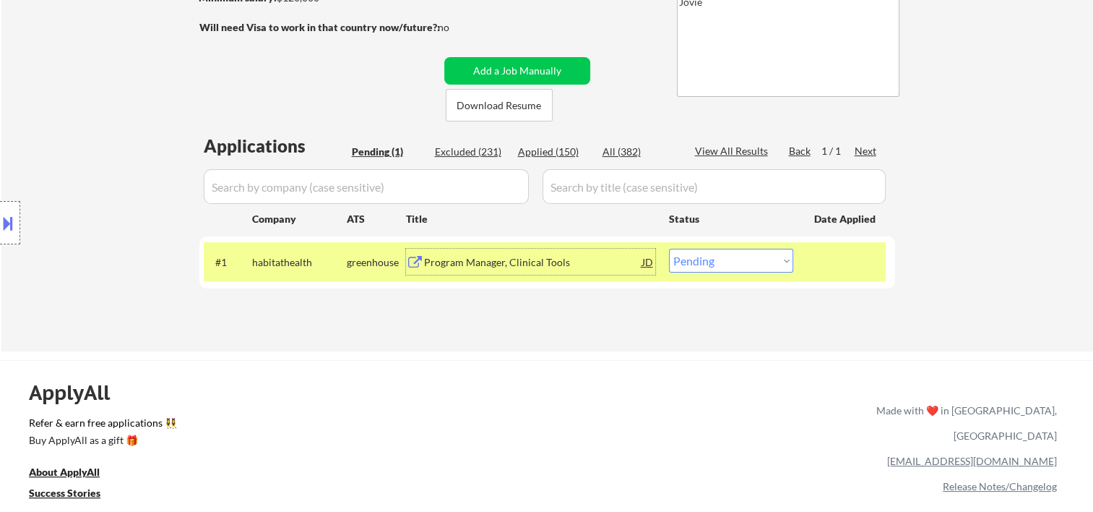
click at [480, 259] on div "Program Manager, Clinical Tools" at bounding box center [533, 262] width 218 height 14
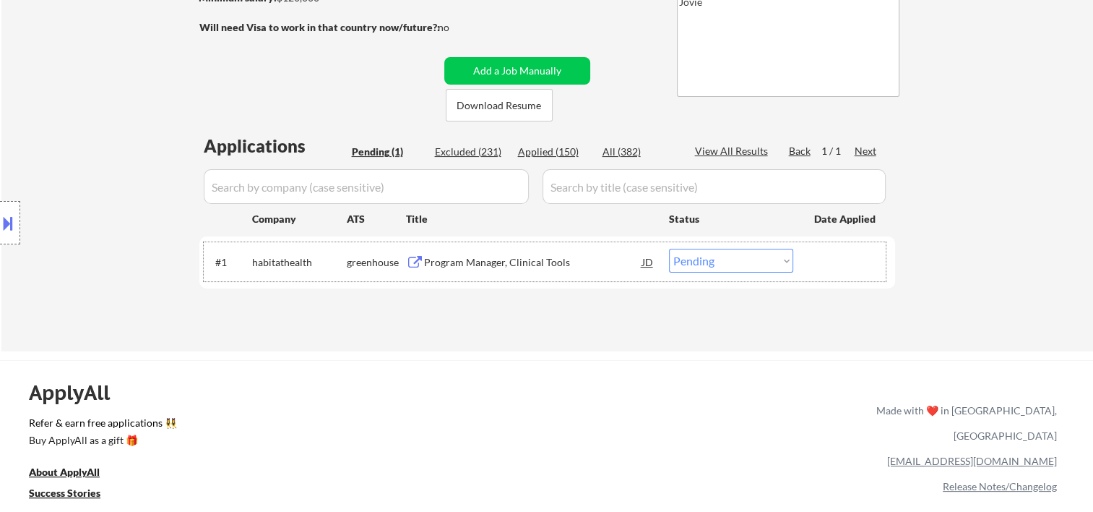
drag, startPoint x: 837, startPoint y: 251, endPoint x: 798, endPoint y: 266, distance: 41.6
click at [835, 251] on div at bounding box center [846, 262] width 64 height 26
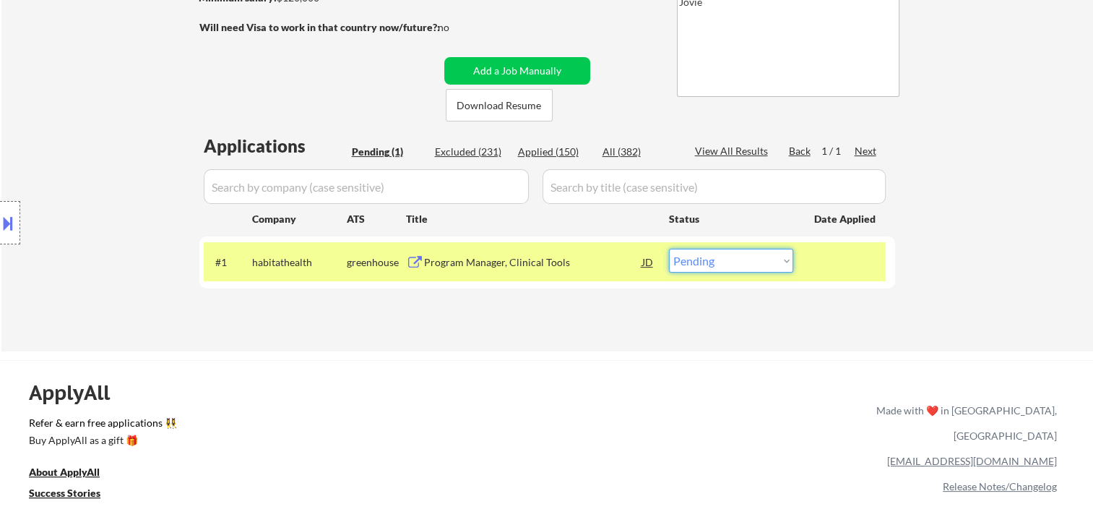
drag, startPoint x: 786, startPoint y: 264, endPoint x: 770, endPoint y: 266, distance: 16.0
click at [786, 264] on select "Choose an option... Pending Applied Excluded (Questions) Excluded (Expired) Exc…" at bounding box center [731, 261] width 124 height 24
select select ""applied""
click at [669, 249] on select "Choose an option... Pending Applied Excluded (Questions) Excluded (Expired) Exc…" at bounding box center [731, 261] width 124 height 24
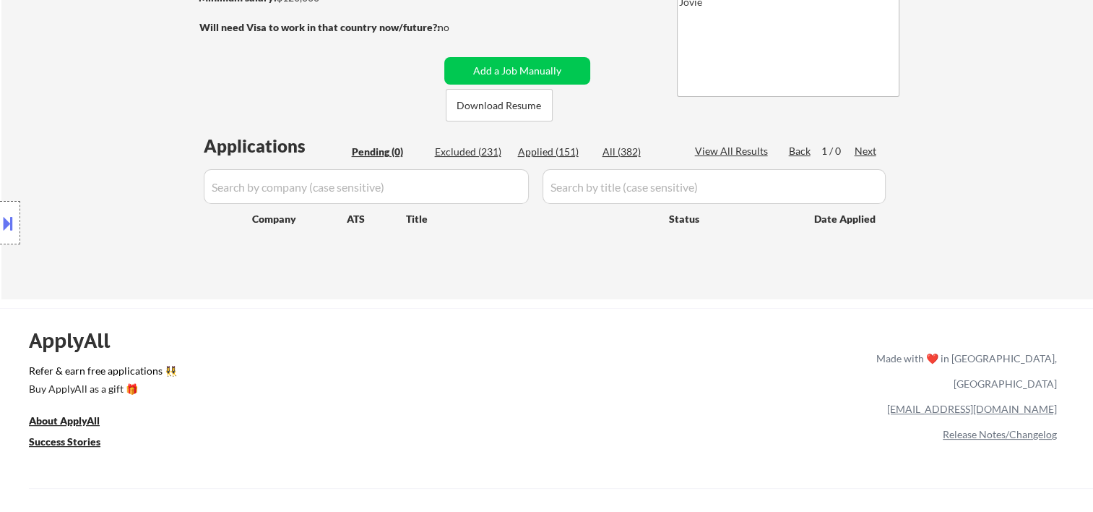
click at [558, 152] on div "Applied (151)" at bounding box center [554, 152] width 72 height 14
select select ""applied""
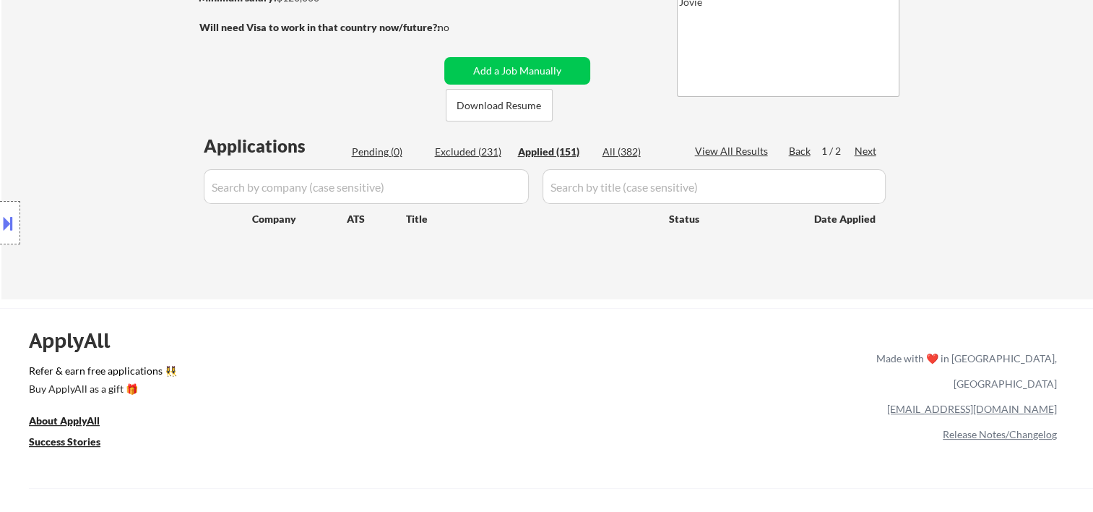
select select ""applied""
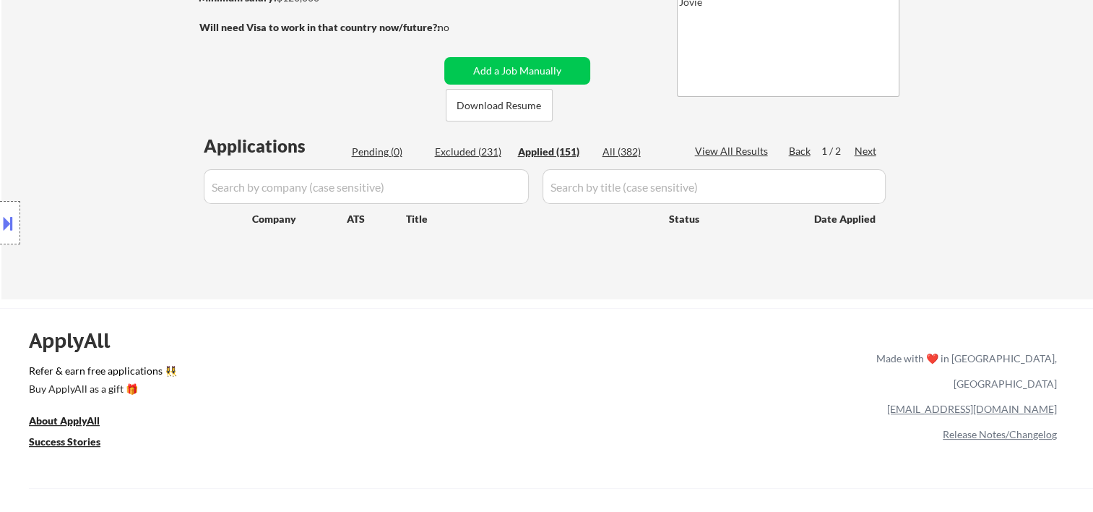
select select ""applied""
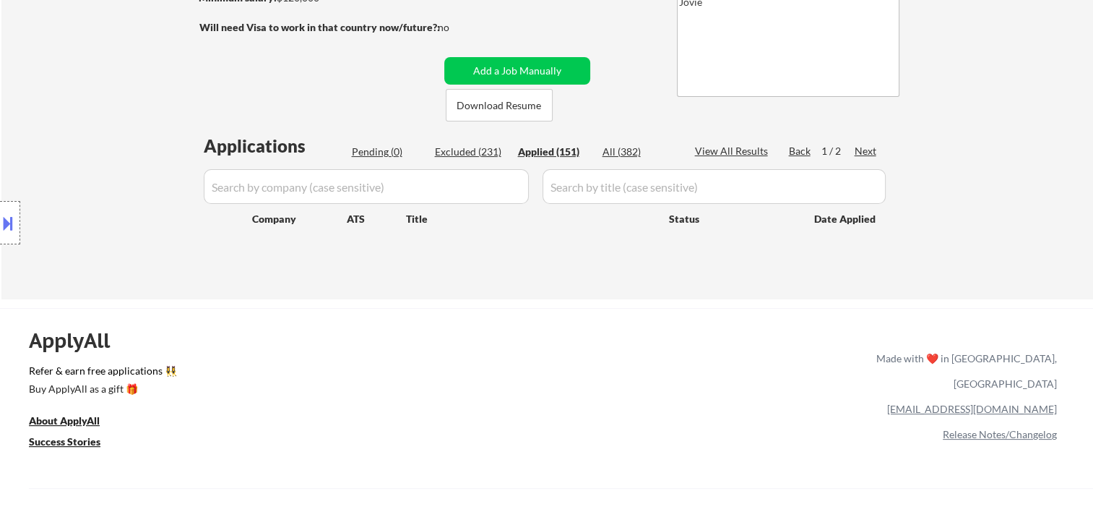
select select ""applied""
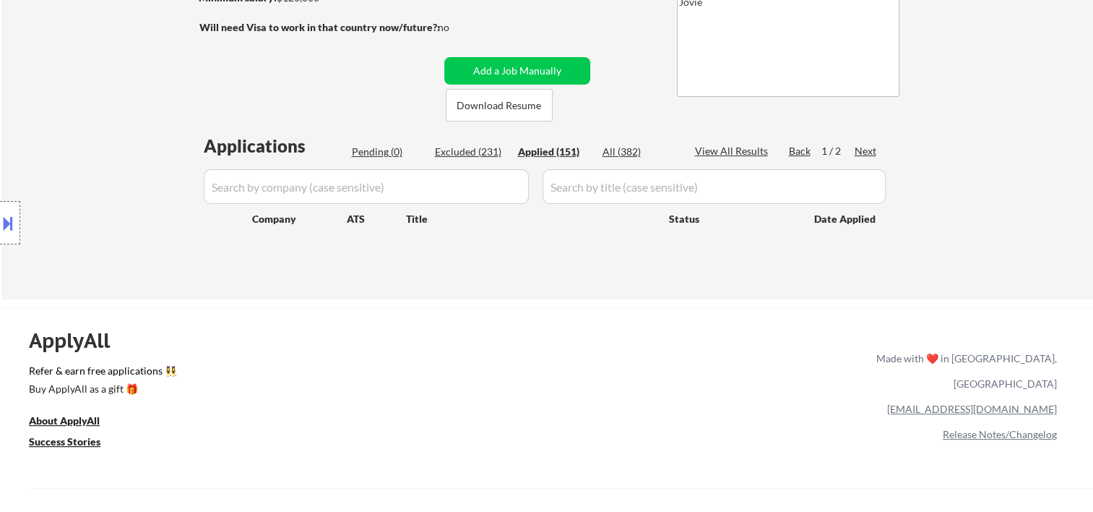
select select ""applied""
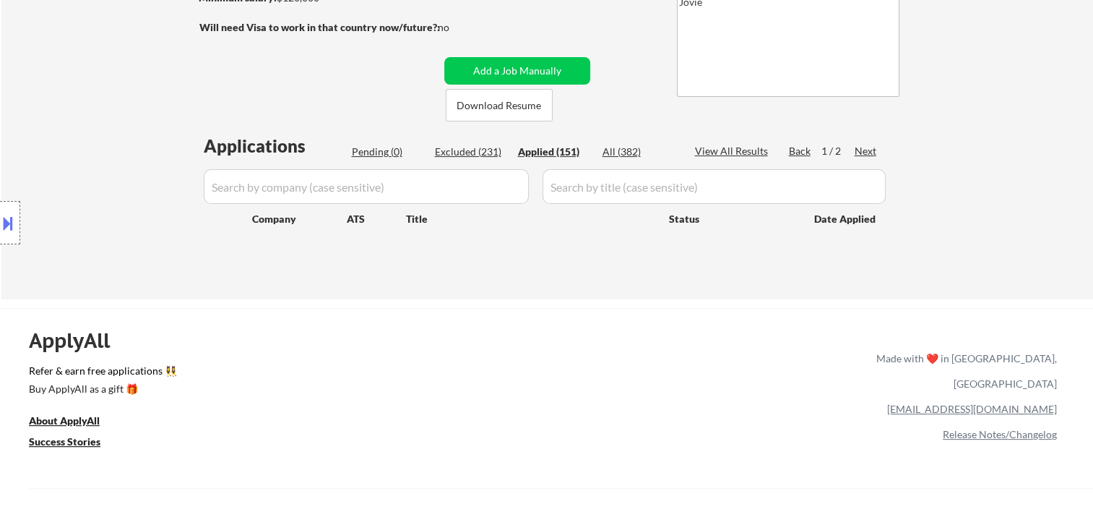
select select ""applied""
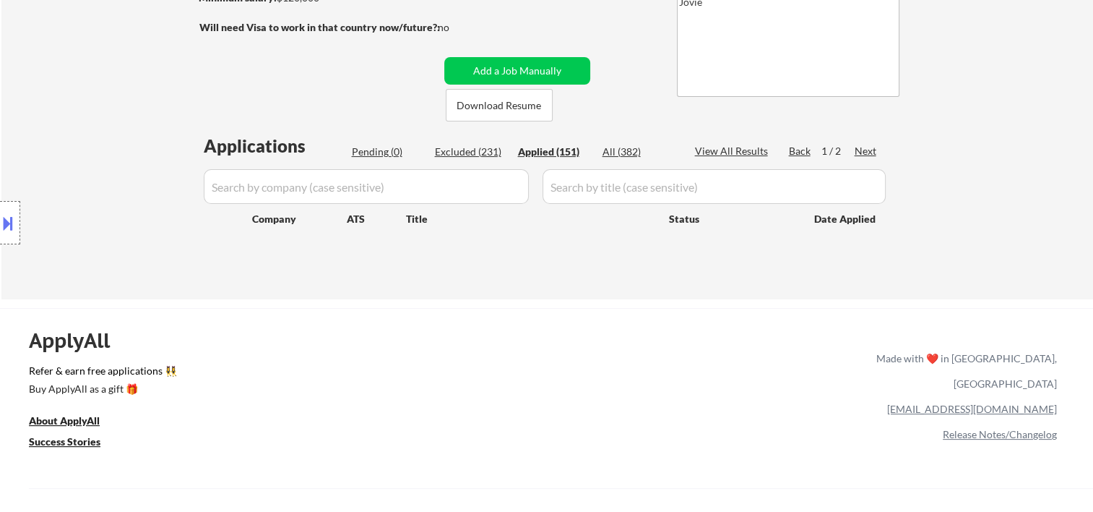
select select ""applied""
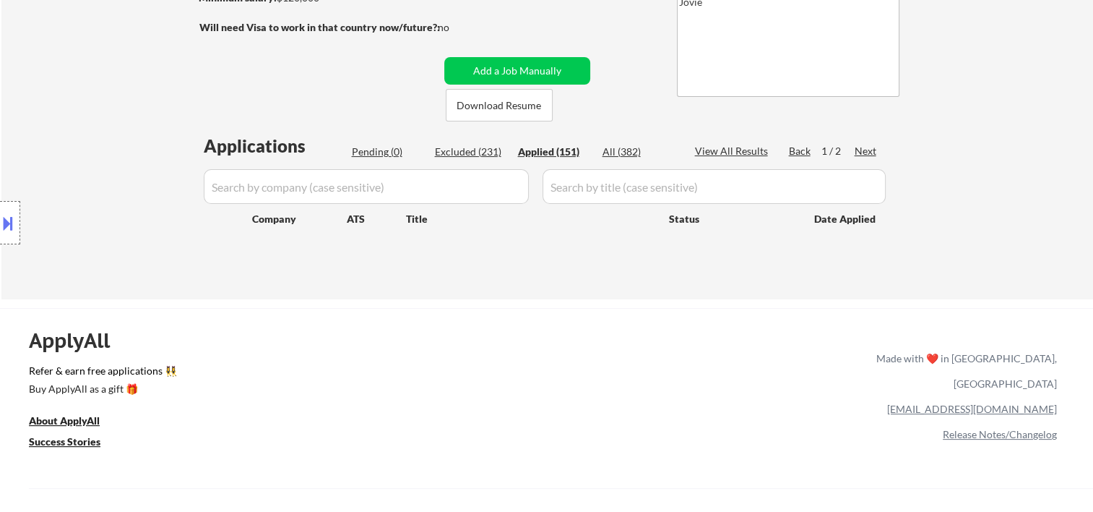
select select ""applied""
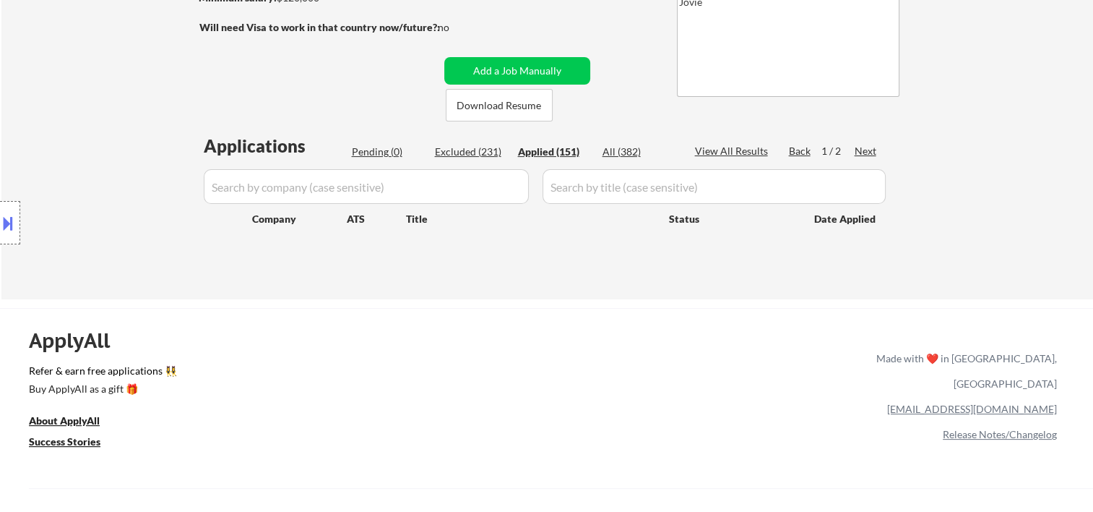
select select ""applied""
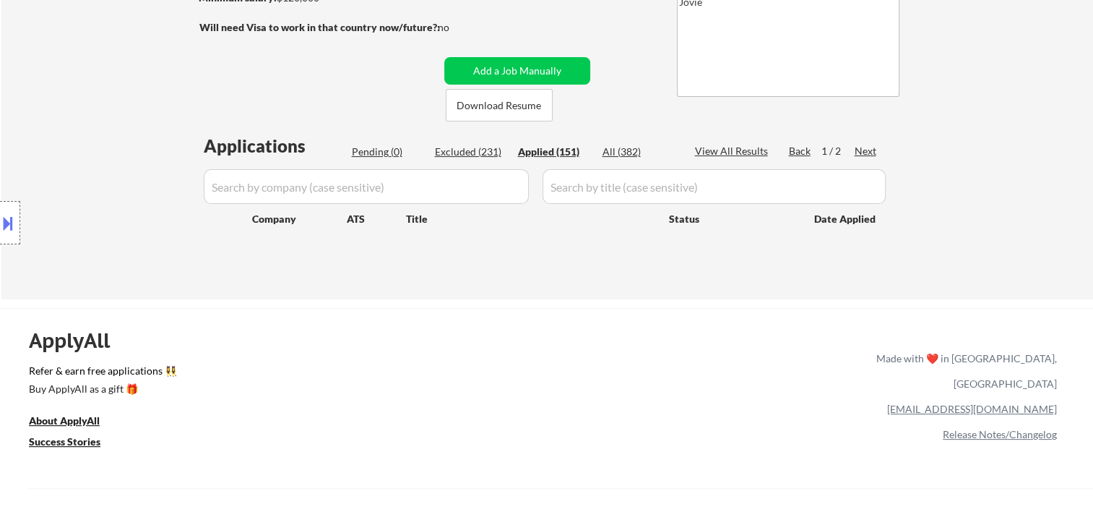
select select ""applied""
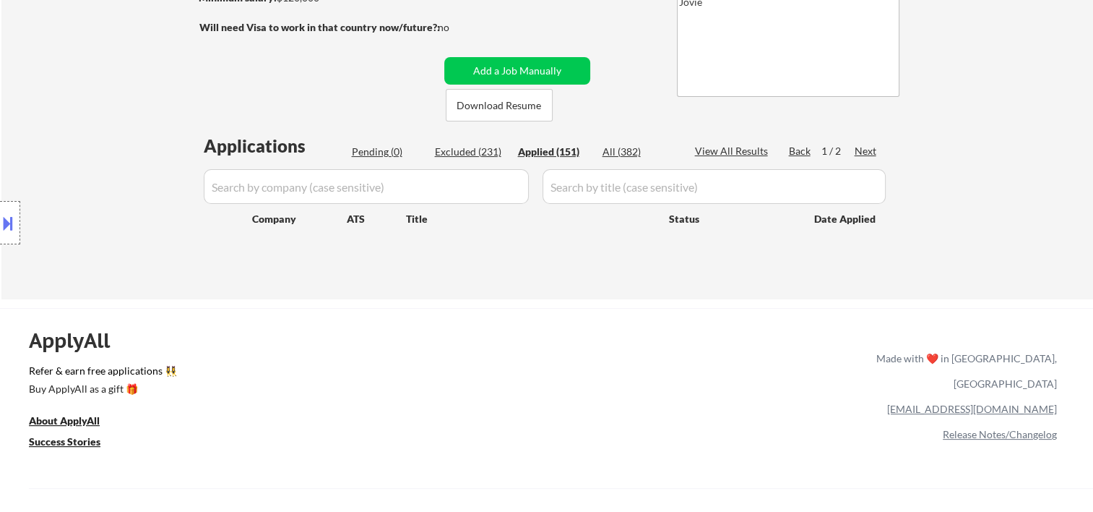
select select ""applied""
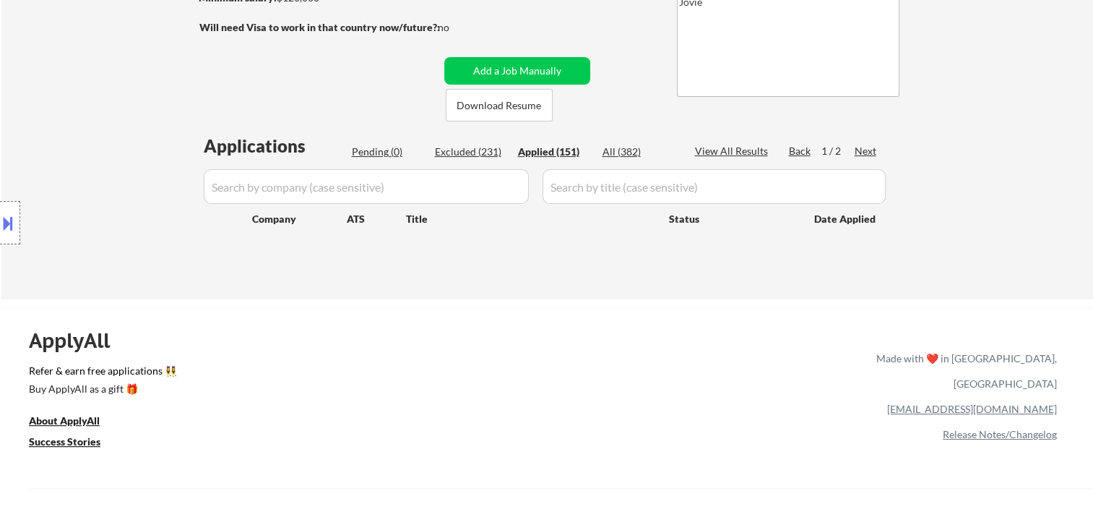
select select ""applied""
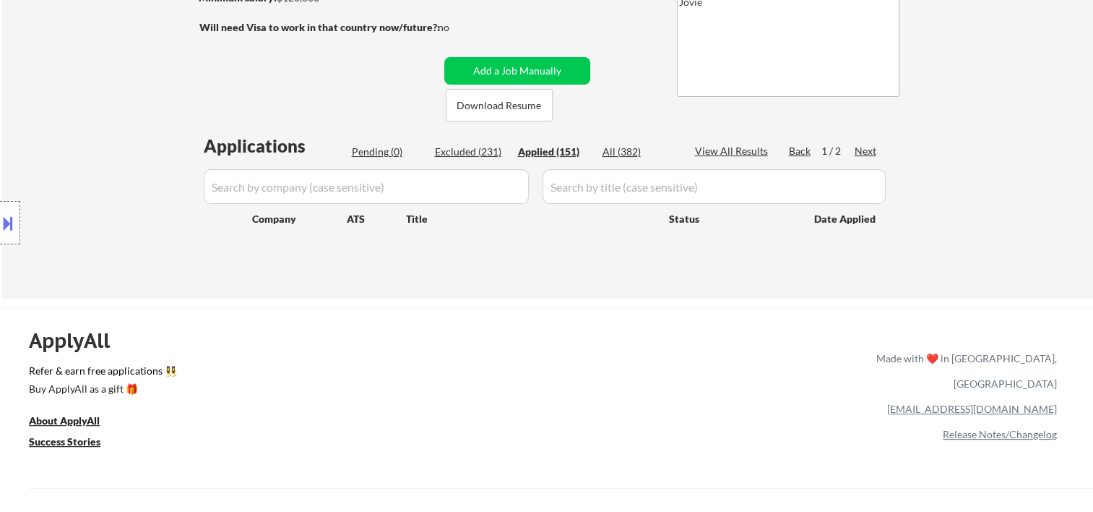
select select ""applied""
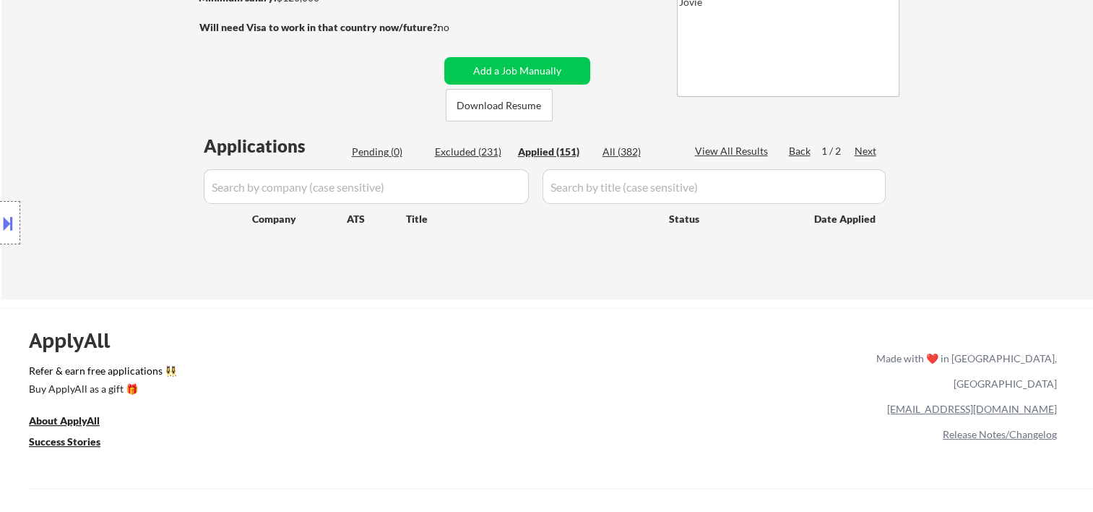
select select ""applied""
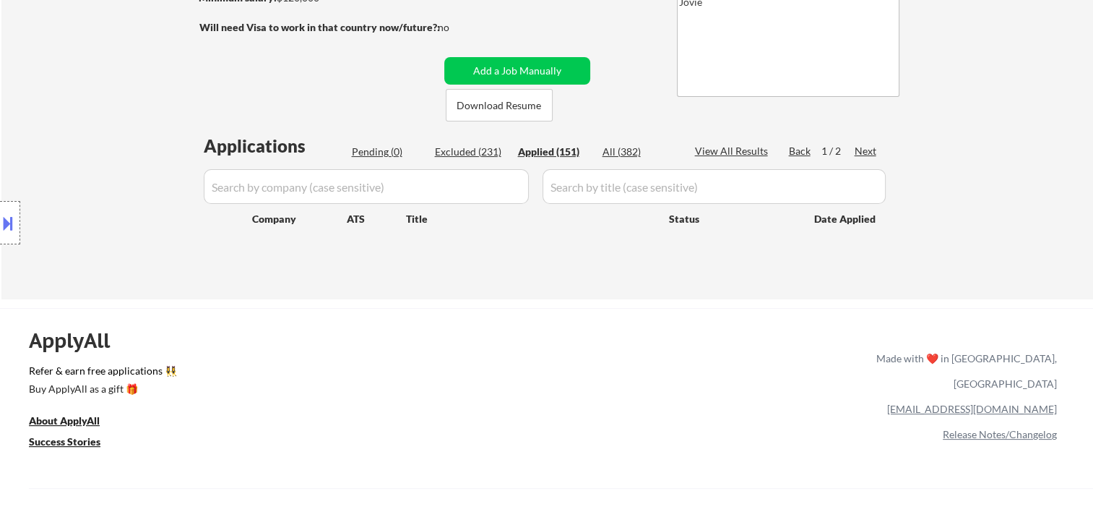
select select ""applied""
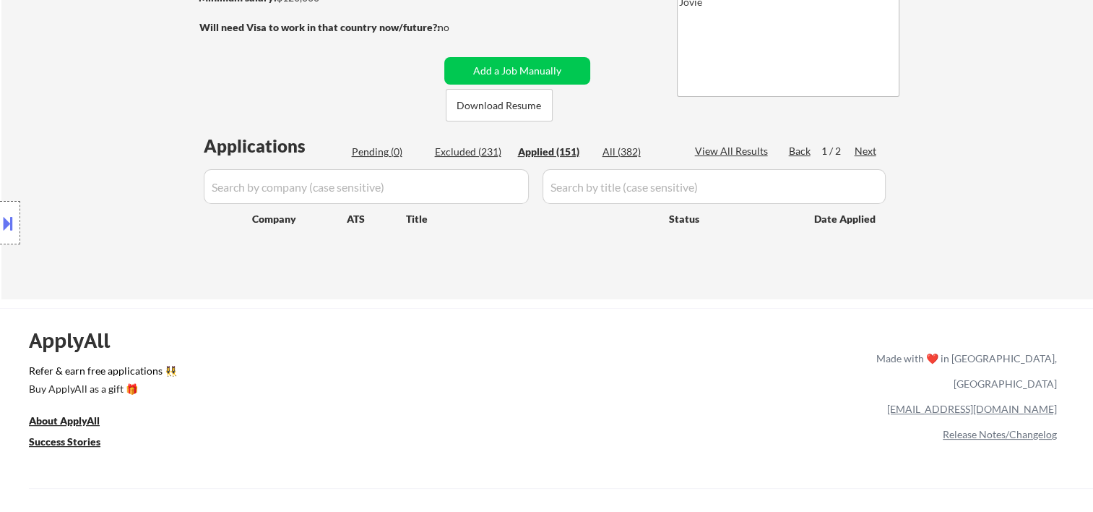
select select ""applied""
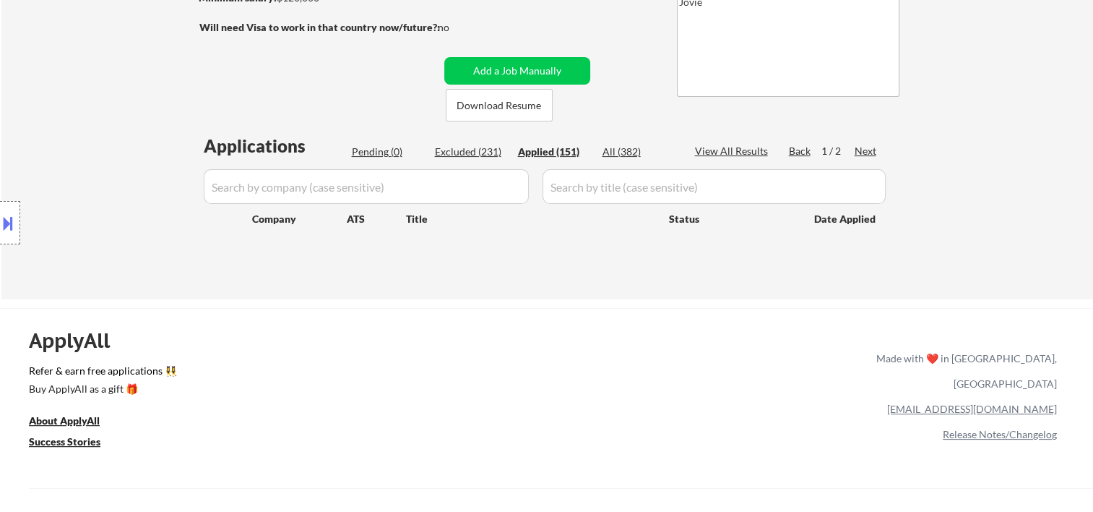
select select ""applied""
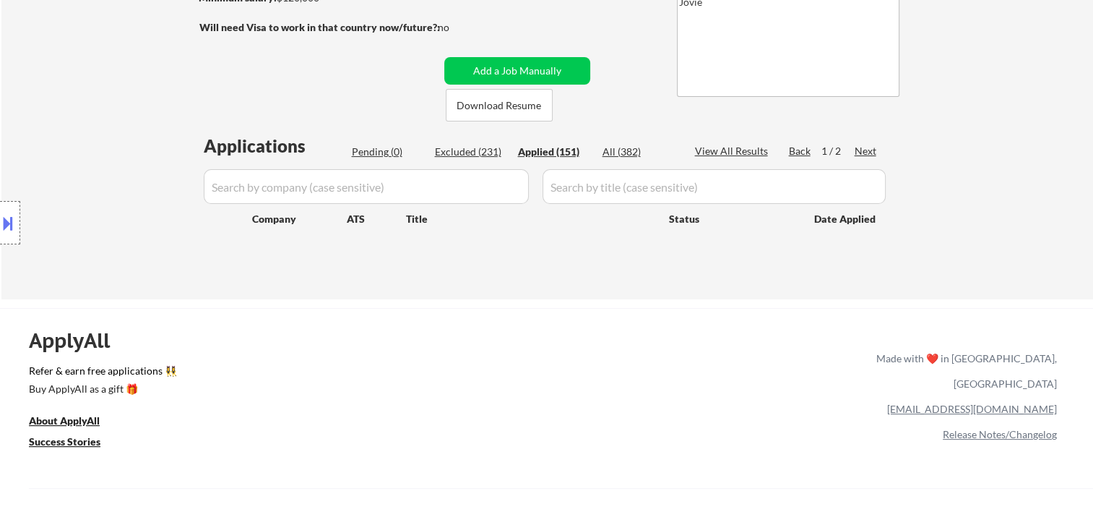
select select ""applied""
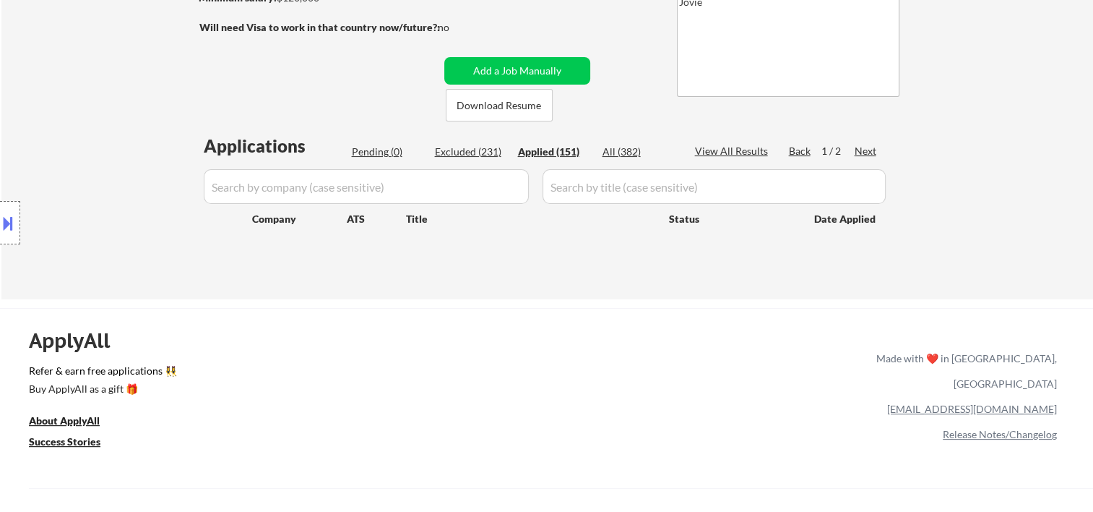
select select ""applied""
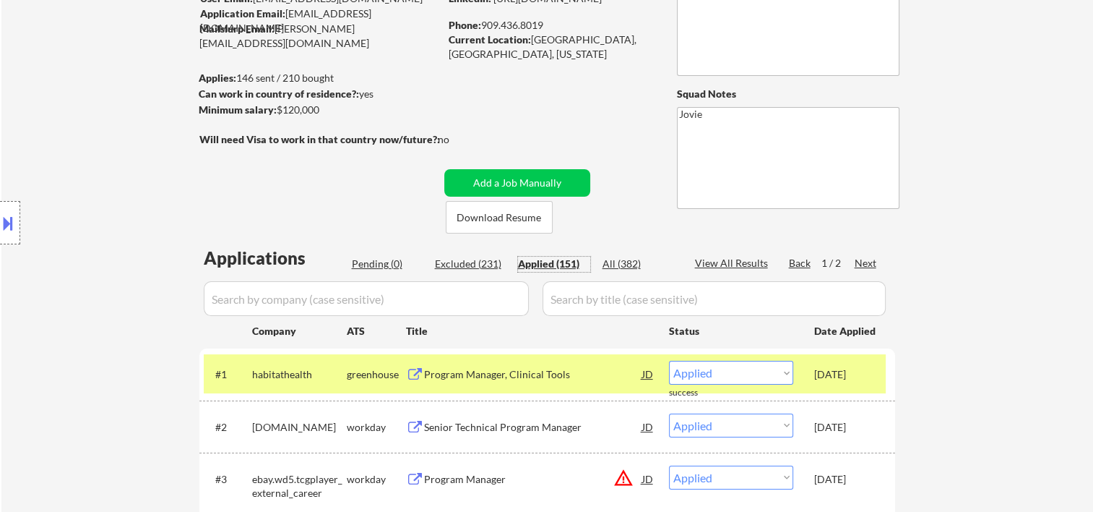
scroll to position [0, 0]
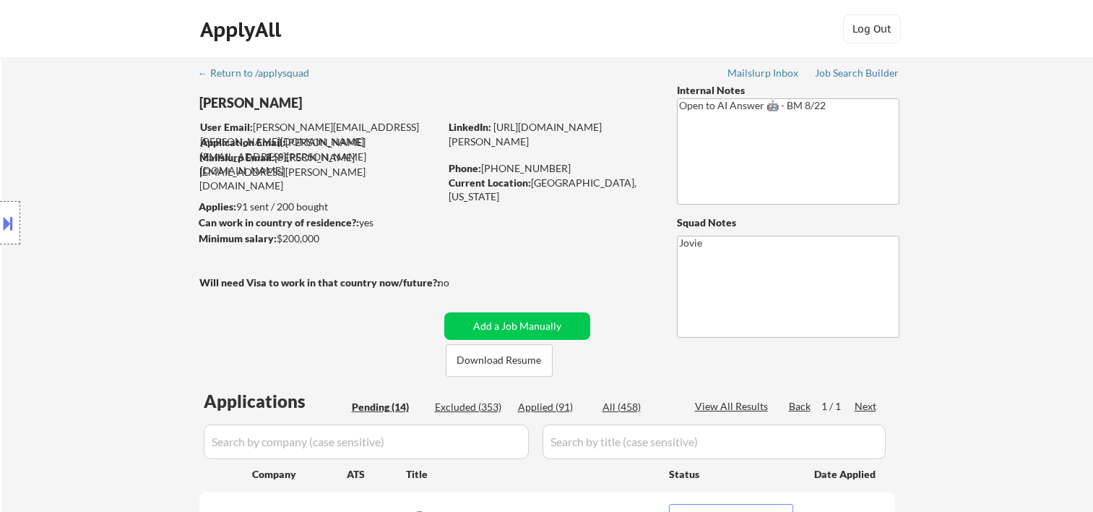
select select ""pending""
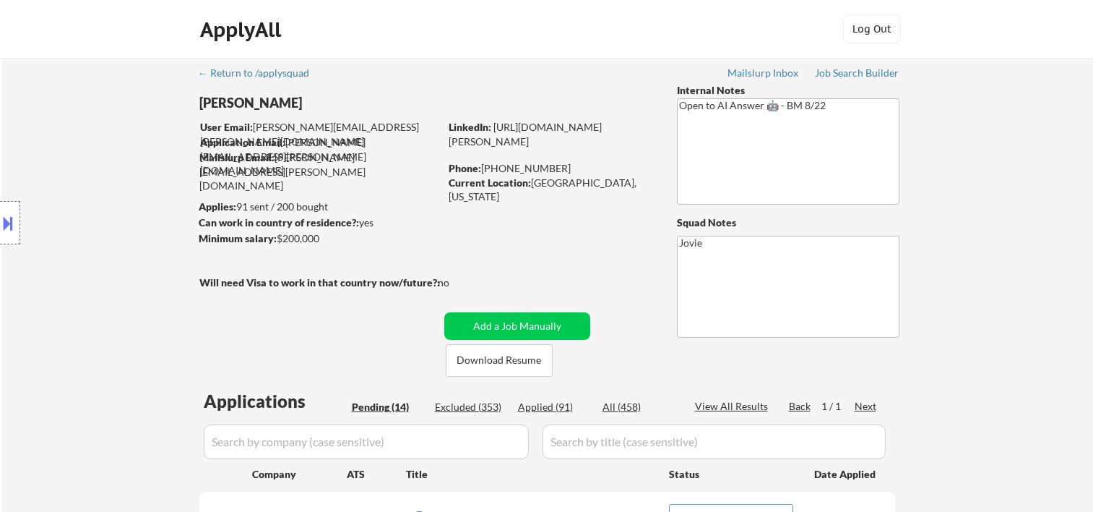
select select ""pending""
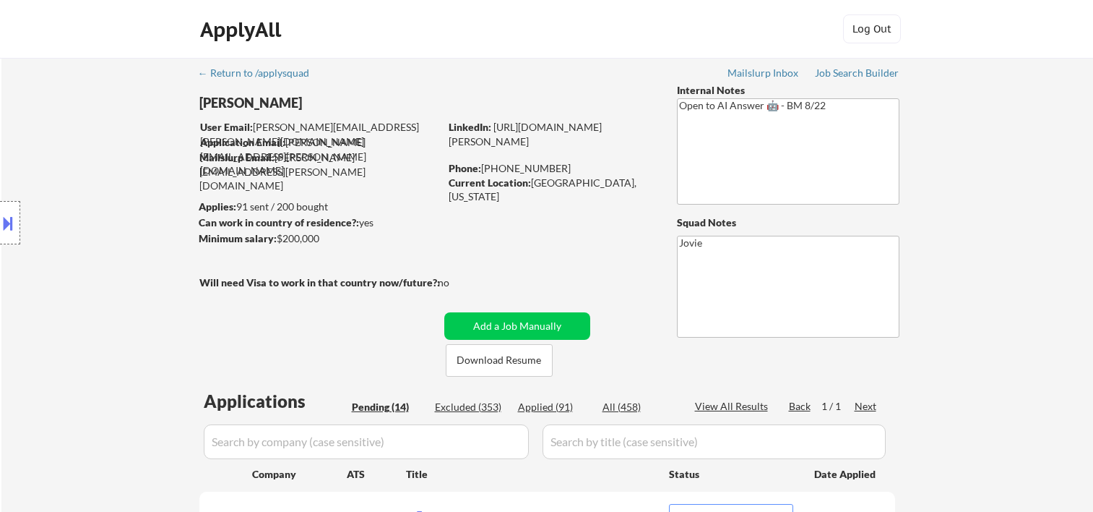
select select ""pending""
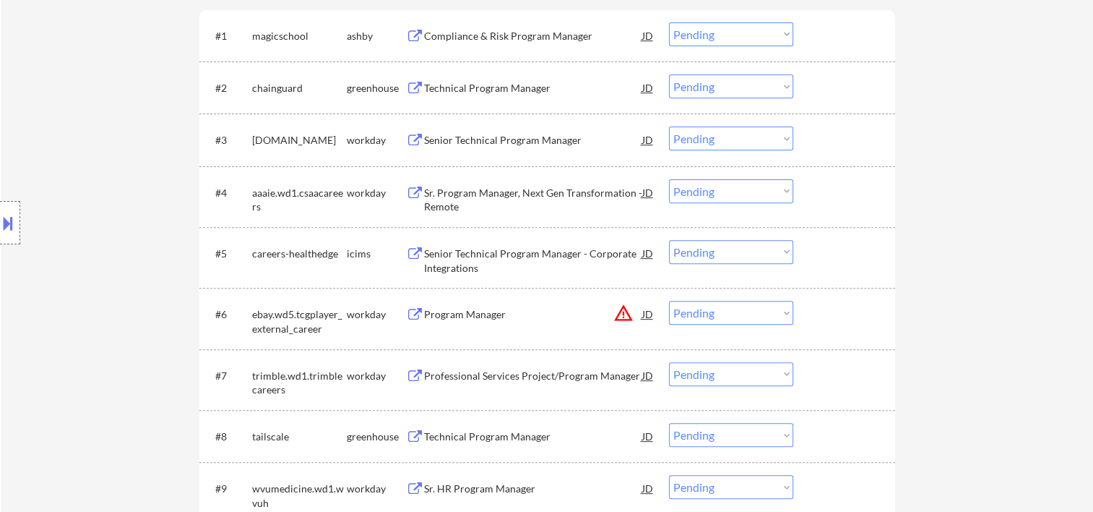
scroll to position [241, 0]
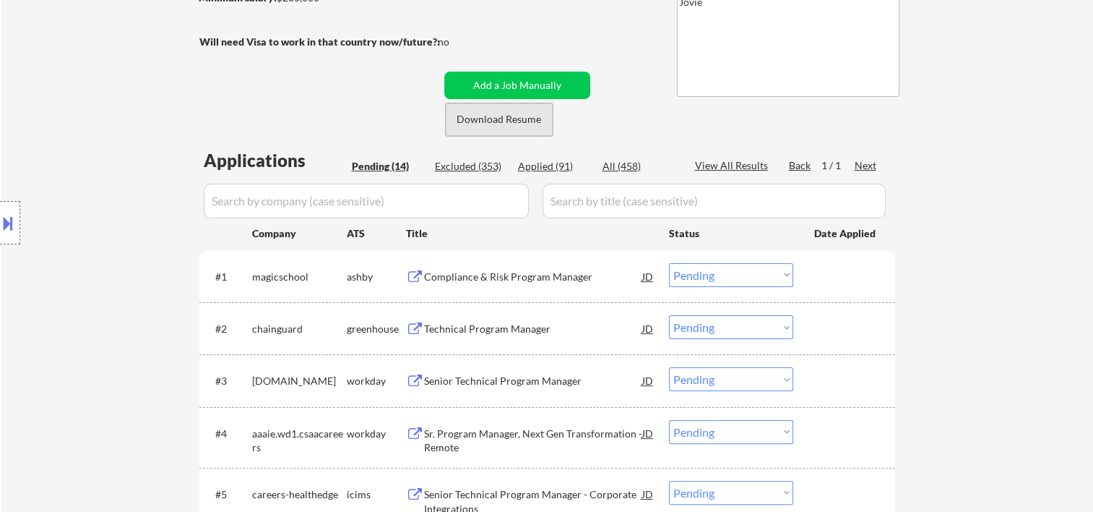
click at [467, 116] on button "Download Resume" at bounding box center [499, 119] width 107 height 33
click at [640, 40] on div "← Return to /applysquad Mailslurp Inbox Job Search Builder [PERSON_NAME] User E…" at bounding box center [547, 468] width 721 height 1302
click at [821, 283] on div at bounding box center [846, 276] width 64 height 26
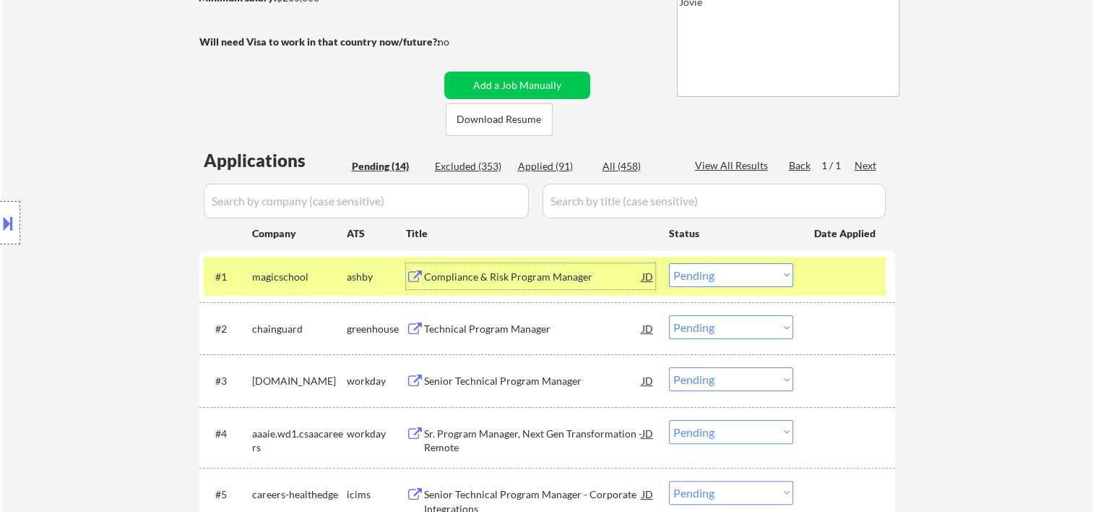
click at [567, 280] on div "Compliance & Risk Program Manager" at bounding box center [533, 277] width 218 height 14
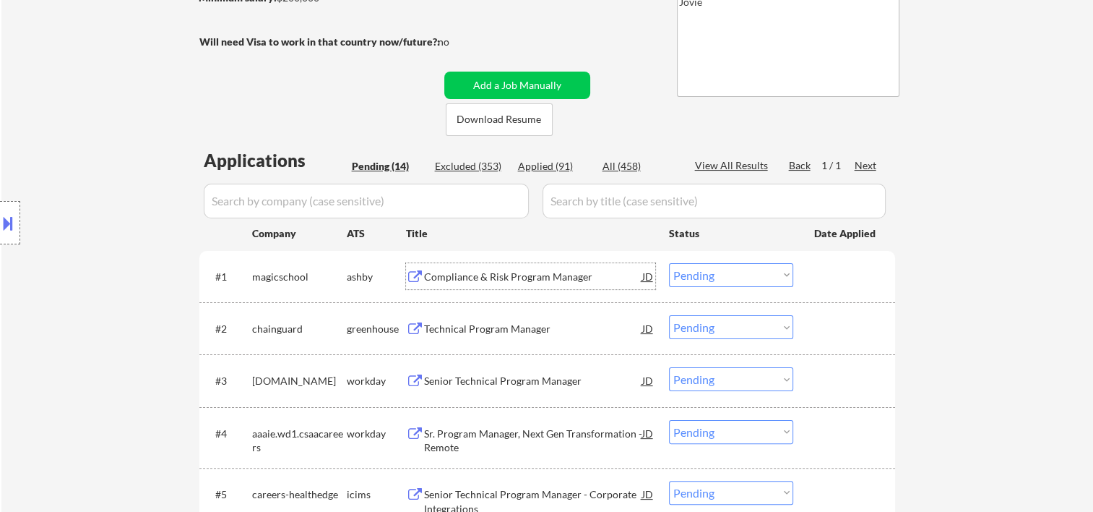
click at [835, 269] on div at bounding box center [846, 276] width 64 height 26
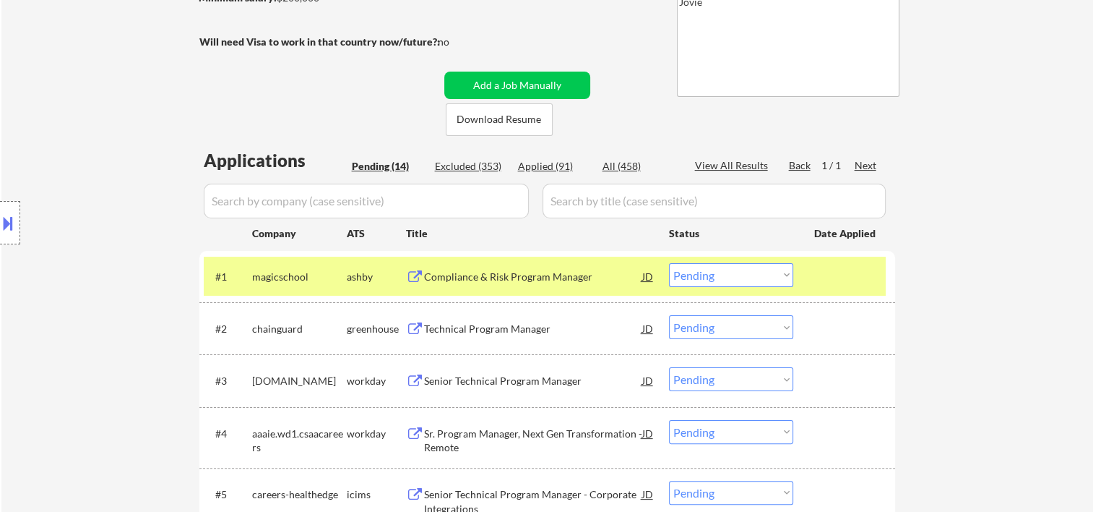
click at [777, 272] on select "Choose an option... Pending Applied Excluded (Questions) Excluded (Expired) Exc…" at bounding box center [731, 275] width 124 height 24
click at [669, 263] on select "Choose an option... Pending Applied Excluded (Questions) Excluded (Expired) Exc…" at bounding box center [731, 275] width 124 height 24
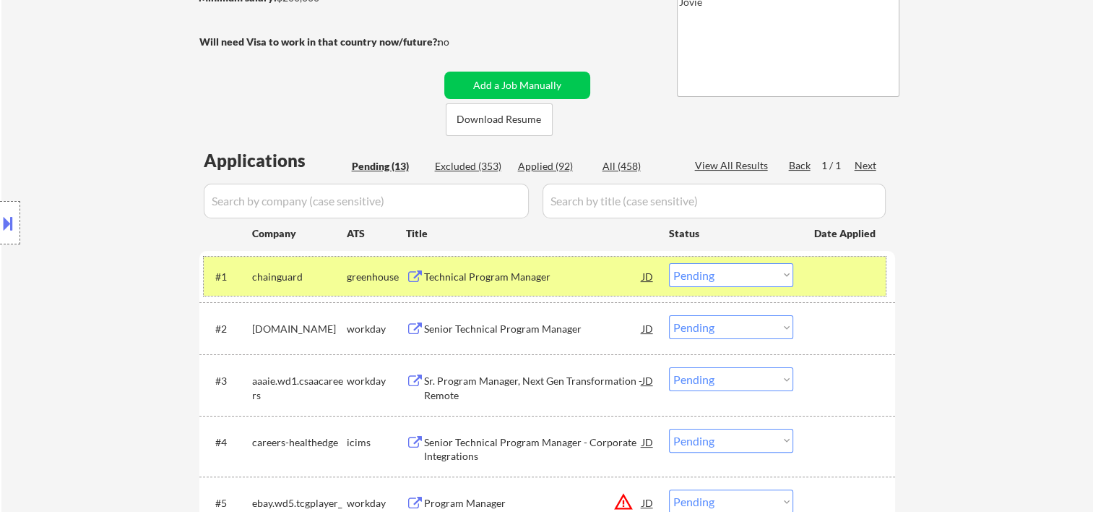
click at [835, 272] on div at bounding box center [846, 276] width 64 height 26
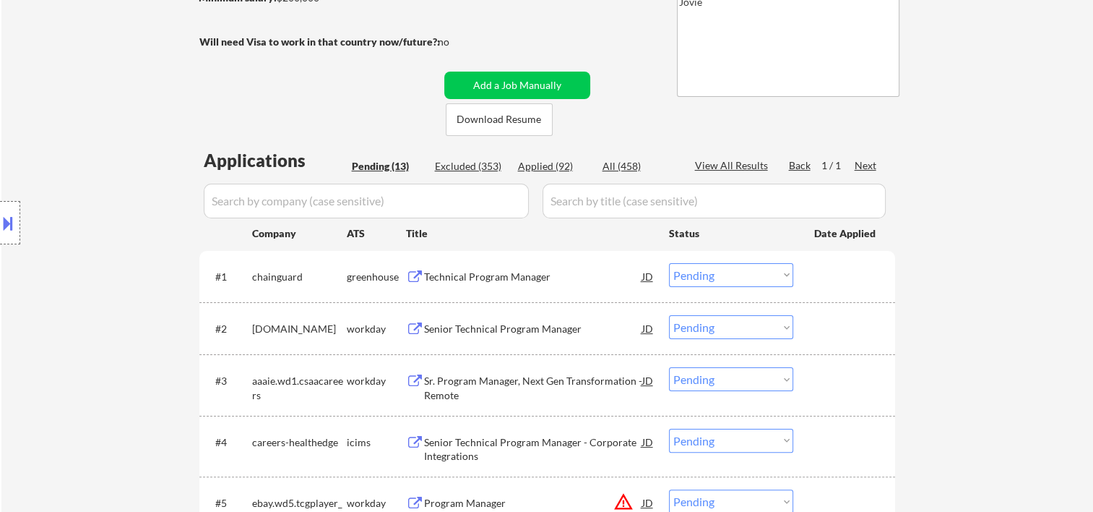
click at [843, 275] on div at bounding box center [846, 276] width 64 height 26
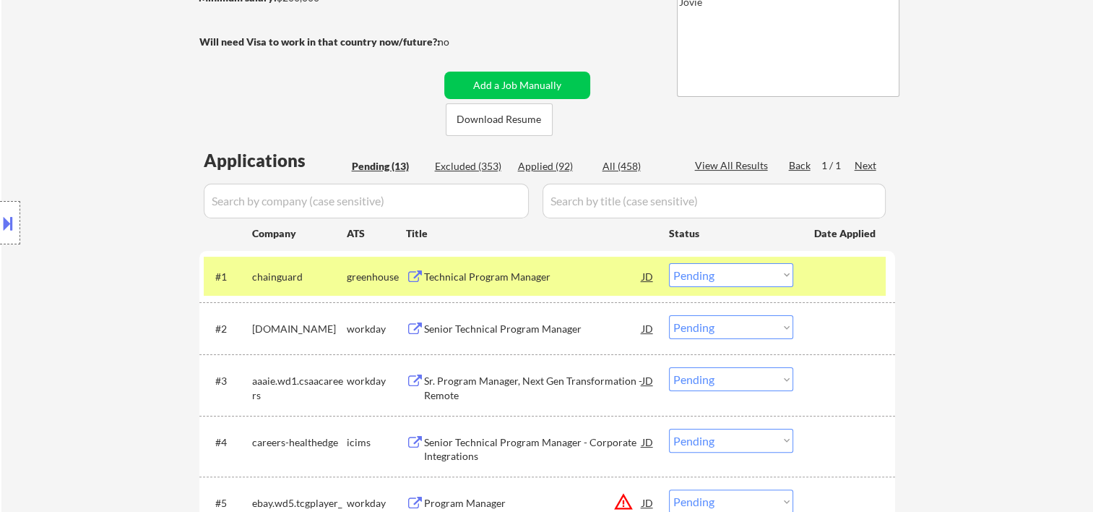
click at [607, 282] on div "Technical Program Manager" at bounding box center [533, 277] width 218 height 14
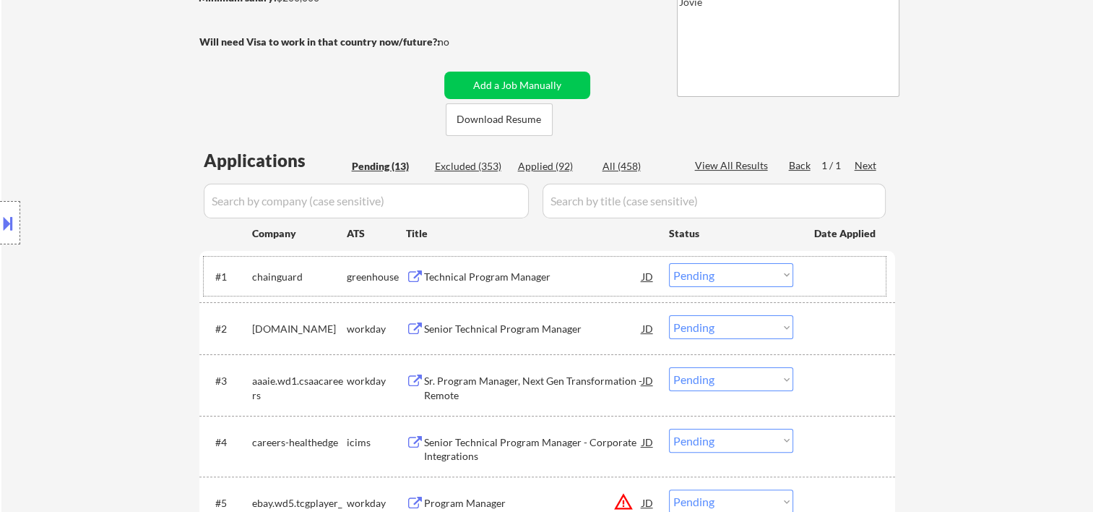
drag, startPoint x: 807, startPoint y: 275, endPoint x: 775, endPoint y: 276, distance: 32.5
click at [807, 276] on div "#1 chainguard greenhouse Technical Program Manager JD Choose an option... Pendi…" at bounding box center [545, 276] width 682 height 39
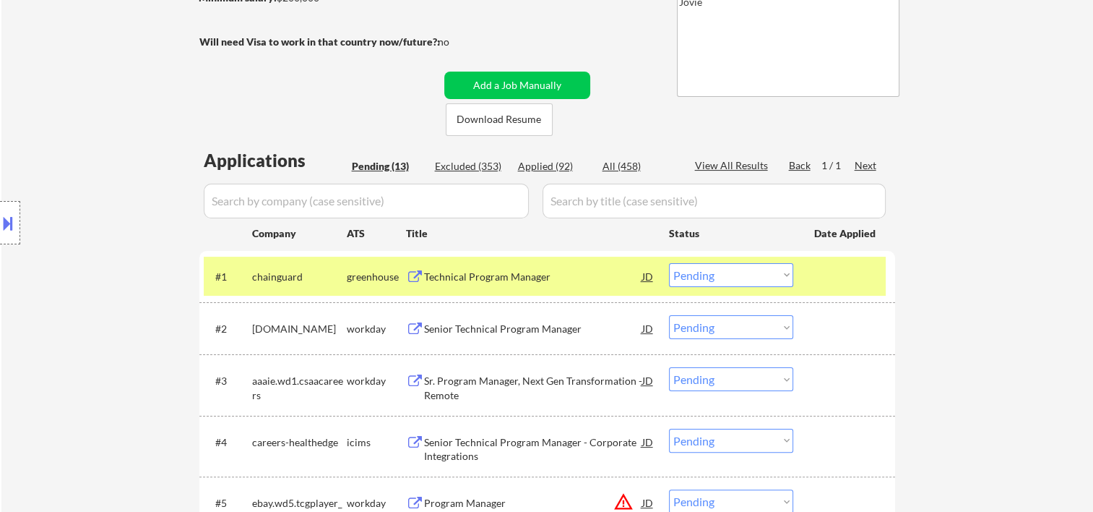
click at [775, 276] on select "Choose an option... Pending Applied Excluded (Questions) Excluded (Expired) Exc…" at bounding box center [731, 275] width 124 height 24
click at [669, 263] on select "Choose an option... Pending Applied Excluded (Questions) Excluded (Expired) Exc…" at bounding box center [731, 275] width 124 height 24
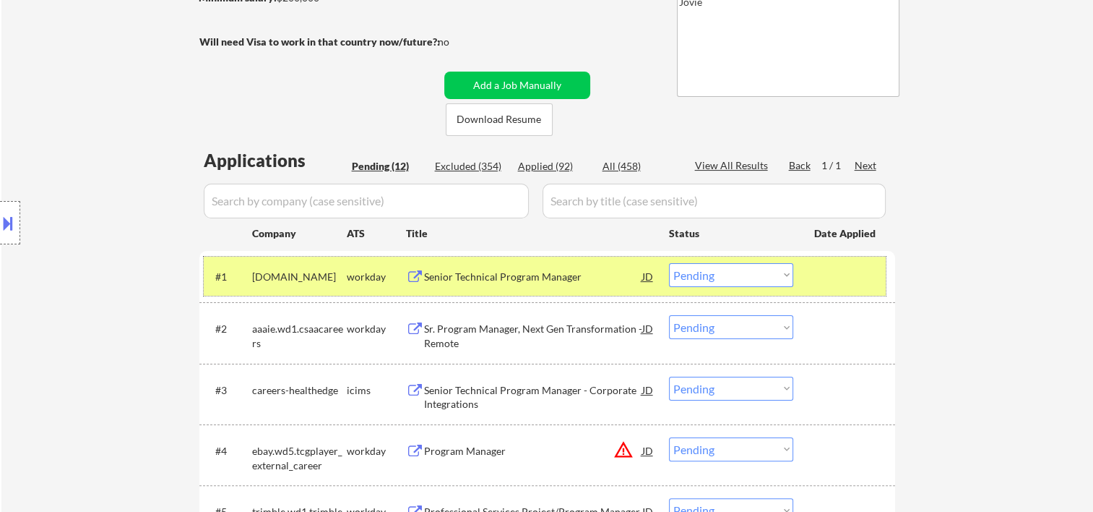
click at [830, 284] on div at bounding box center [846, 276] width 64 height 26
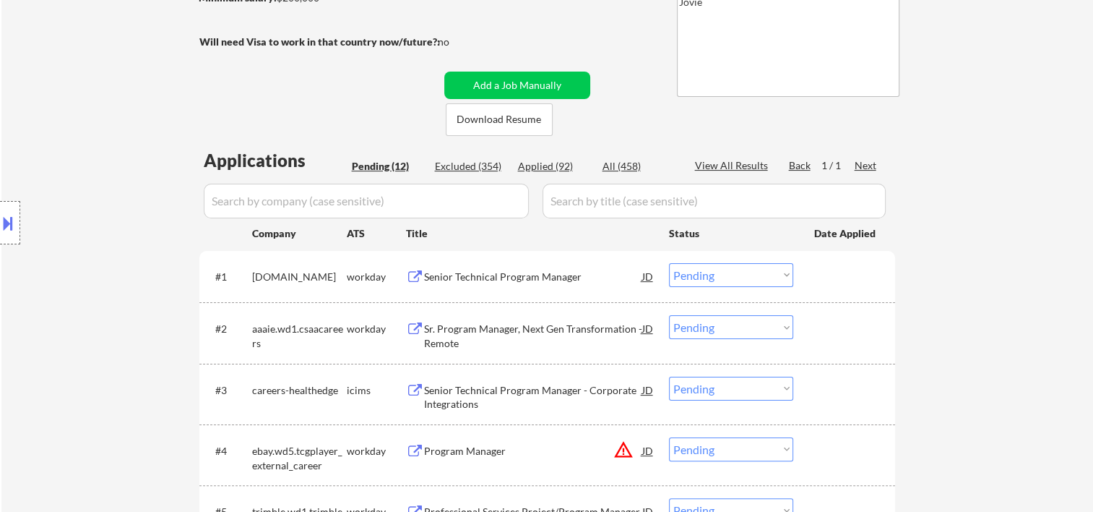
click at [831, 275] on div at bounding box center [846, 276] width 64 height 26
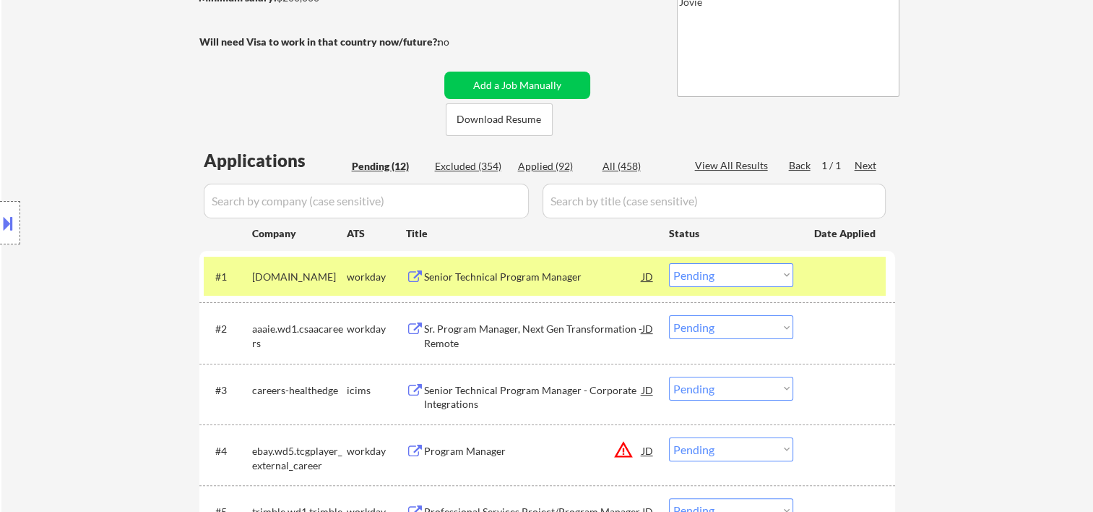
click at [607, 278] on div "Senior Technical Program Manager" at bounding box center [533, 277] width 218 height 14
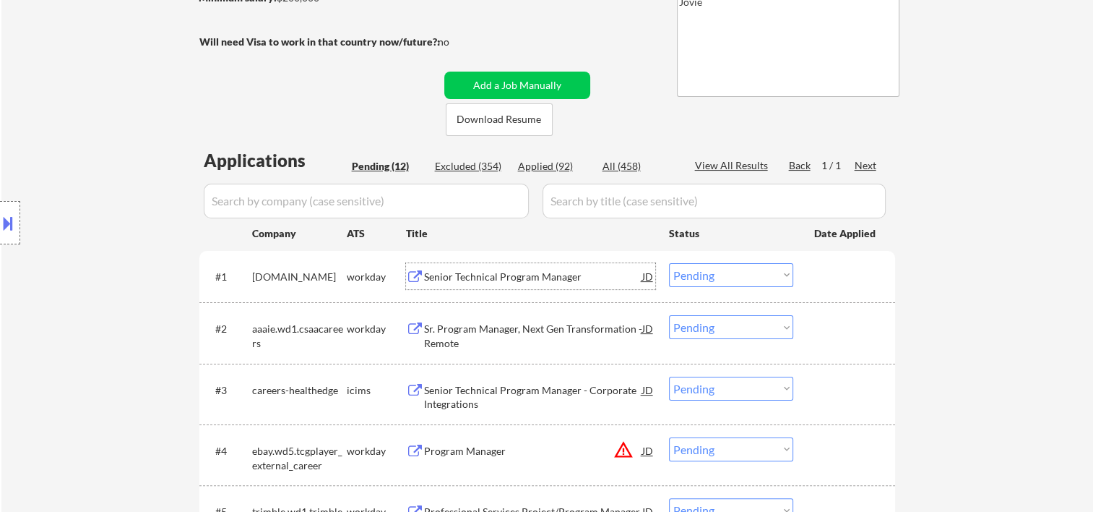
click at [822, 282] on div at bounding box center [846, 276] width 64 height 26
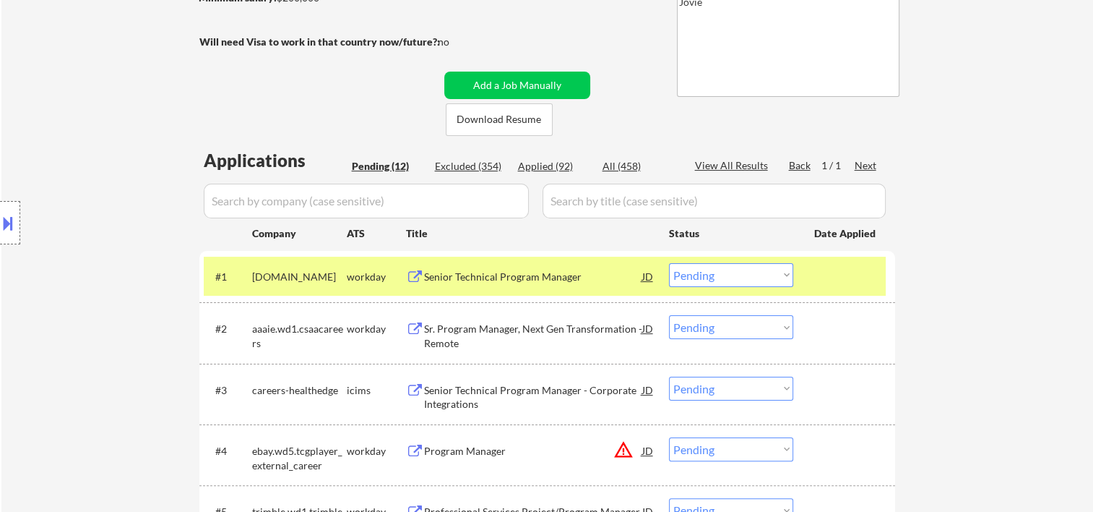
click at [781, 271] on select "Choose an option... Pending Applied Excluded (Questions) Excluded (Expired) Exc…" at bounding box center [731, 275] width 124 height 24
click at [669, 263] on select "Choose an option... Pending Applied Excluded (Questions) Excluded (Expired) Exc…" at bounding box center [731, 275] width 124 height 24
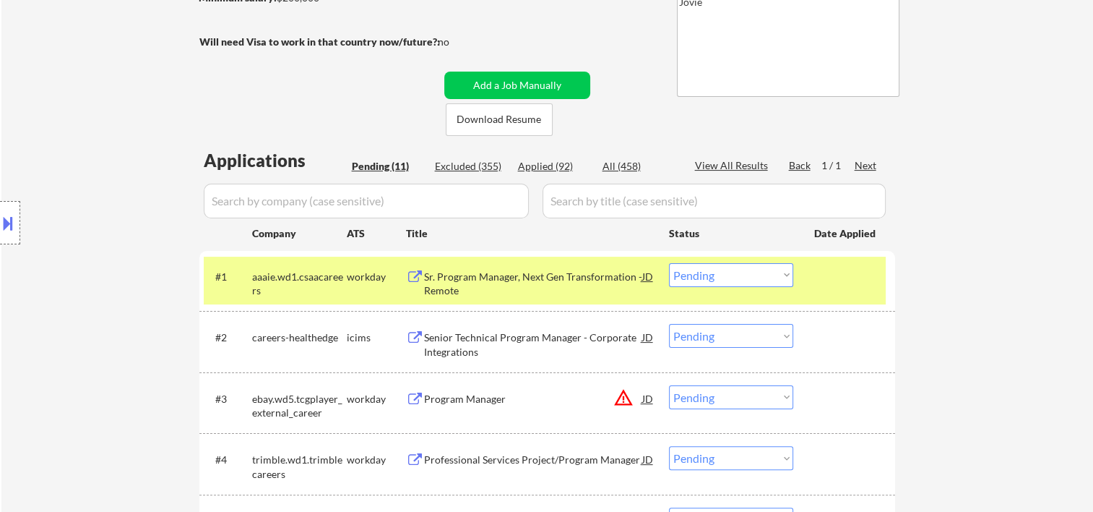
click at [797, 281] on div "#1 aaaie.wd1.csaacareers workday Sr. Program Manager, Next Gen Transformation -…" at bounding box center [545, 281] width 682 height 48
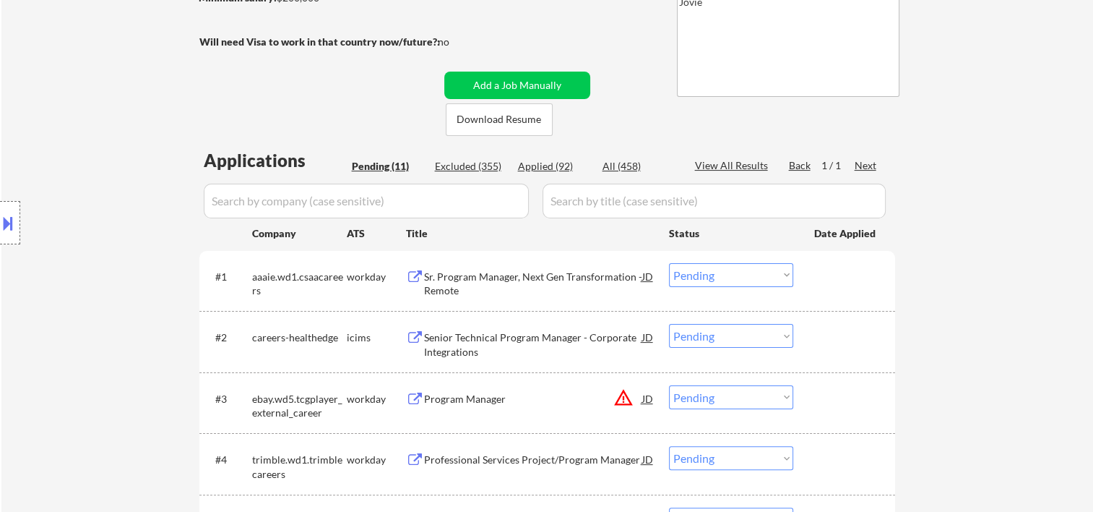
click at [848, 271] on div at bounding box center [846, 276] width 64 height 26
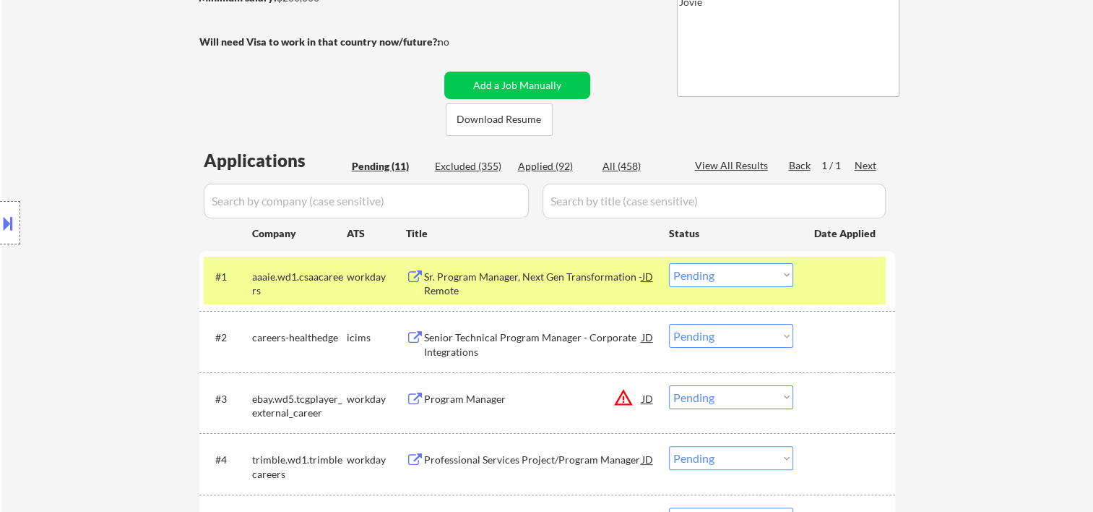
click at [482, 270] on div "Sr. Program Manager, Next Gen Transformation - Remote" at bounding box center [533, 284] width 218 height 28
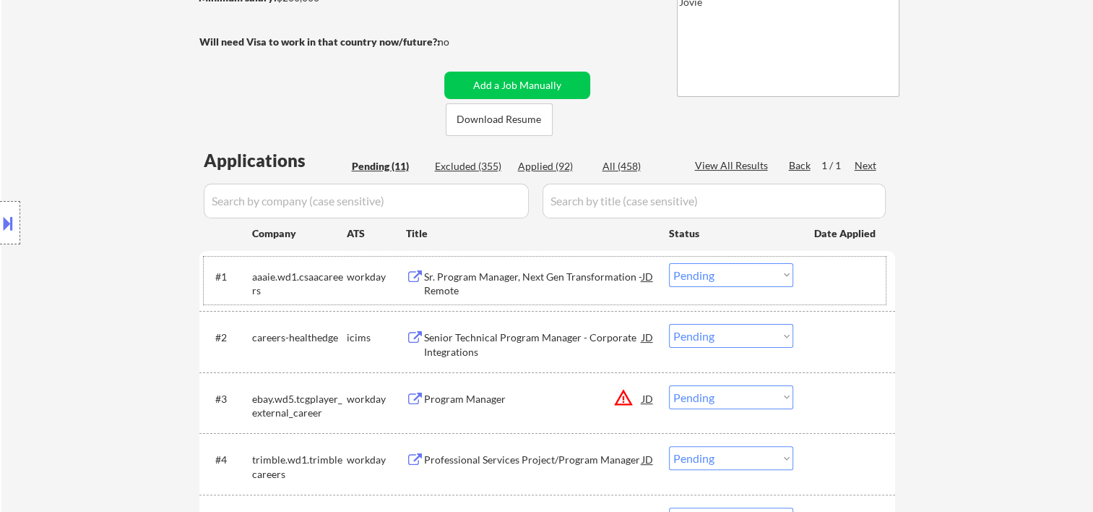
drag, startPoint x: 832, startPoint y: 285, endPoint x: 785, endPoint y: 270, distance: 49.4
click at [832, 284] on div at bounding box center [846, 276] width 64 height 26
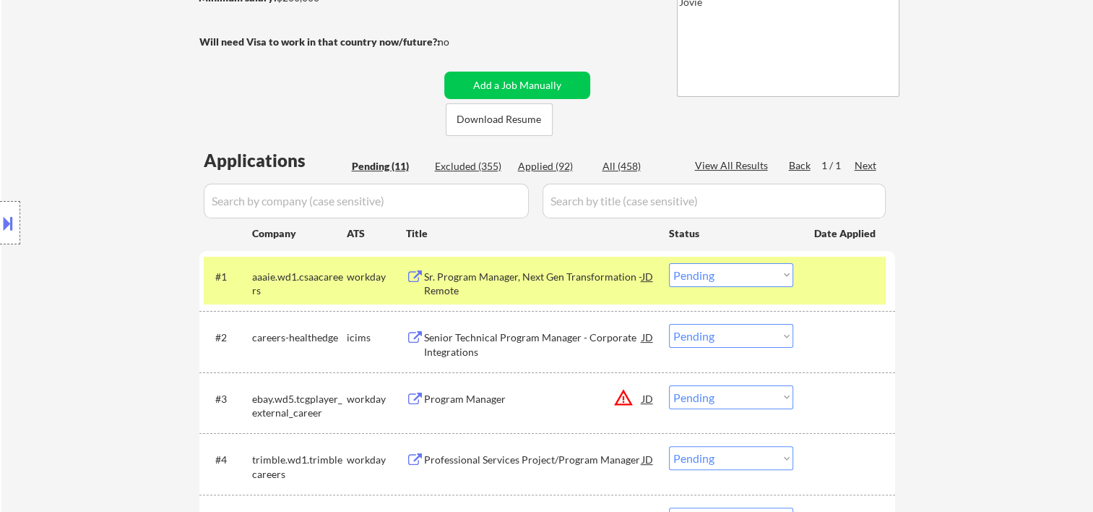
click at [778, 269] on select "Choose an option... Pending Applied Excluded (Questions) Excluded (Expired) Exc…" at bounding box center [731, 275] width 124 height 24
click at [669, 263] on select "Choose an option... Pending Applied Excluded (Questions) Excluded (Expired) Exc…" at bounding box center [731, 275] width 124 height 24
select select ""pending""
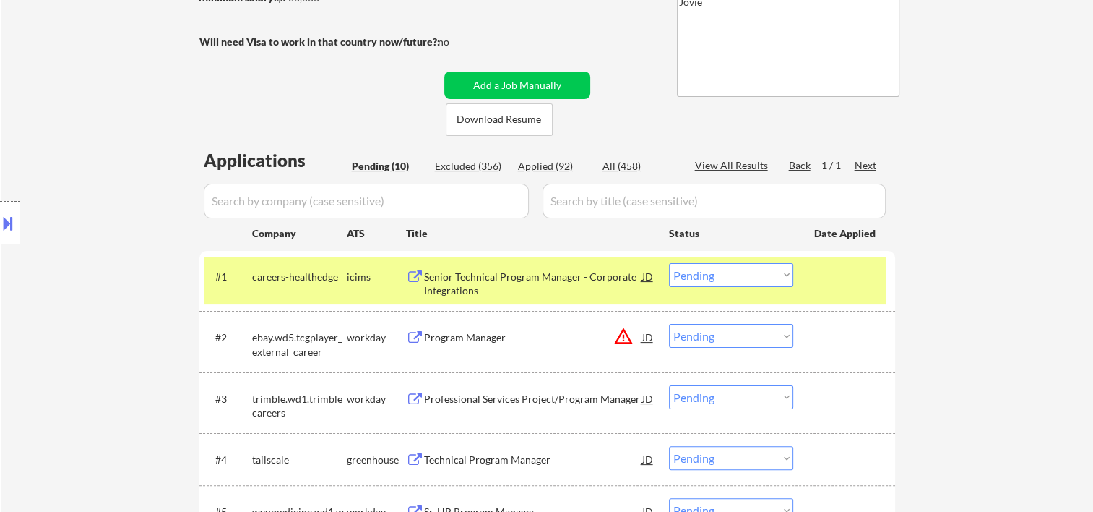
click at [817, 277] on div at bounding box center [846, 276] width 64 height 26
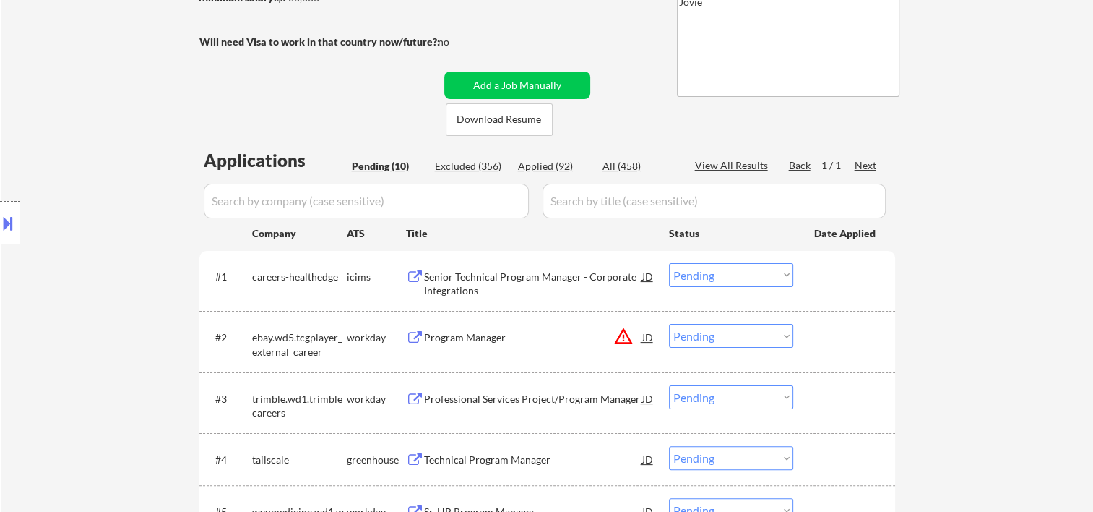
scroll to position [481, 0]
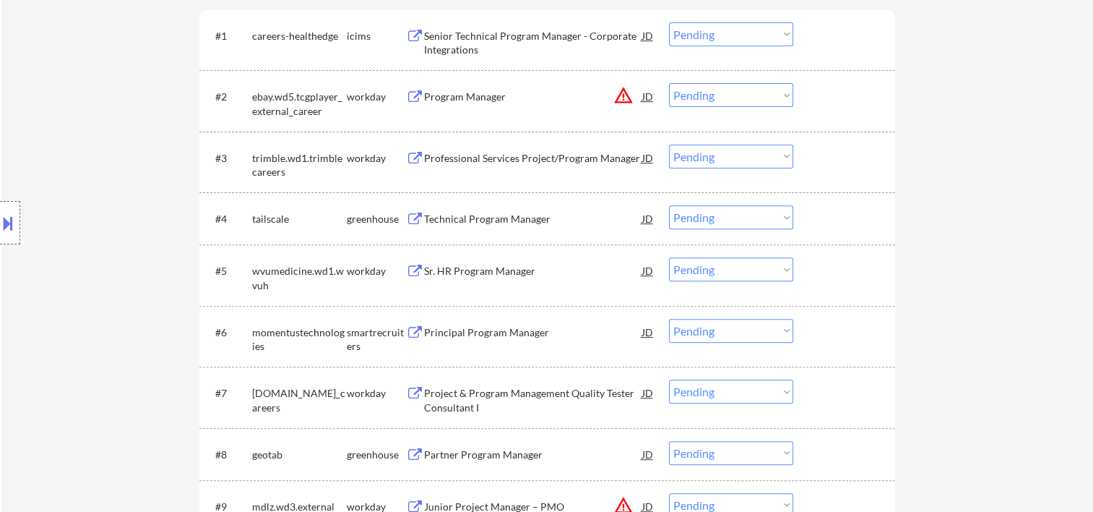
click at [834, 217] on div at bounding box center [846, 218] width 64 height 26
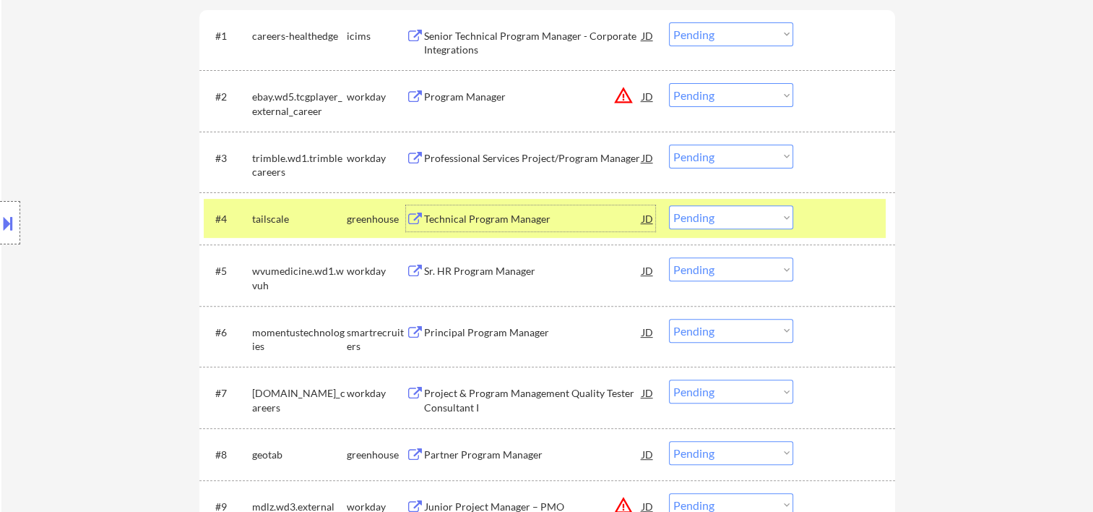
click at [567, 223] on div "Technical Program Manager" at bounding box center [533, 219] width 218 height 14
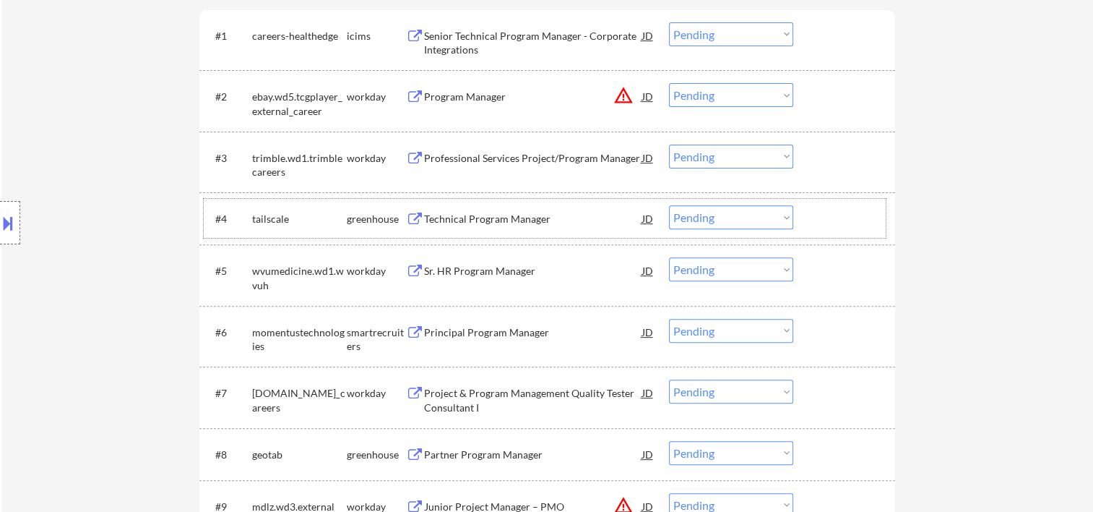
drag, startPoint x: 851, startPoint y: 215, endPoint x: 799, endPoint y: 217, distance: 51.4
click at [839, 217] on div at bounding box center [846, 218] width 64 height 26
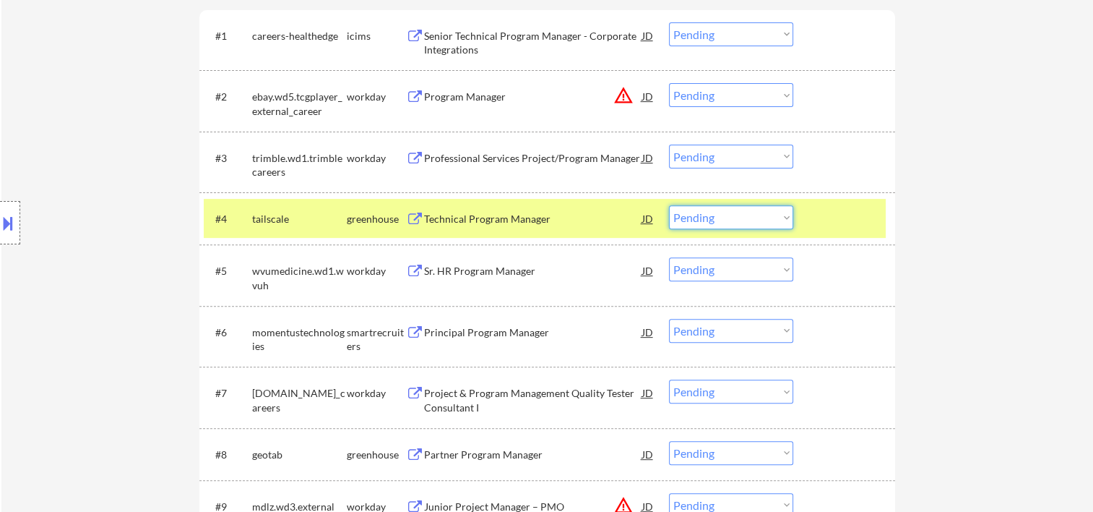
click at [786, 216] on select "Choose an option... Pending Applied Excluded (Questions) Excluded (Expired) Exc…" at bounding box center [731, 217] width 124 height 24
click at [779, 223] on select "Choose an option... Pending Applied Excluded (Questions) Excluded (Expired) Exc…" at bounding box center [731, 217] width 124 height 24
click at [669, 205] on select "Choose an option... Pending Applied Excluded (Questions) Excluded (Expired) Exc…" at bounding box center [731, 217] width 124 height 24
select select ""pending""
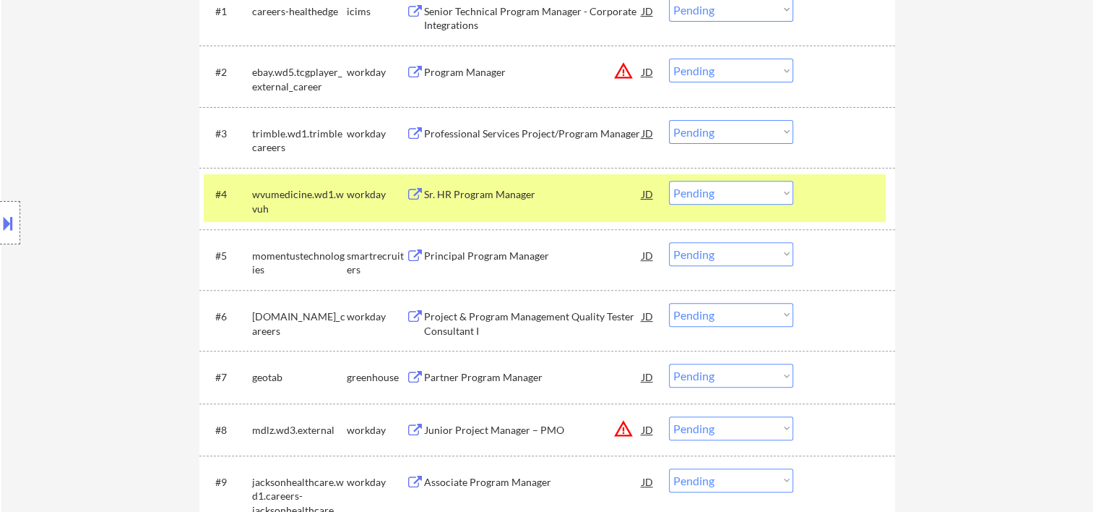
scroll to position [723, 0]
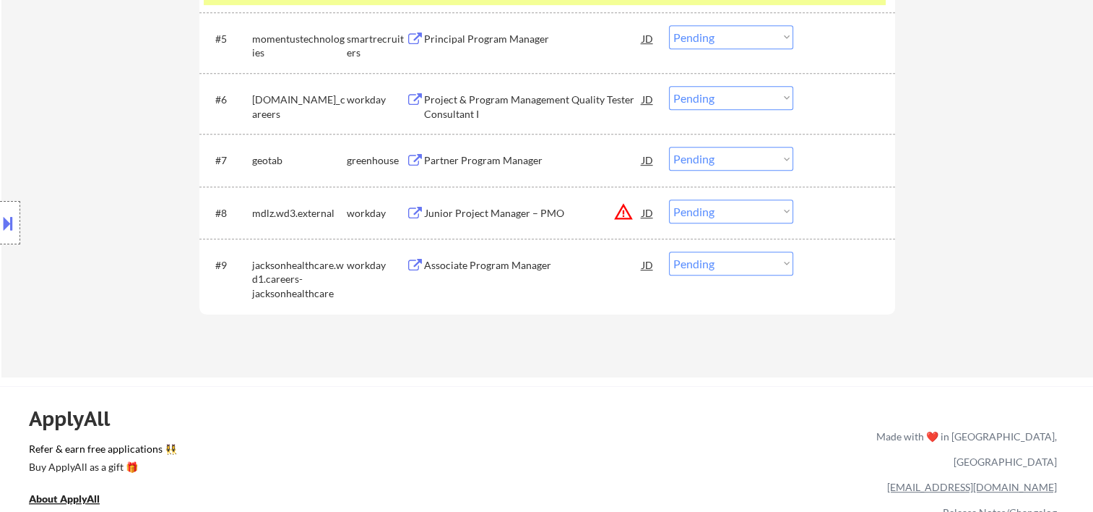
click at [844, 157] on div at bounding box center [846, 160] width 64 height 26
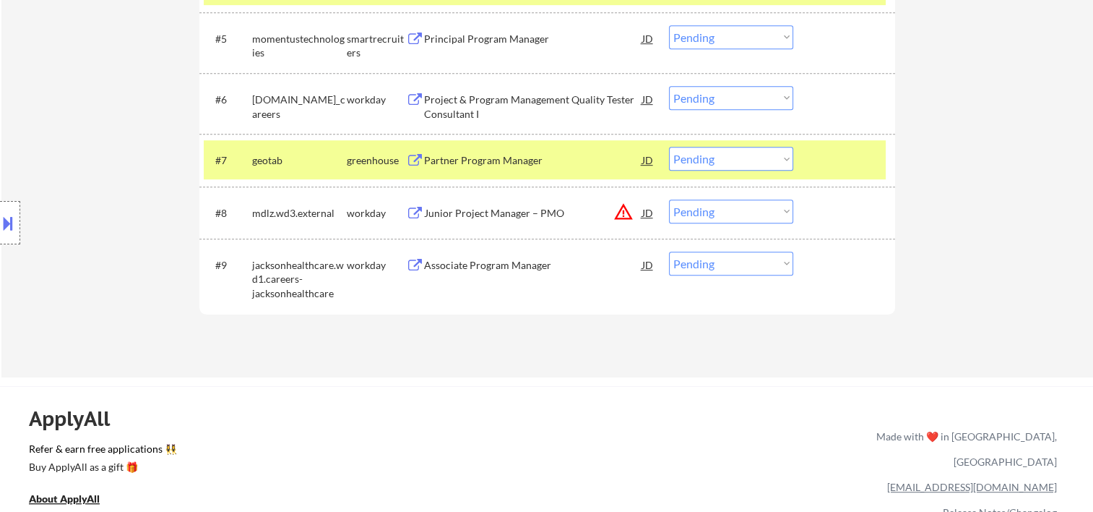
click at [574, 177] on div "#7 geotab greenhouse Partner Program Manager JD Choose an option... Pending App…" at bounding box center [545, 159] width 682 height 39
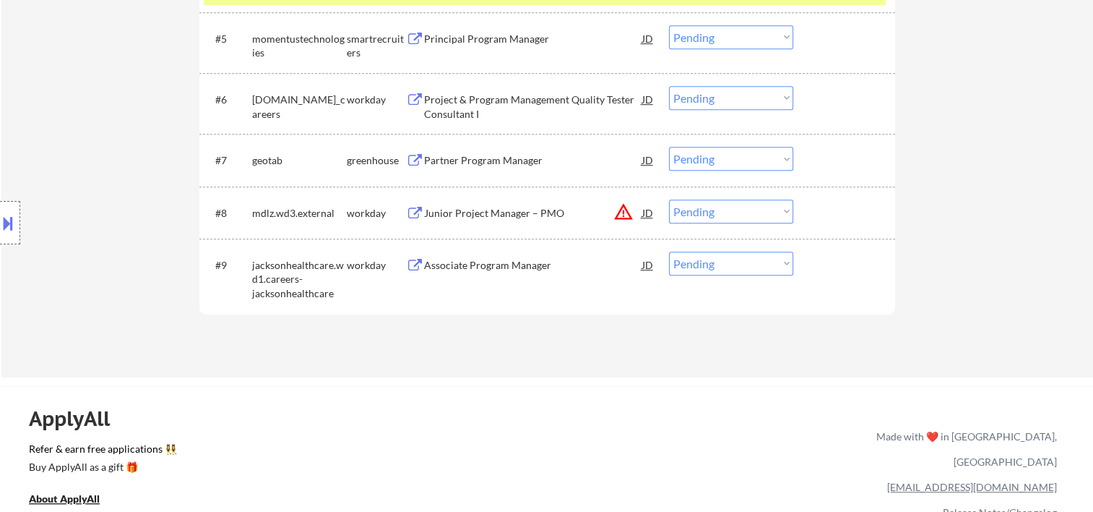
drag, startPoint x: 824, startPoint y: 155, endPoint x: 663, endPoint y: 173, distance: 161.5
click at [822, 155] on div at bounding box center [846, 160] width 64 height 26
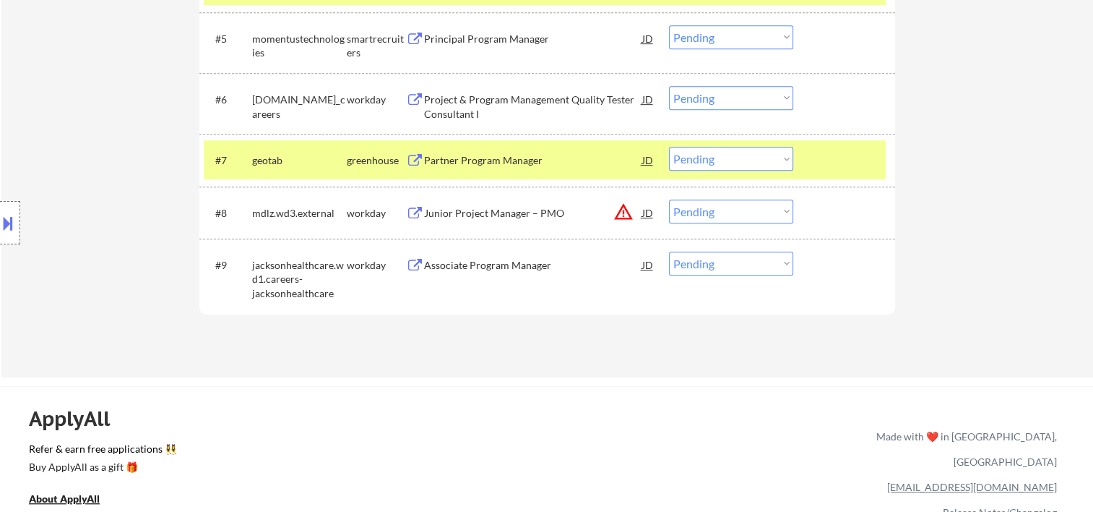
click at [493, 162] on div "Partner Program Manager" at bounding box center [533, 160] width 218 height 14
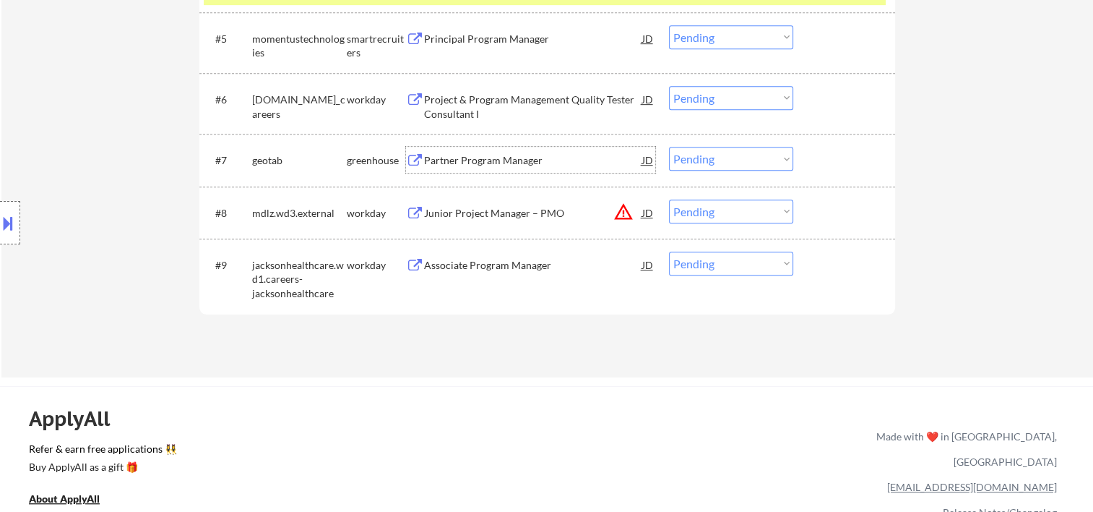
click at [823, 155] on div at bounding box center [846, 160] width 64 height 26
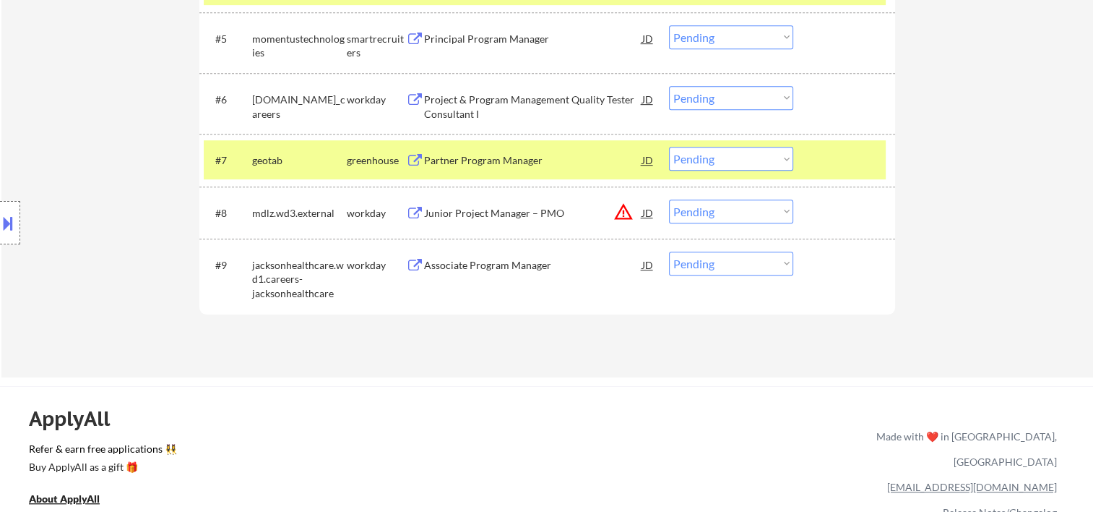
drag, startPoint x: 786, startPoint y: 157, endPoint x: 778, endPoint y: 165, distance: 12.3
click at [784, 158] on select "Choose an option... Pending Applied Excluded (Questions) Excluded (Expired) Exc…" at bounding box center [731, 159] width 124 height 24
click at [669, 147] on select "Choose an option... Pending Applied Excluded (Questions) Excluded (Expired) Exc…" at bounding box center [731, 159] width 124 height 24
select select ""pending""
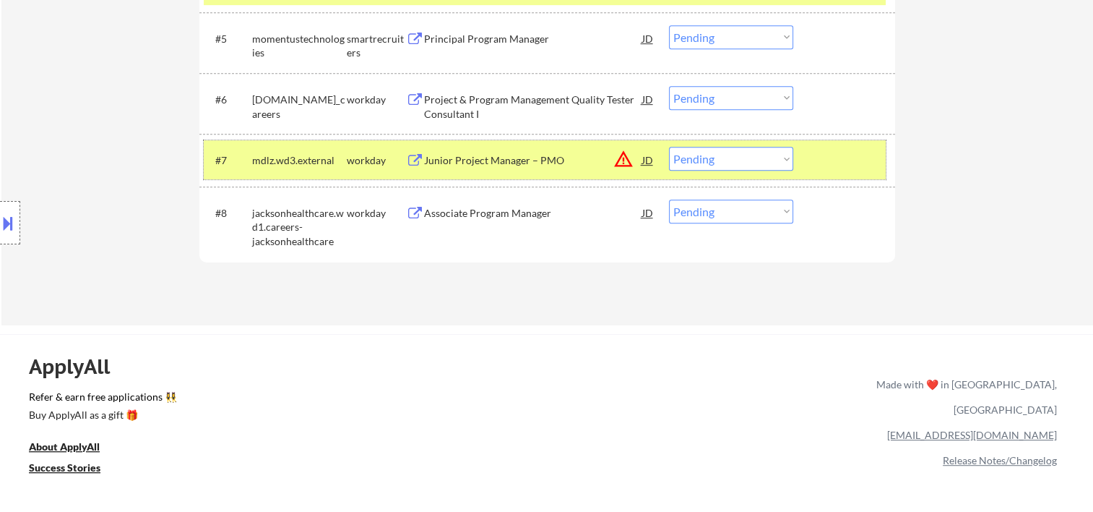
click at [818, 167] on div at bounding box center [846, 160] width 64 height 26
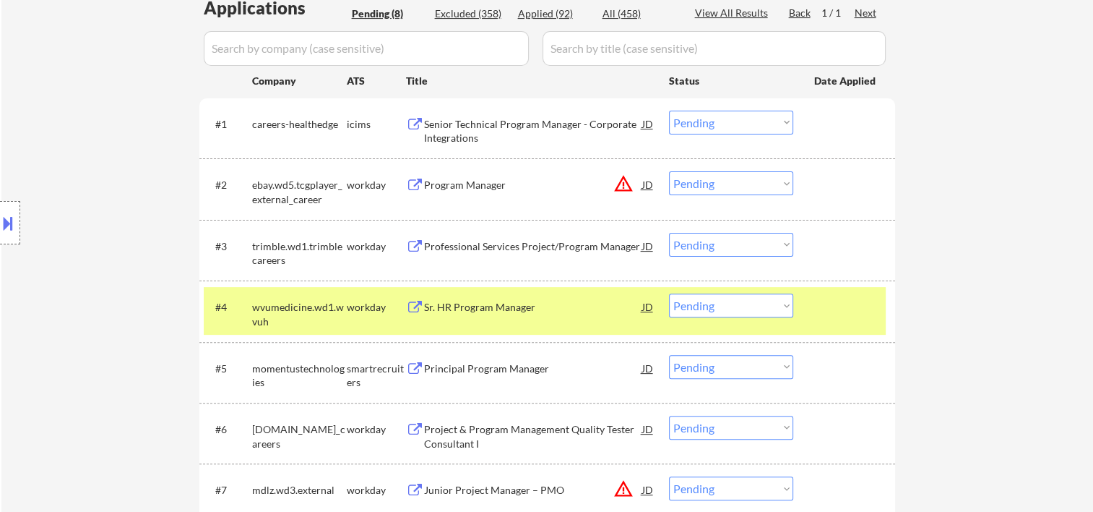
scroll to position [481, 0]
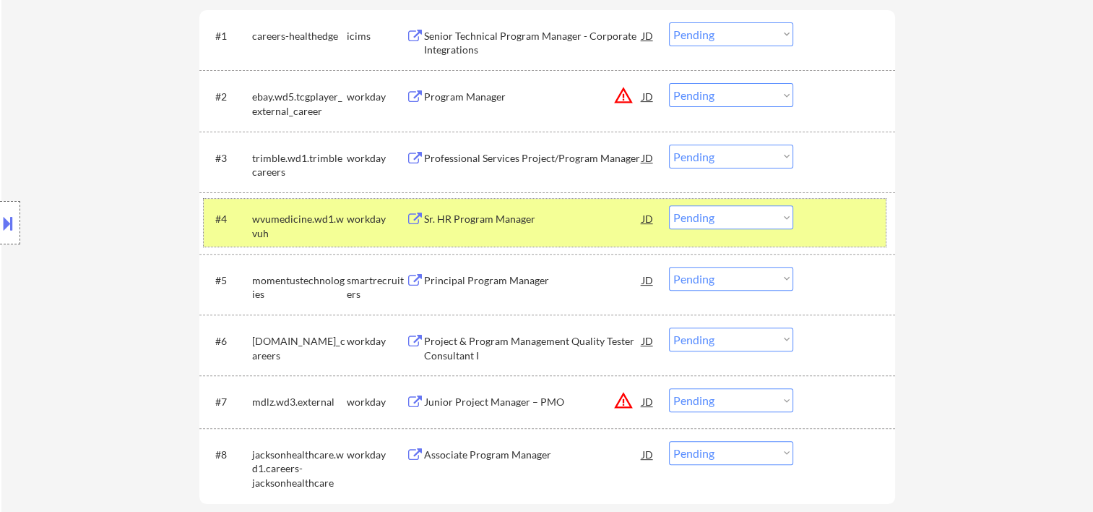
click at [824, 225] on div at bounding box center [846, 218] width 64 height 26
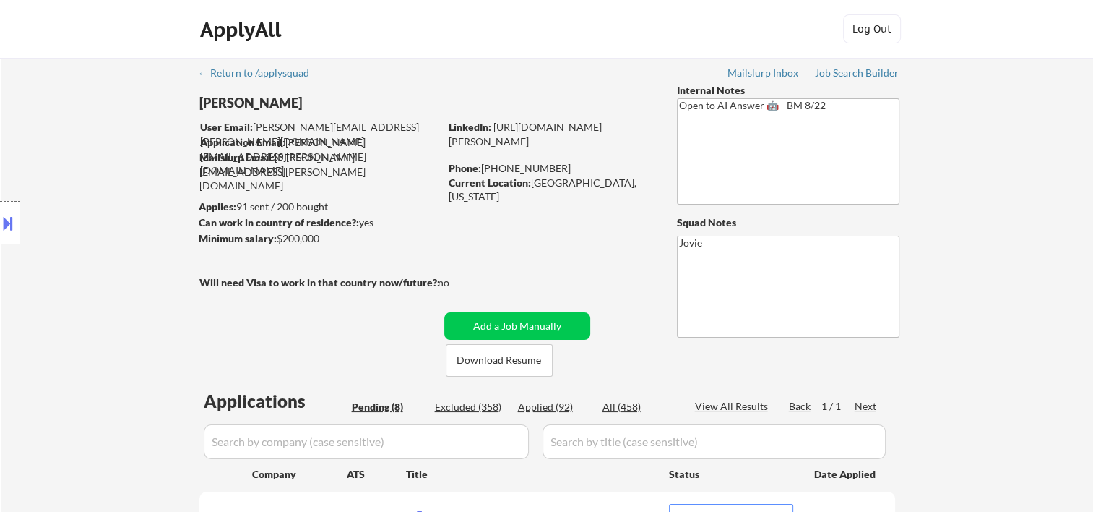
scroll to position [241, 0]
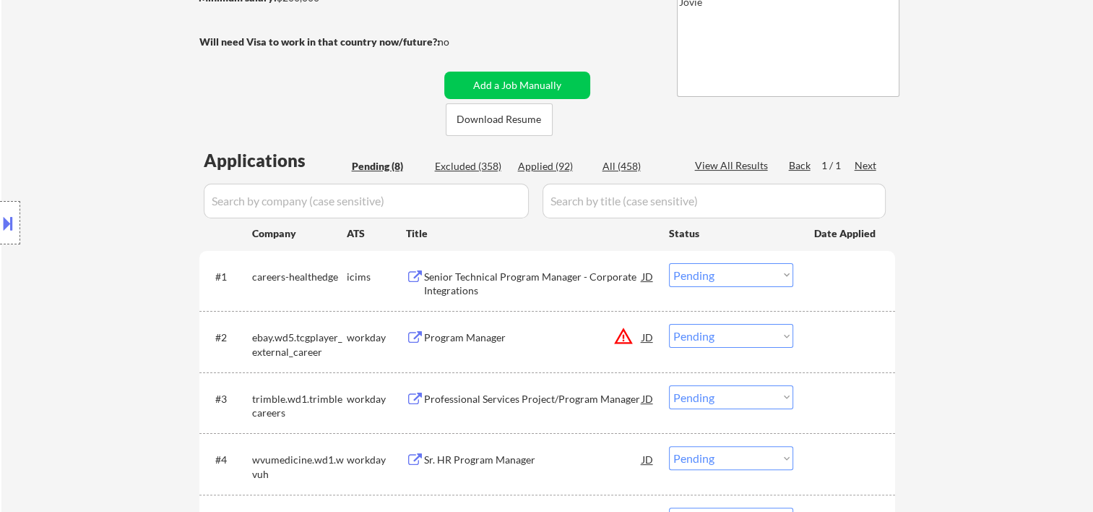
drag, startPoint x: 869, startPoint y: 268, endPoint x: 781, endPoint y: 279, distance: 88.1
click at [866, 268] on div at bounding box center [846, 276] width 64 height 26
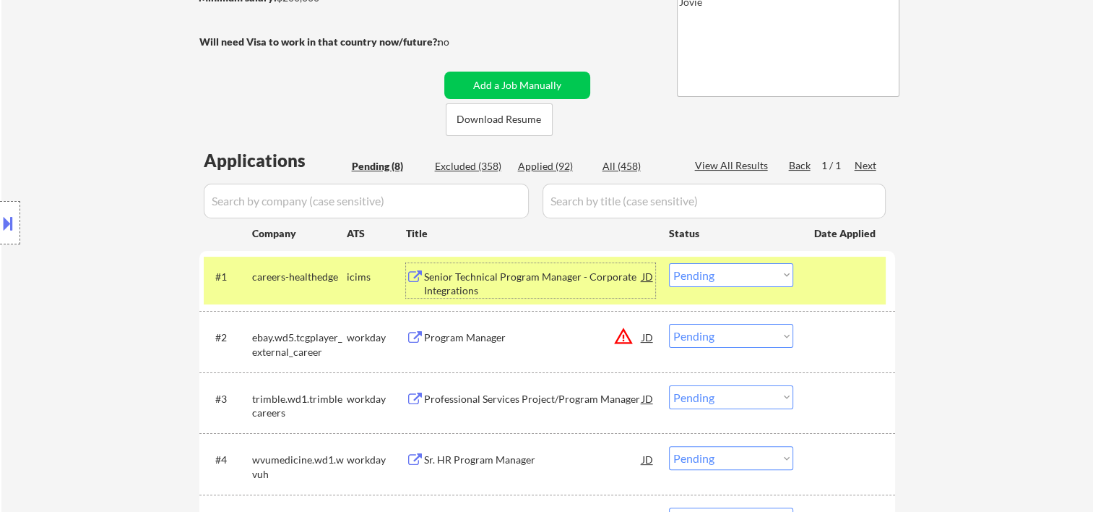
click at [535, 277] on div "Senior Technical Program Manager - Corporate Integrations" at bounding box center [533, 284] width 218 height 28
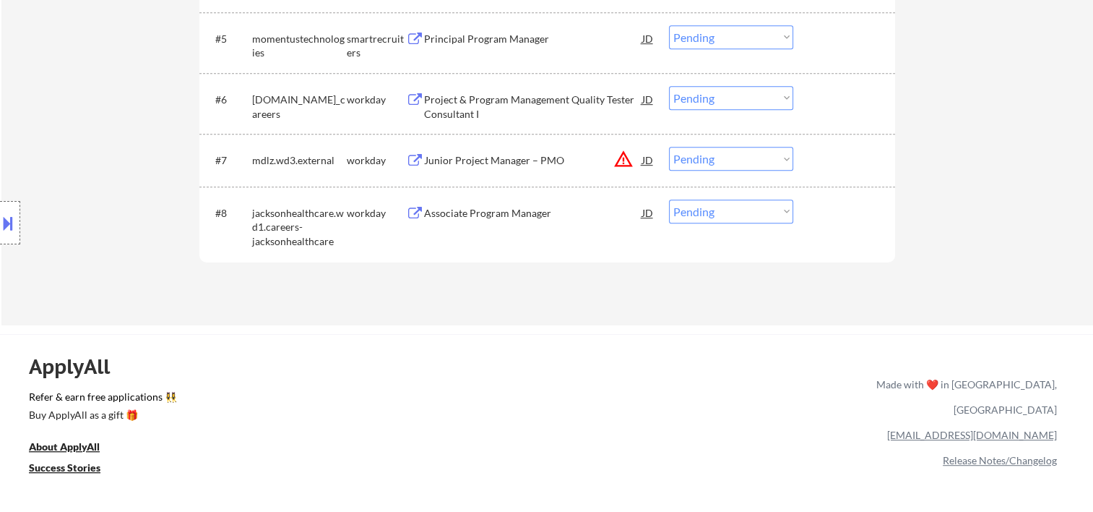
scroll to position [481, 0]
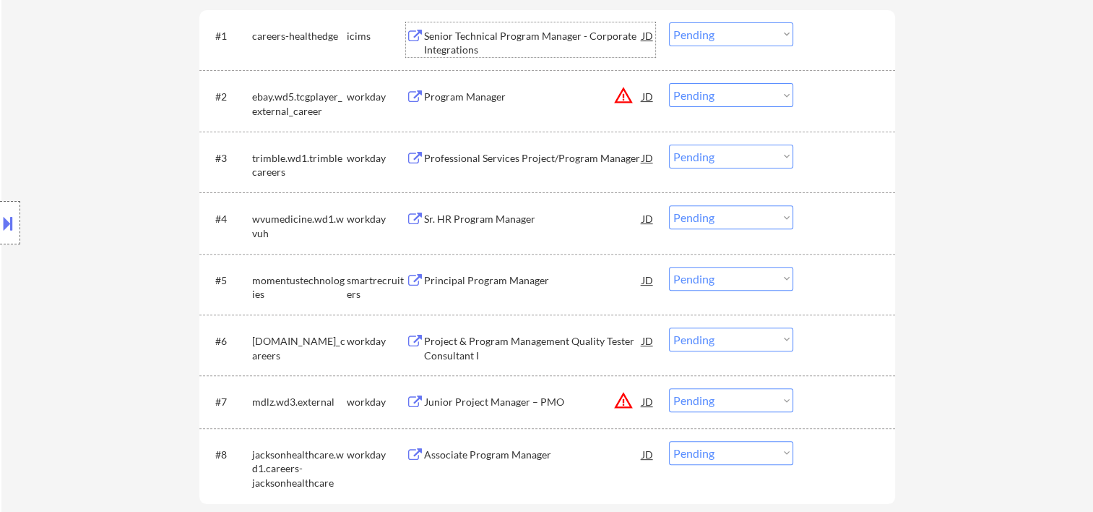
click at [813, 306] on div "#5 momentustechnologies smartrecruiters Principal Program Manager JD warning_am…" at bounding box center [545, 284] width 682 height 48
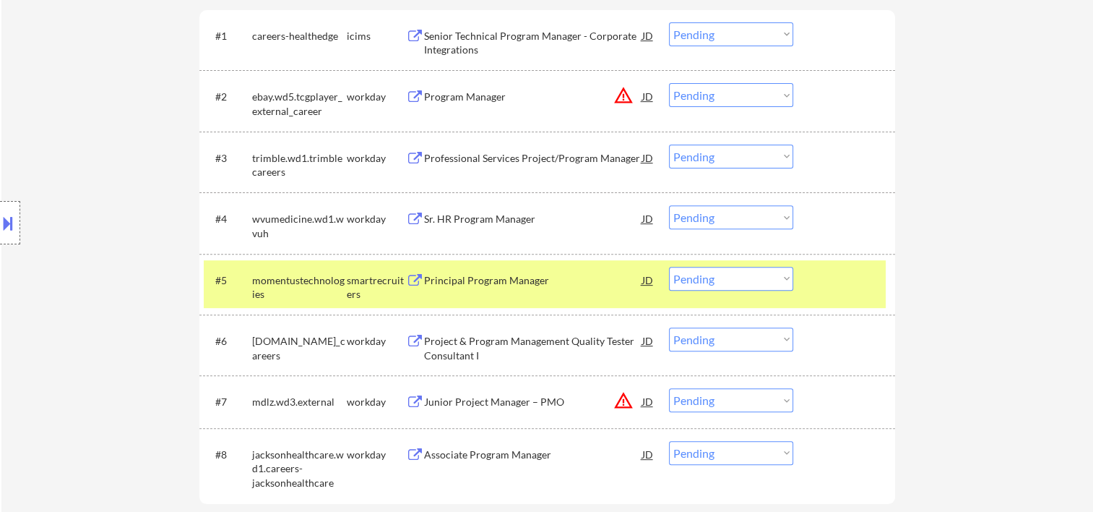
click at [548, 275] on div "Principal Program Manager" at bounding box center [533, 280] width 218 height 14
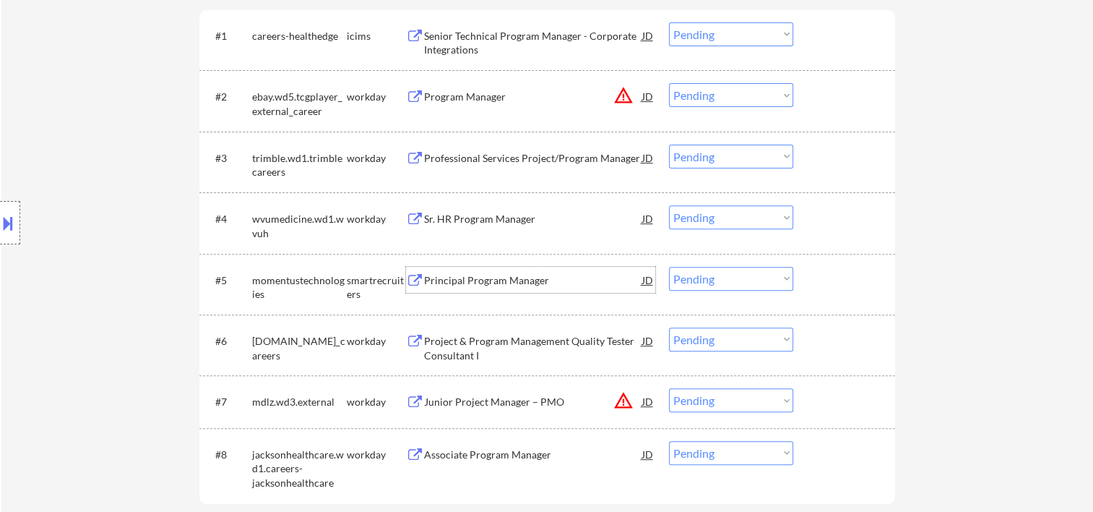
click at [814, 275] on div at bounding box center [846, 280] width 64 height 26
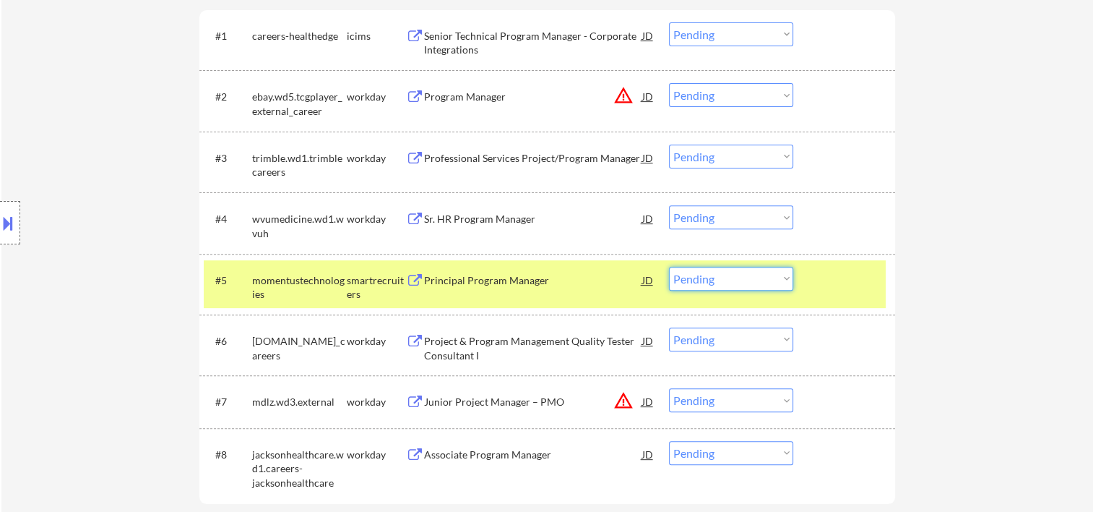
click at [772, 283] on select "Choose an option... Pending Applied Excluded (Questions) Excluded (Expired) Exc…" at bounding box center [731, 279] width 124 height 24
click at [669, 267] on select "Choose an option... Pending Applied Excluded (Questions) Excluded (Expired) Exc…" at bounding box center [731, 279] width 124 height 24
select select ""pending""
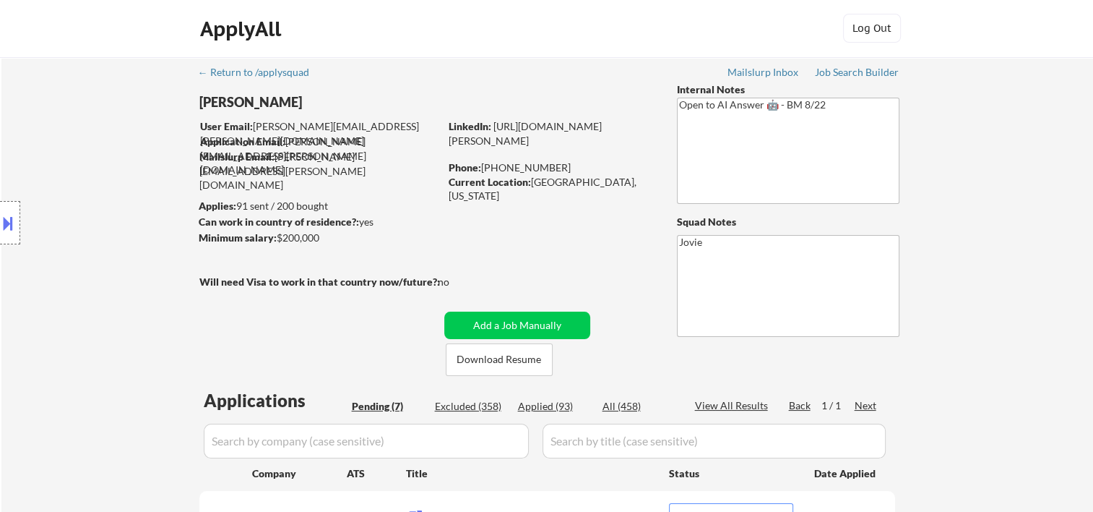
scroll to position [0, 0]
click at [546, 402] on div "Applied (93)" at bounding box center [554, 407] width 72 height 14
select select ""applied""
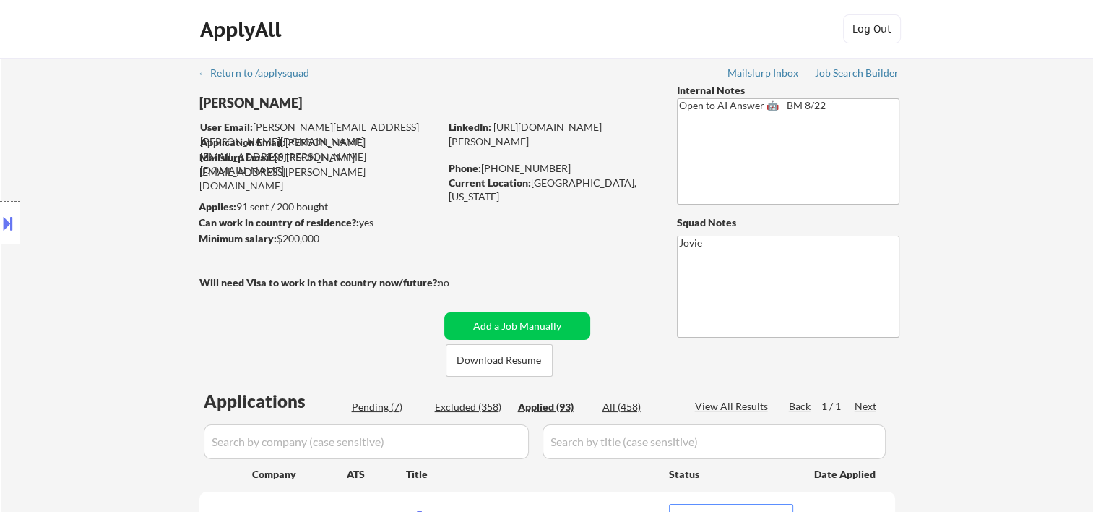
select select ""applied""
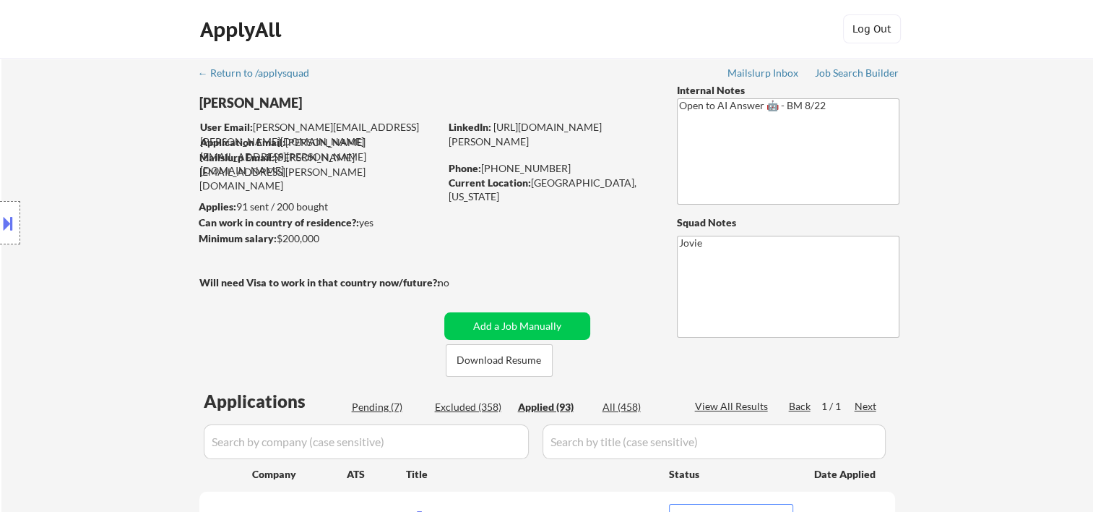
select select ""applied""
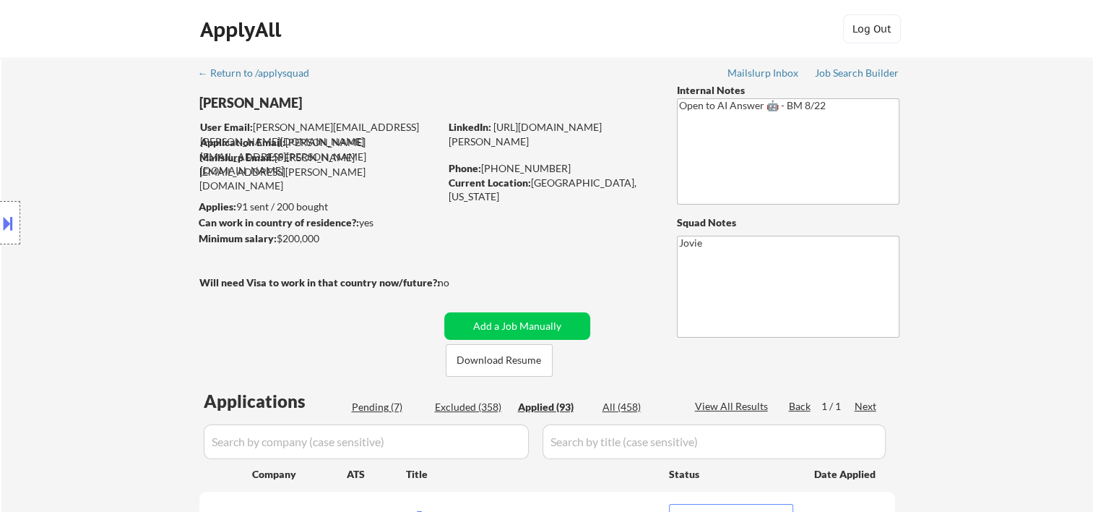
select select ""applied""
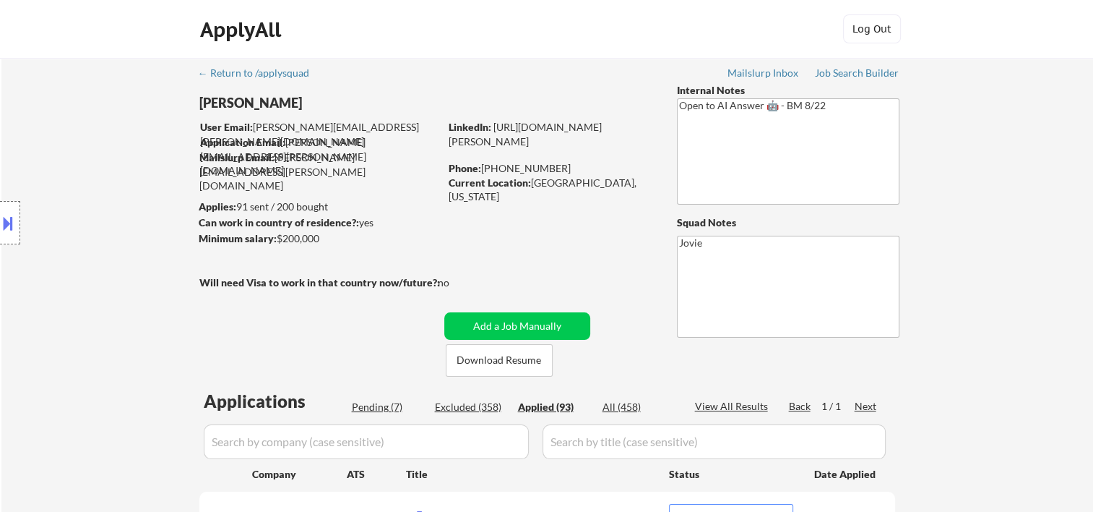
select select ""applied""
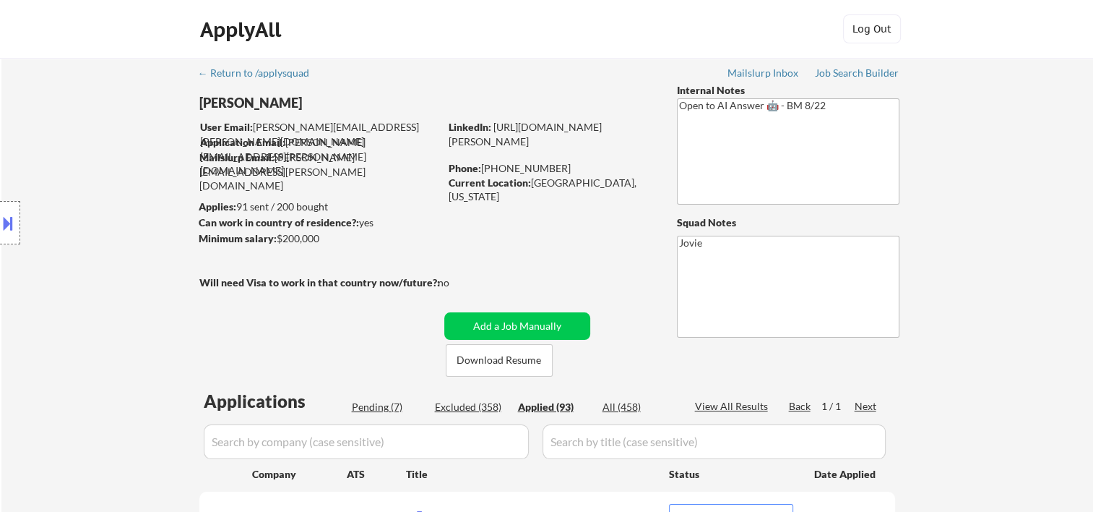
select select ""applied""
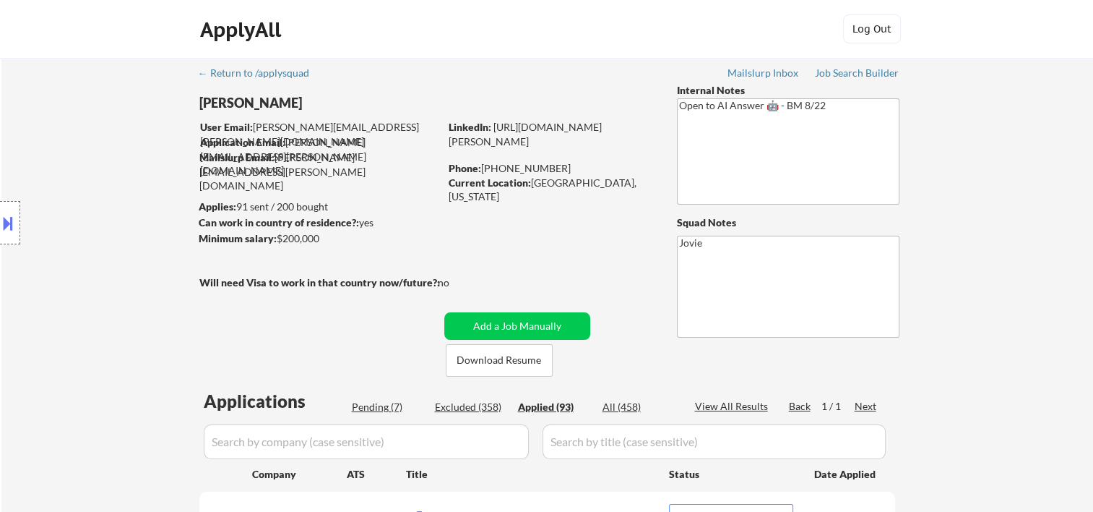
select select ""applied""
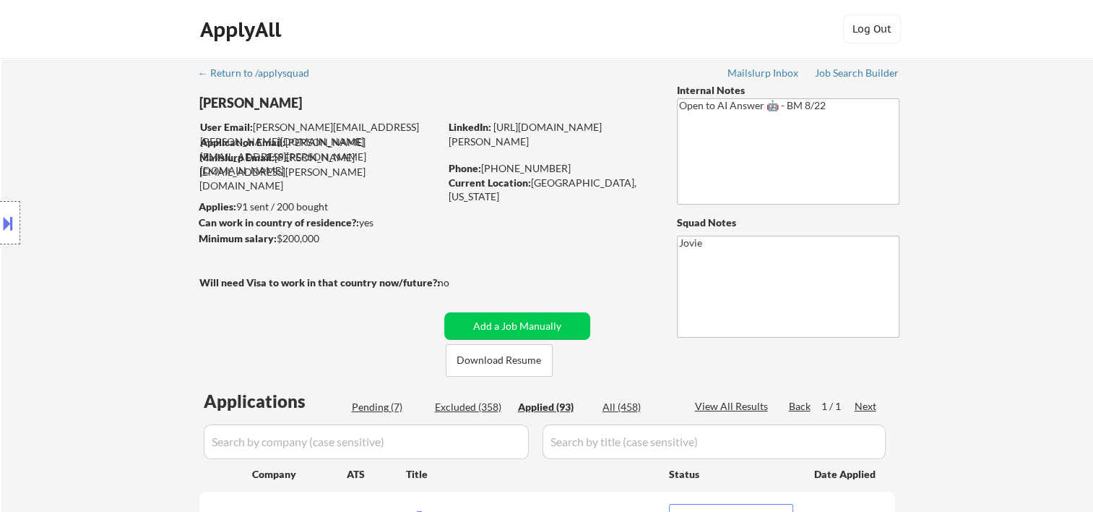
select select ""applied""
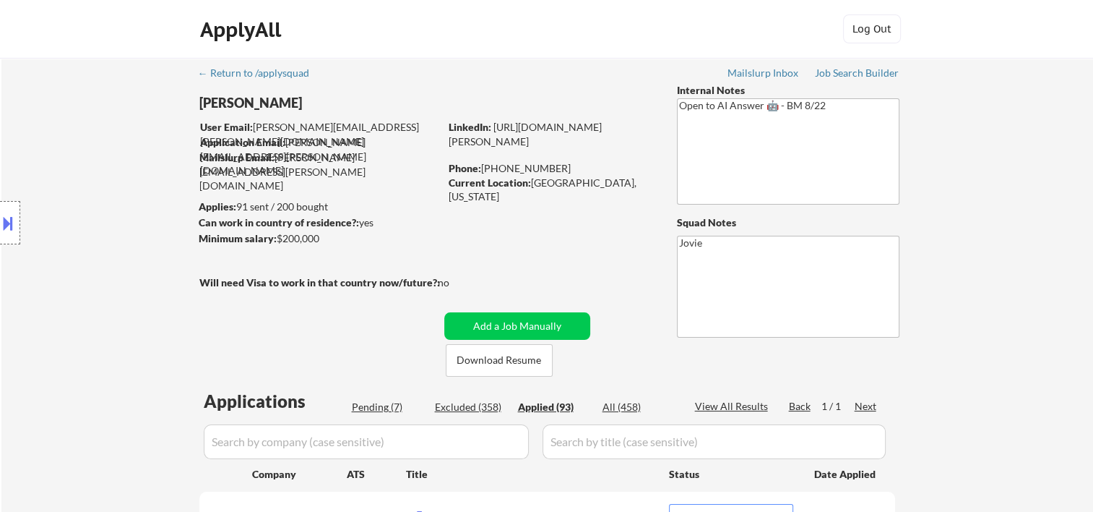
select select ""applied""
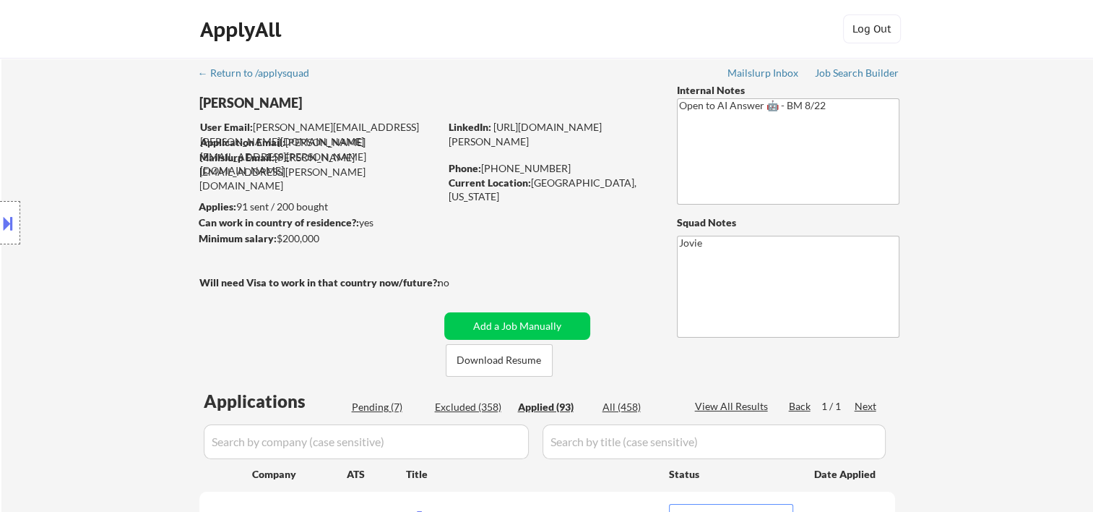
select select ""applied""
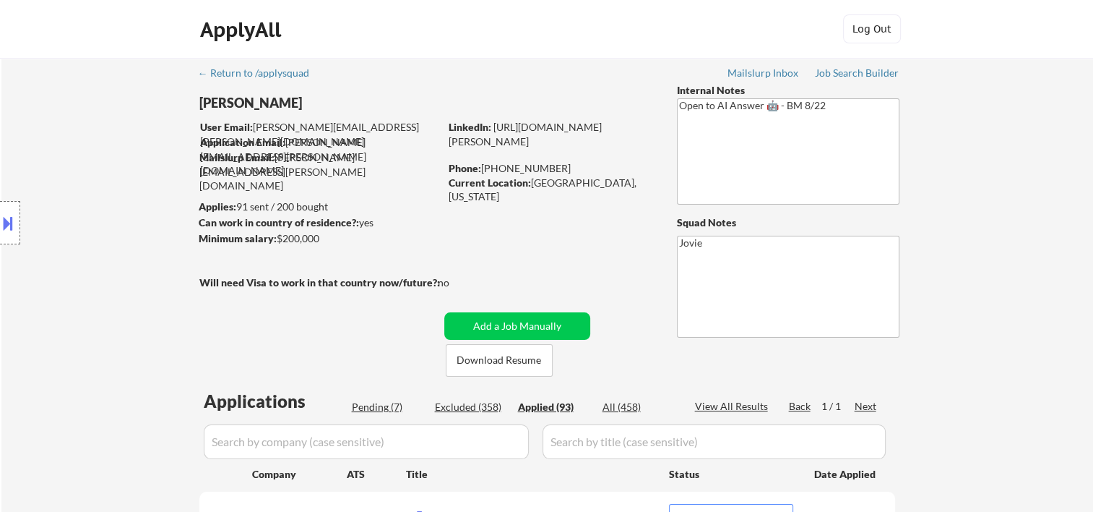
select select ""applied""
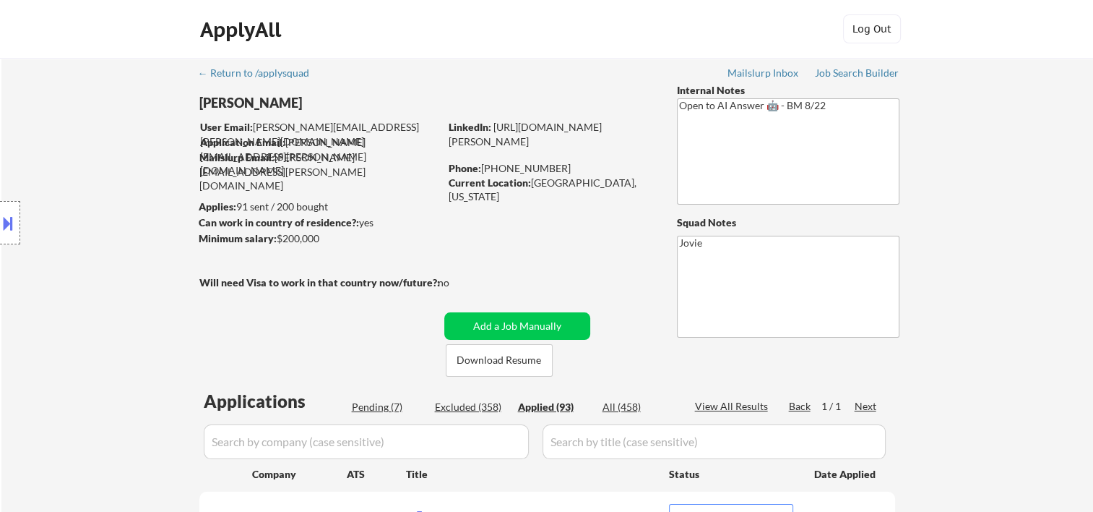
select select ""applied""
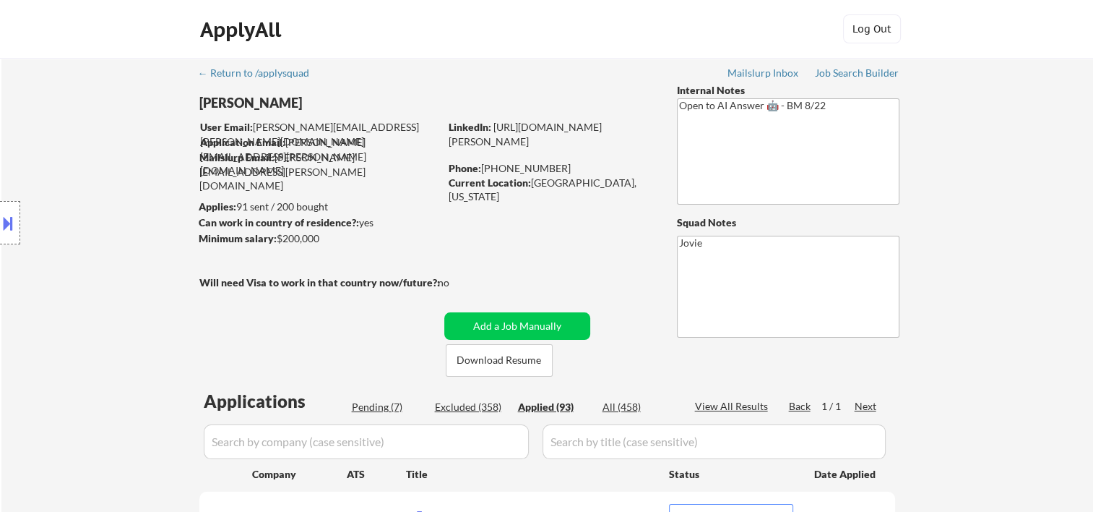
select select ""applied""
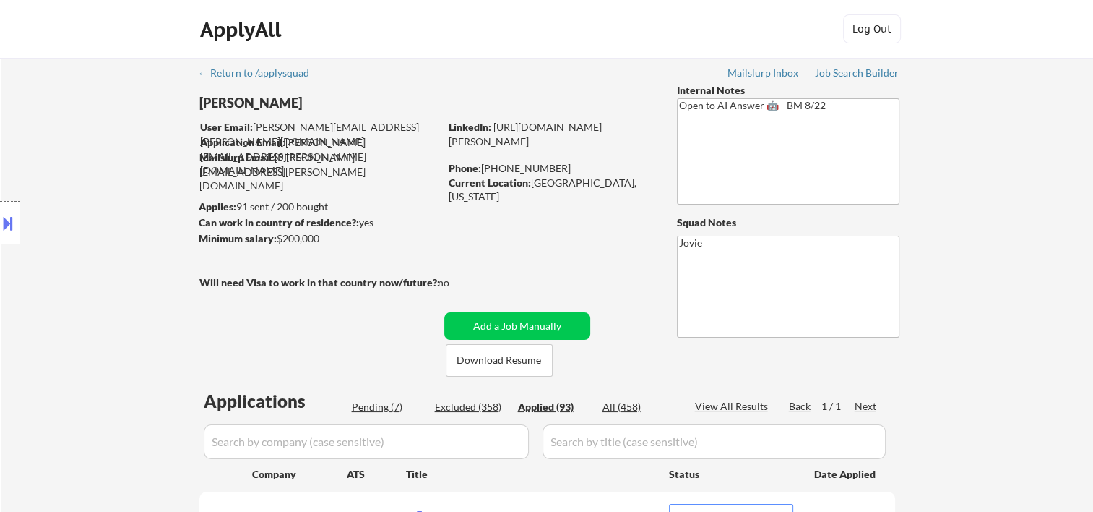
select select ""applied""
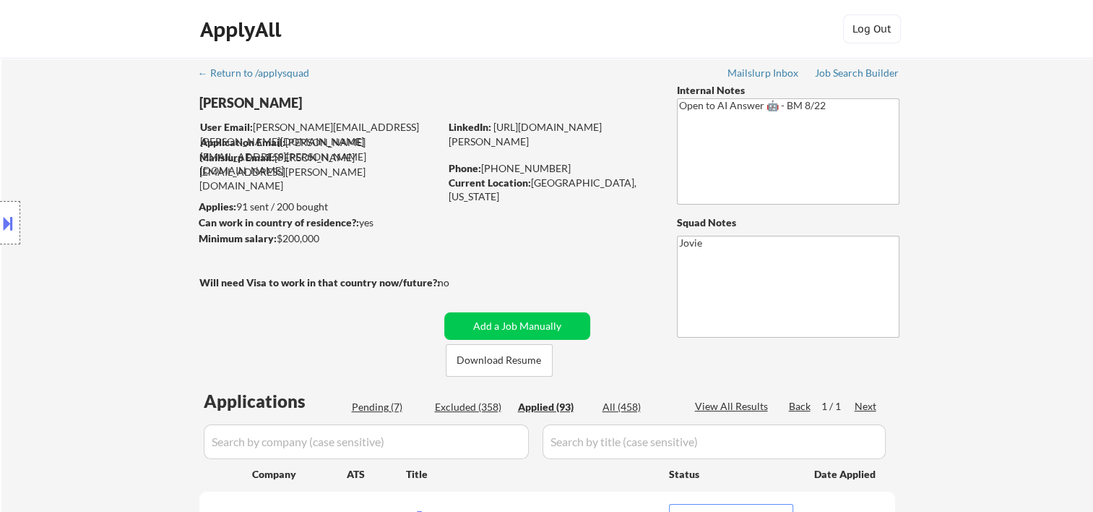
select select ""applied""
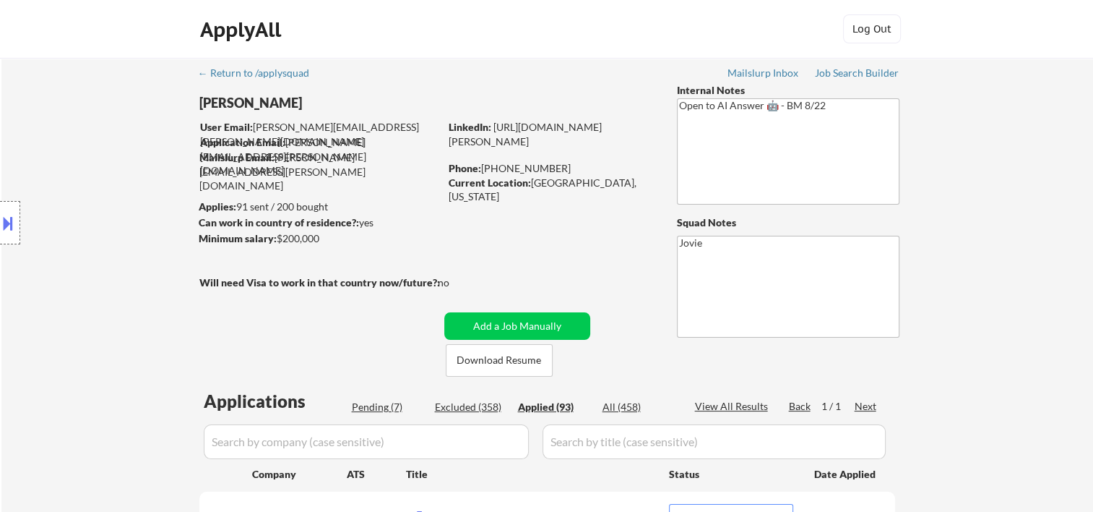
select select ""applied""
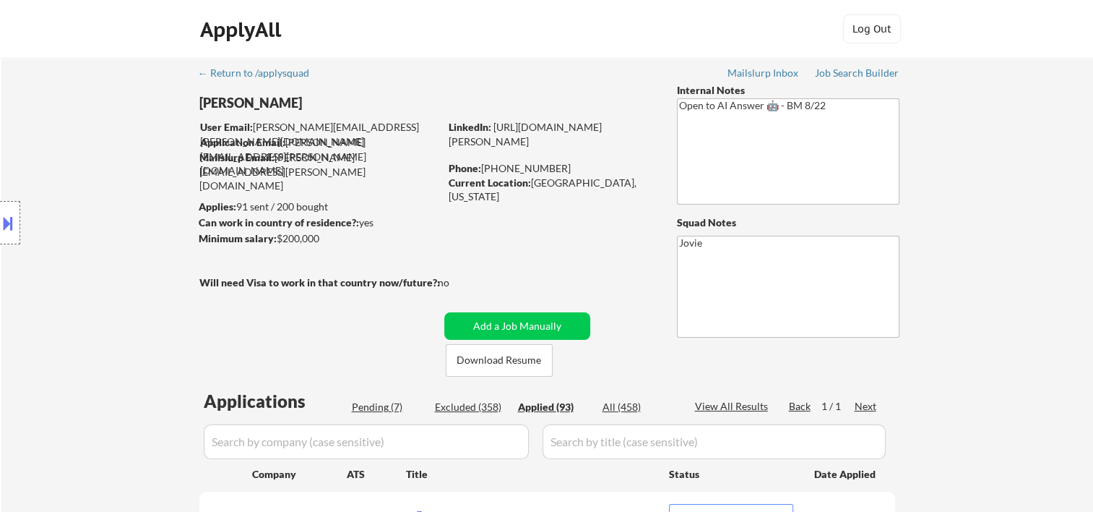
select select ""applied""
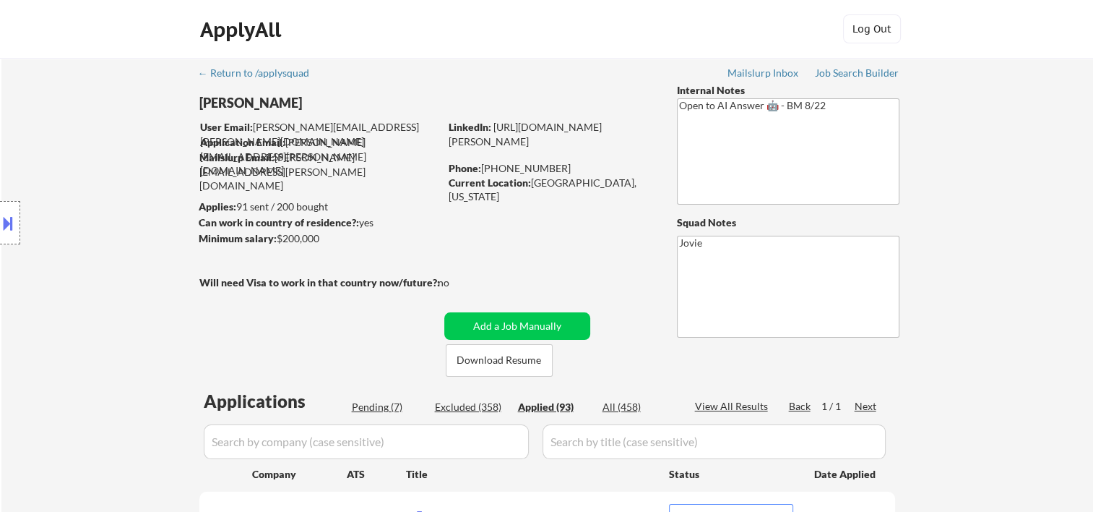
select select ""applied""
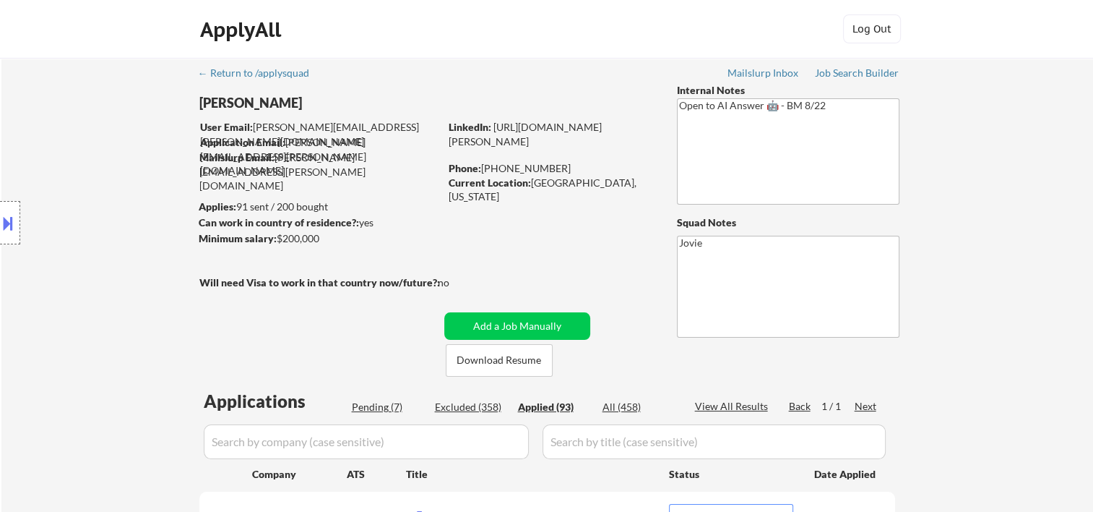
select select ""applied""
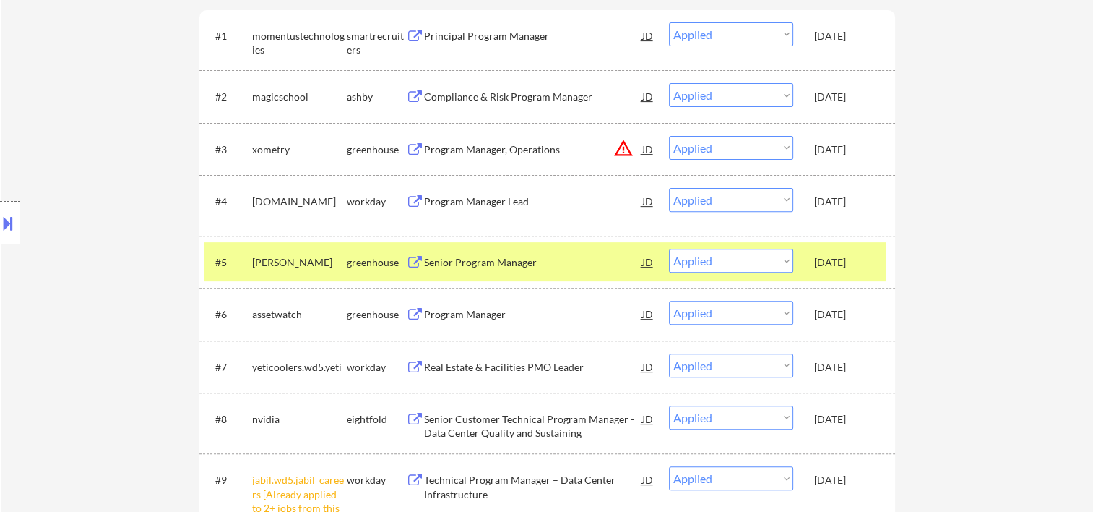
scroll to position [241, 0]
